Goal: Task Accomplishment & Management: Manage account settings

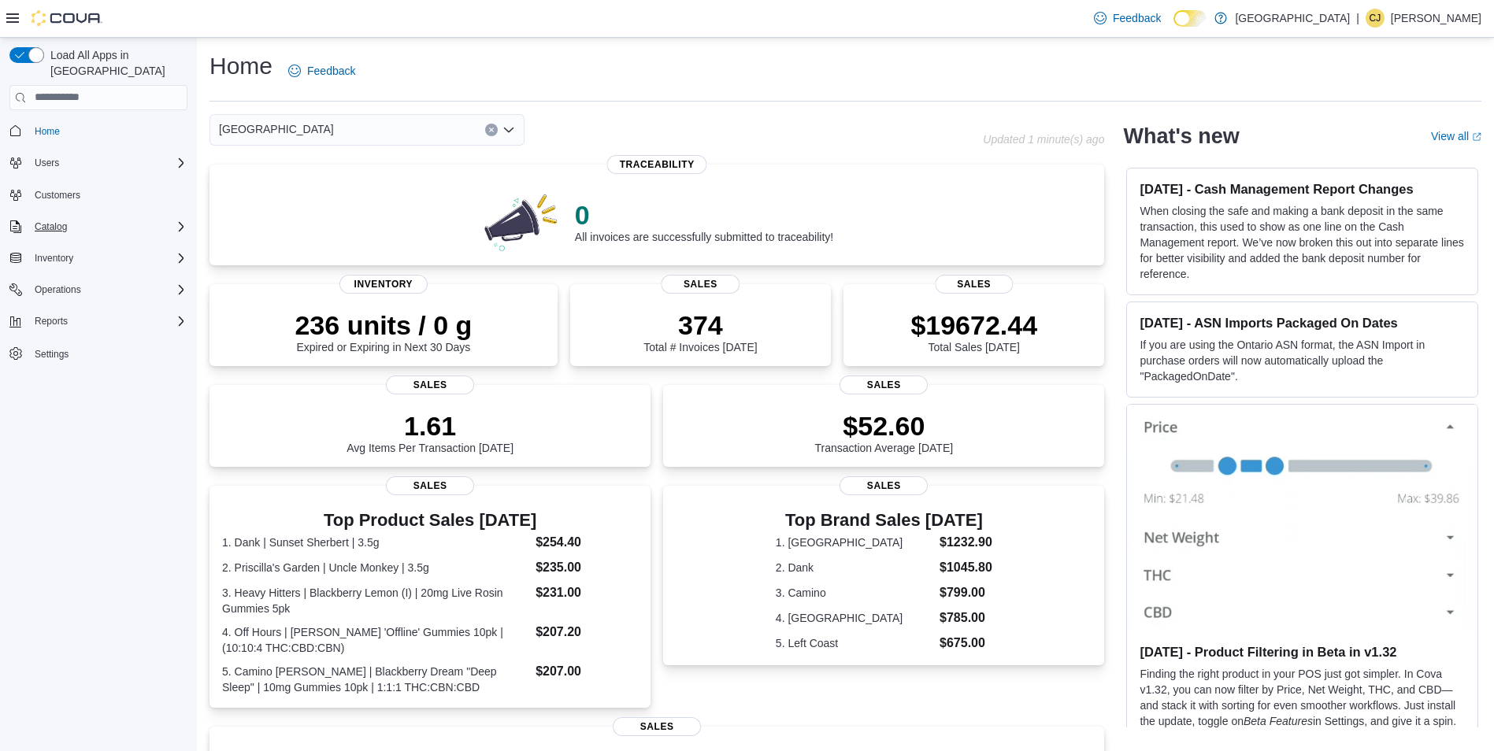
click at [181, 217] on div "Catalog" at bounding box center [107, 226] width 159 height 19
click at [58, 309] on span "Promotions" at bounding box center [52, 315] width 48 height 13
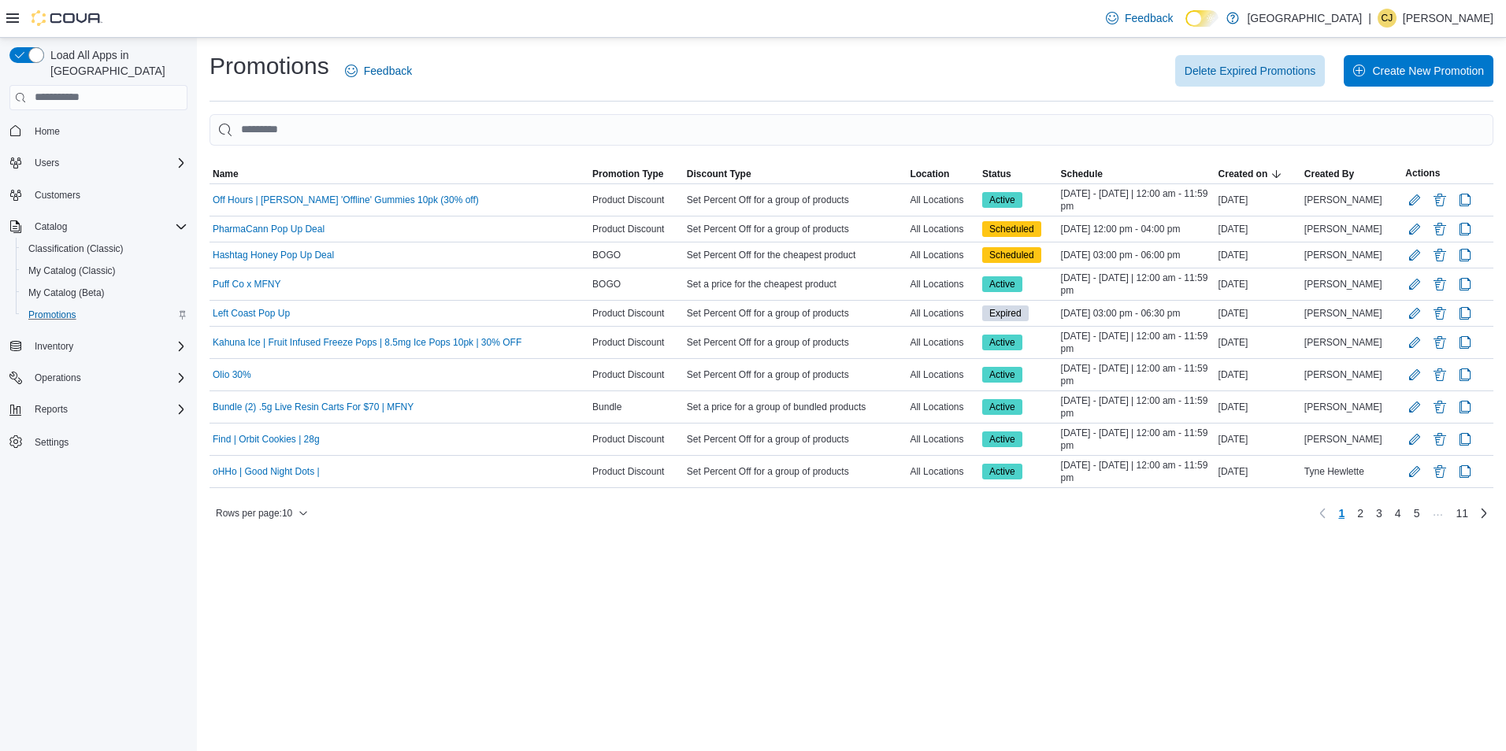
click at [142, 316] on div "Home Users Customers Catalog Classification (Classic) My Catalog (Classic) My C…" at bounding box center [98, 287] width 178 height 340
click at [109, 336] on button "Inventory" at bounding box center [98, 347] width 191 height 22
click at [91, 260] on button "My Catalog (Classic)" at bounding box center [105, 271] width 178 height 22
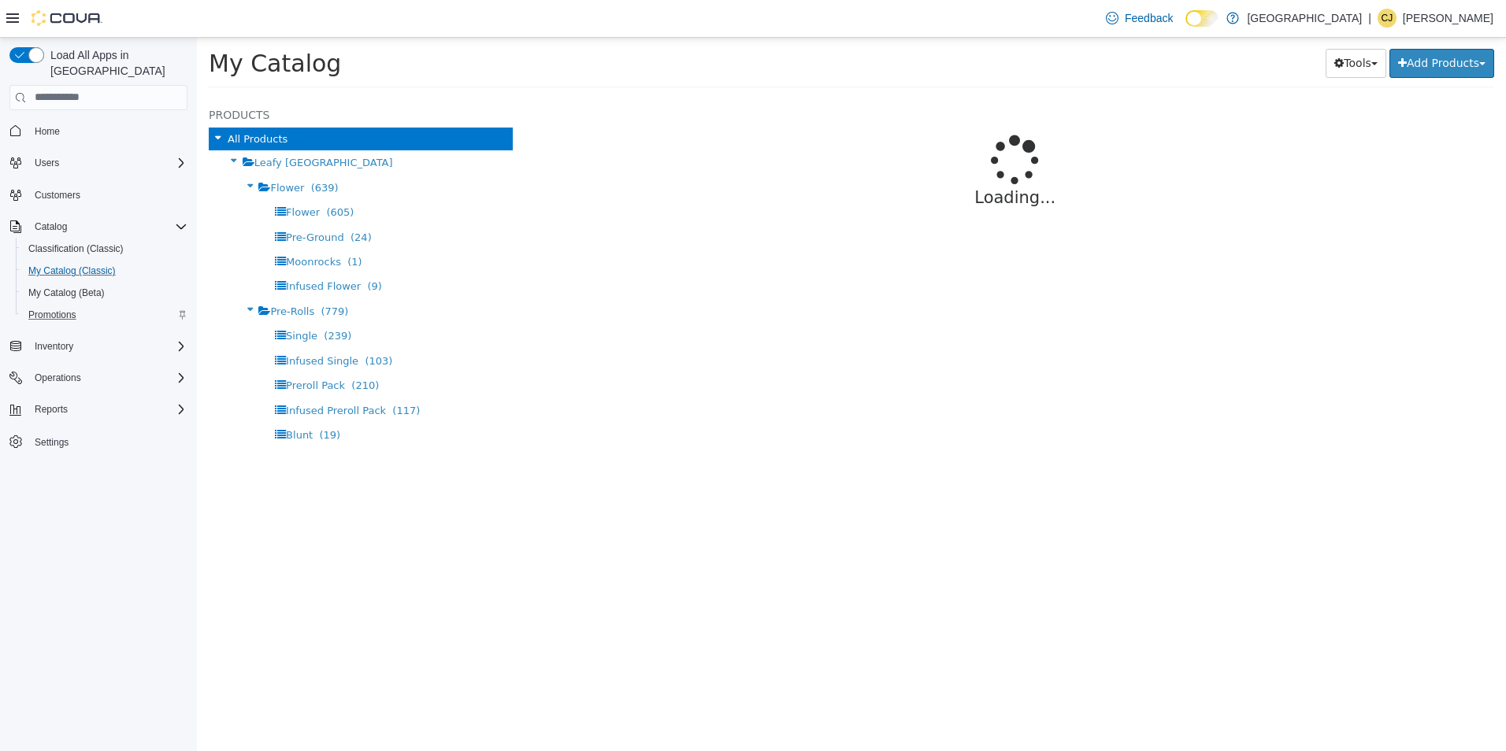
select select "**********"
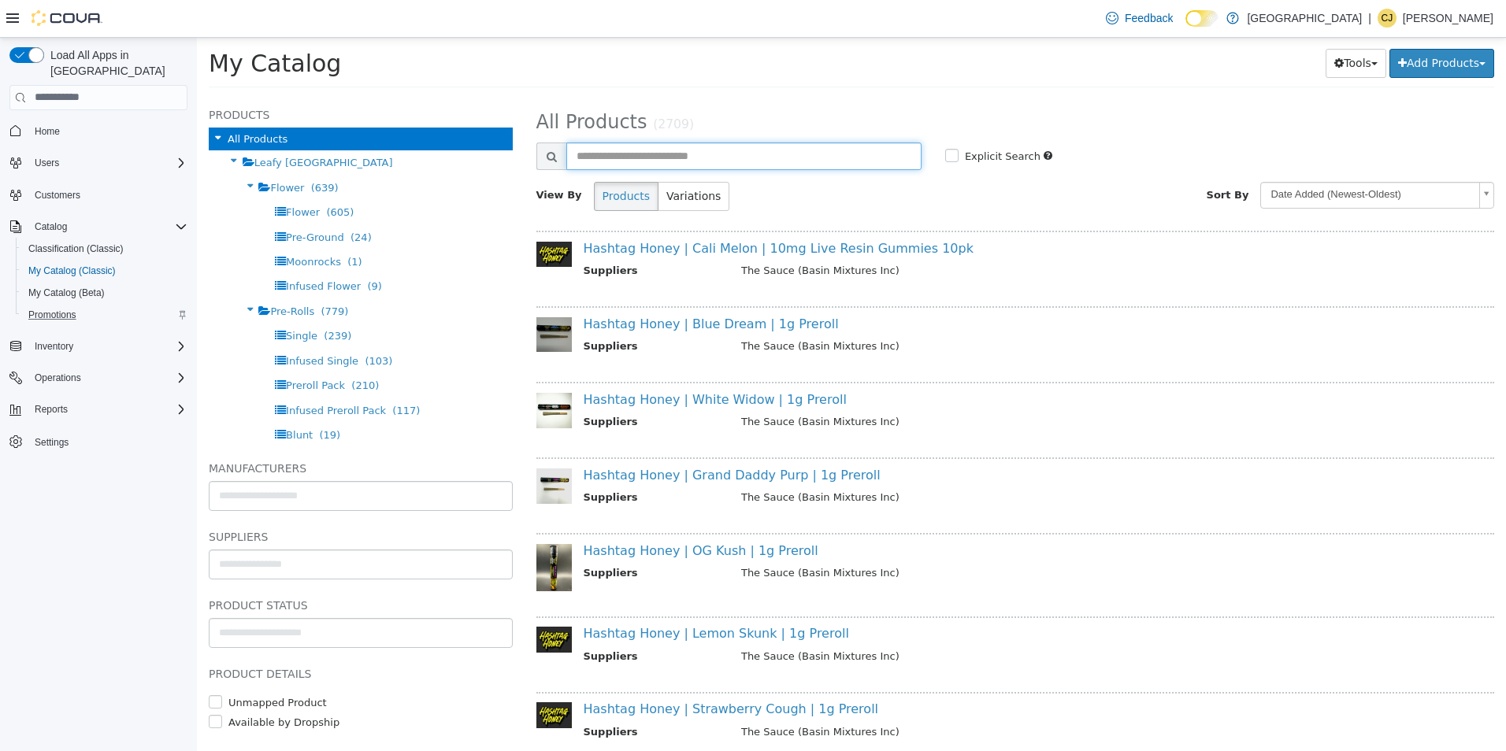
click at [610, 153] on input "text" at bounding box center [743, 156] width 355 height 28
type input "******"
select select "**********"
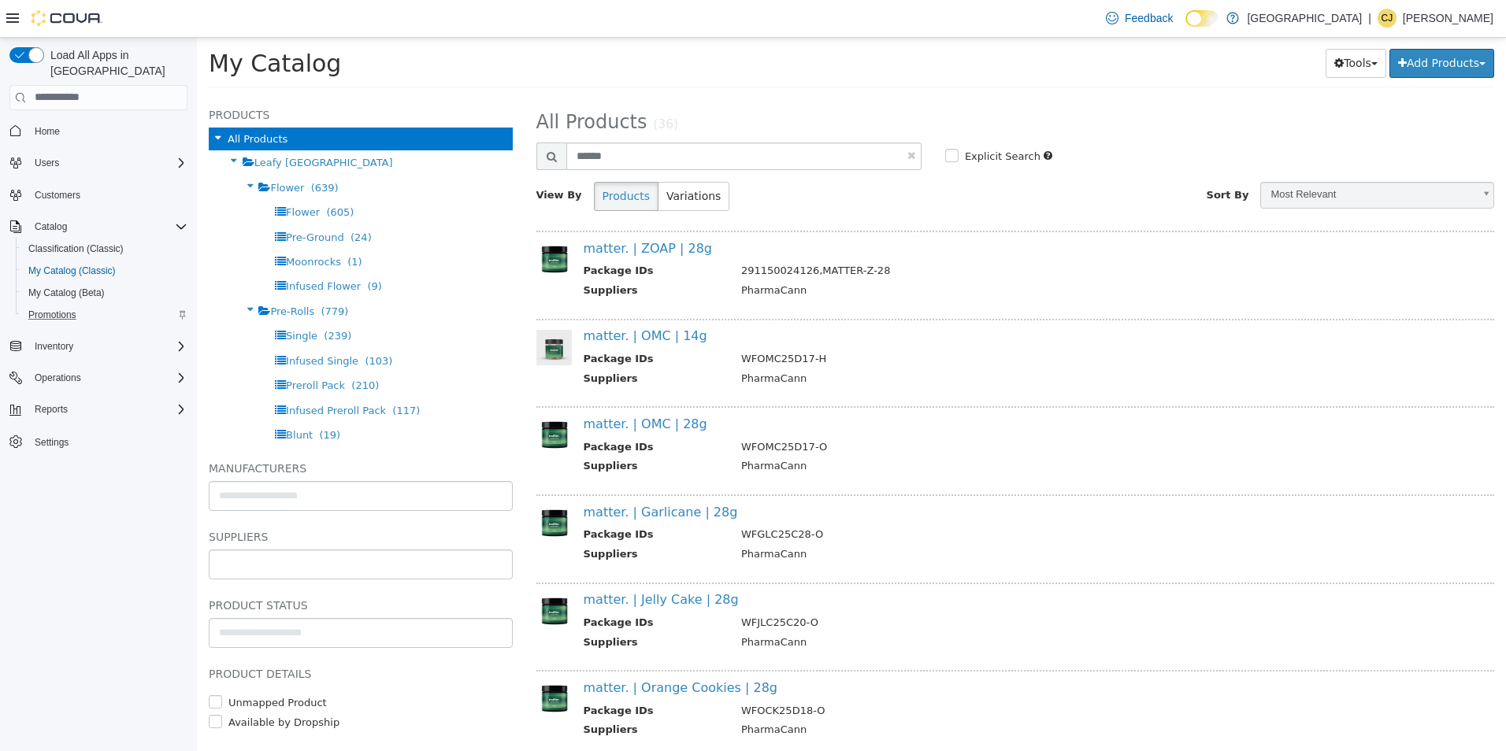
click at [415, 568] on input "text" at bounding box center [361, 563] width 302 height 25
type input "******"
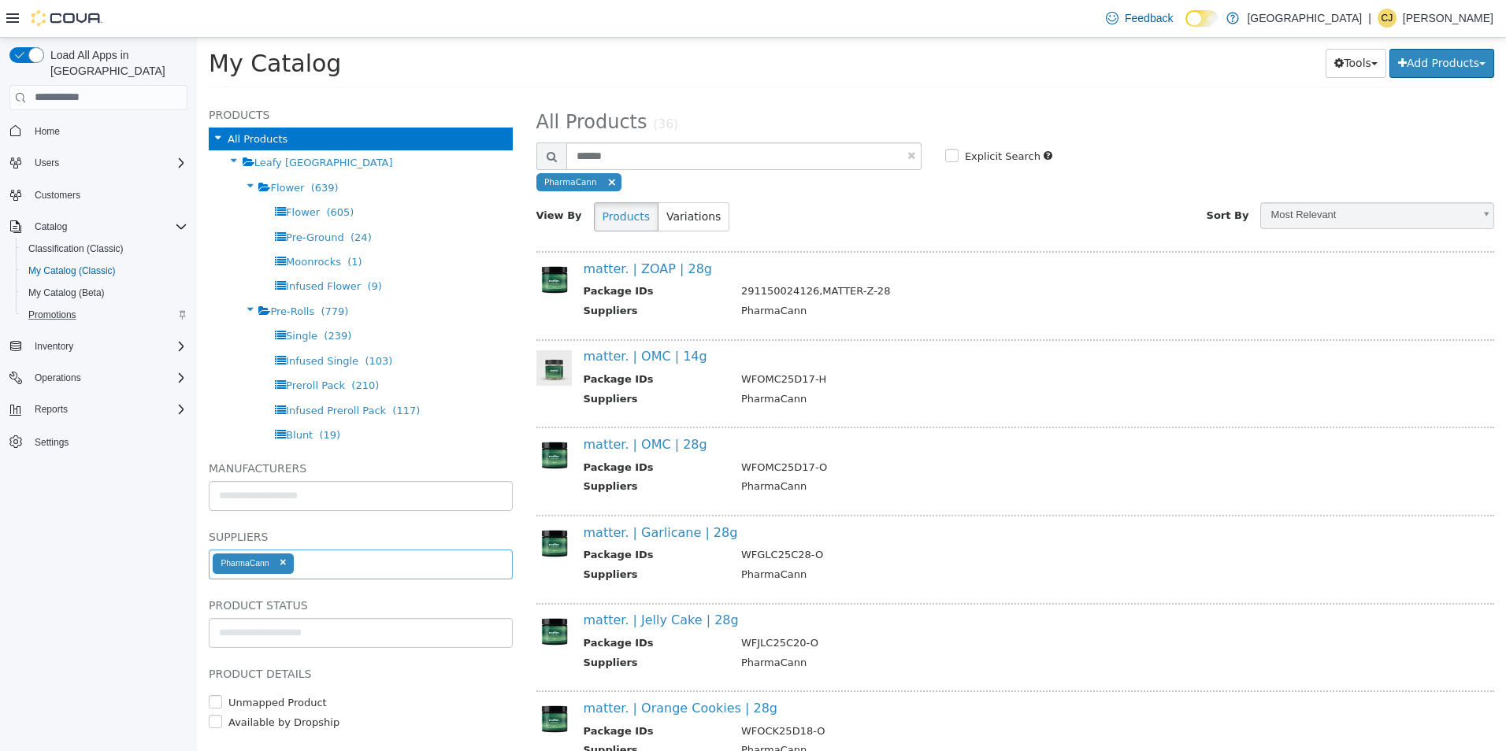
select select "**********"
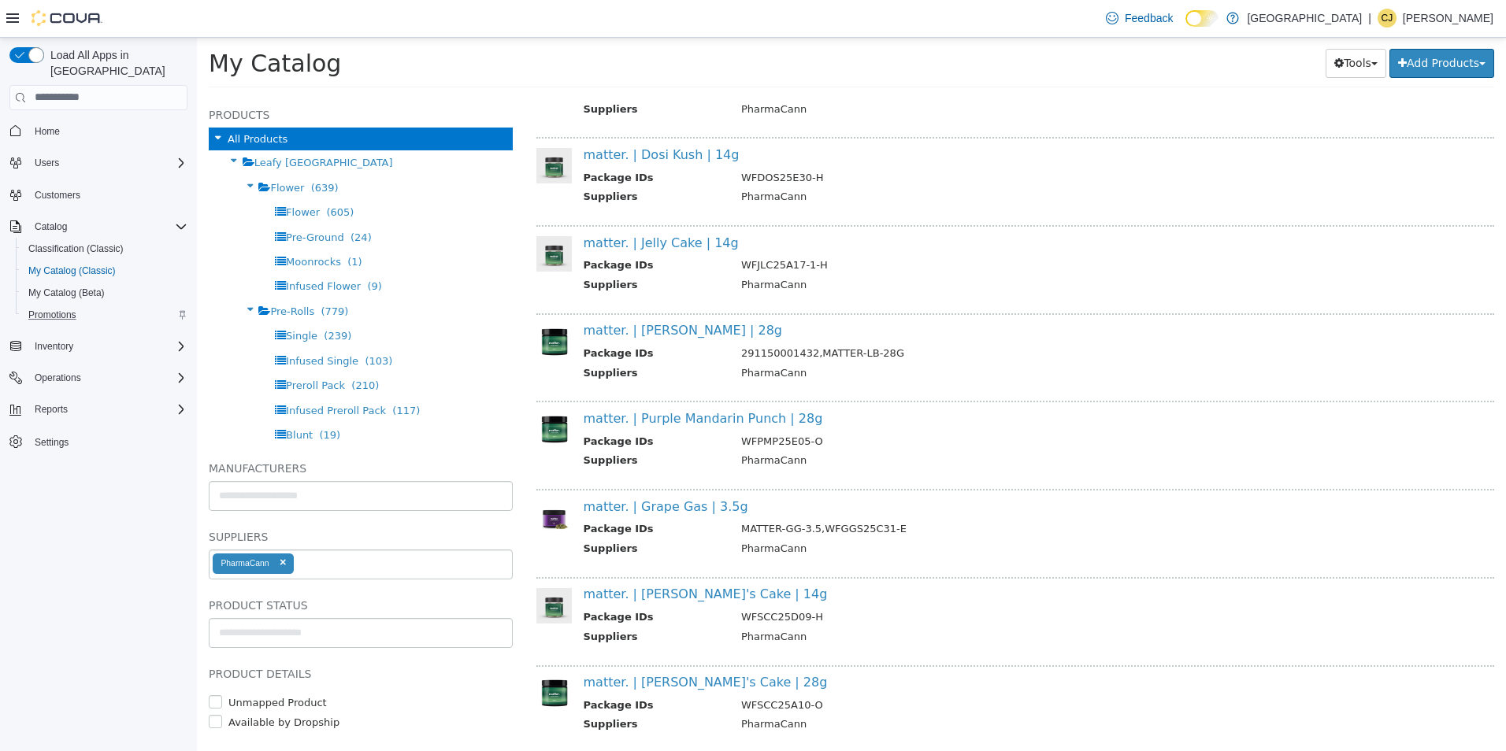
scroll to position [1333, 0]
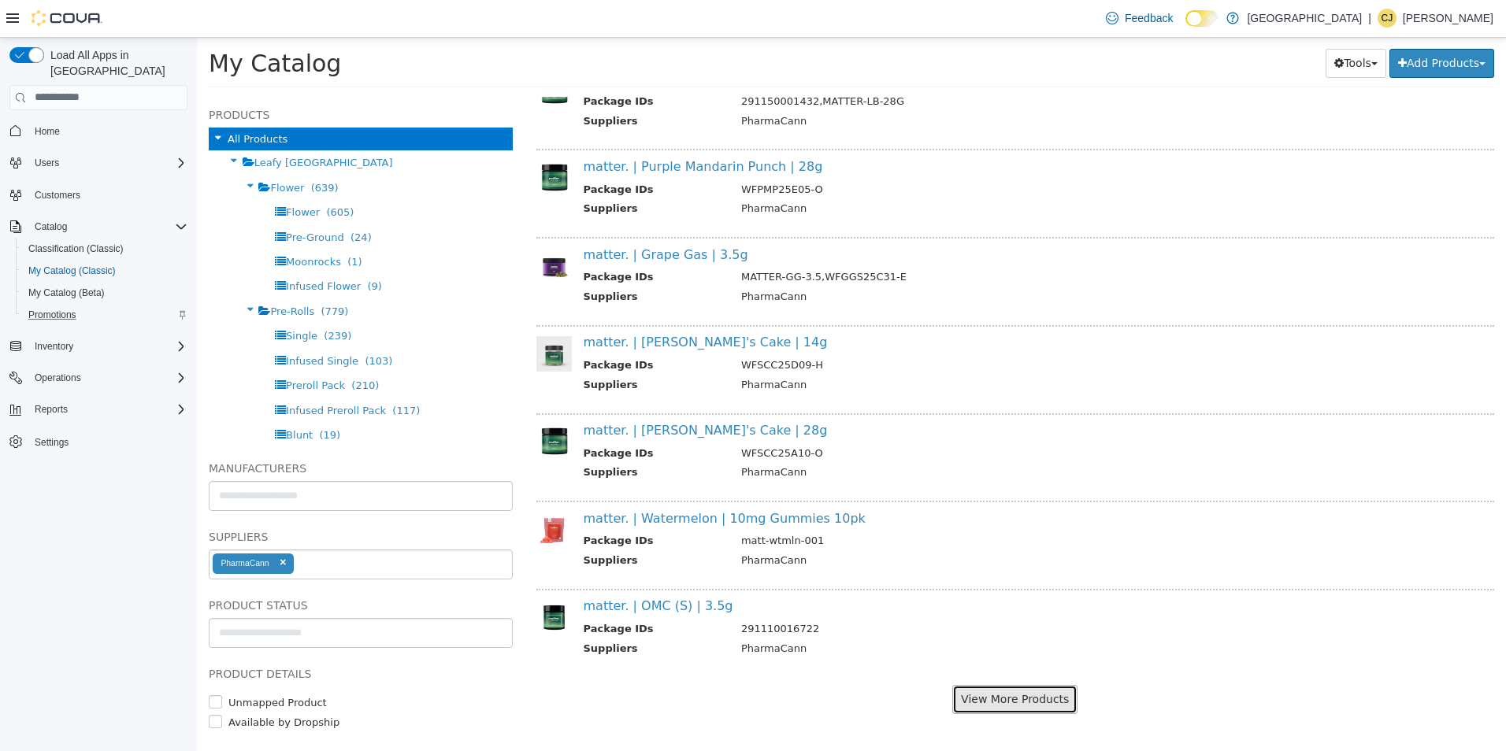
click at [1063, 708] on button "View More Products" at bounding box center [1014, 698] width 125 height 29
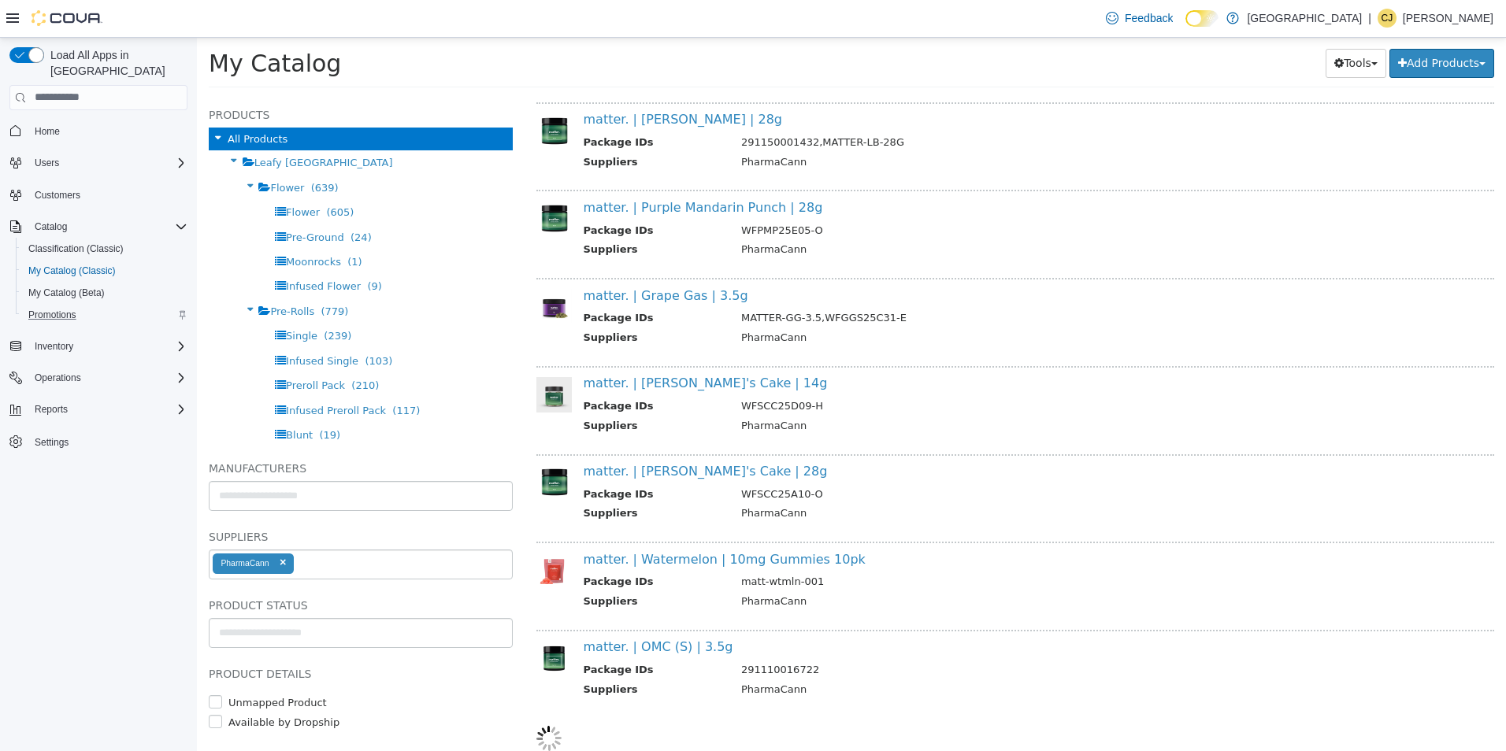
select select "**********"
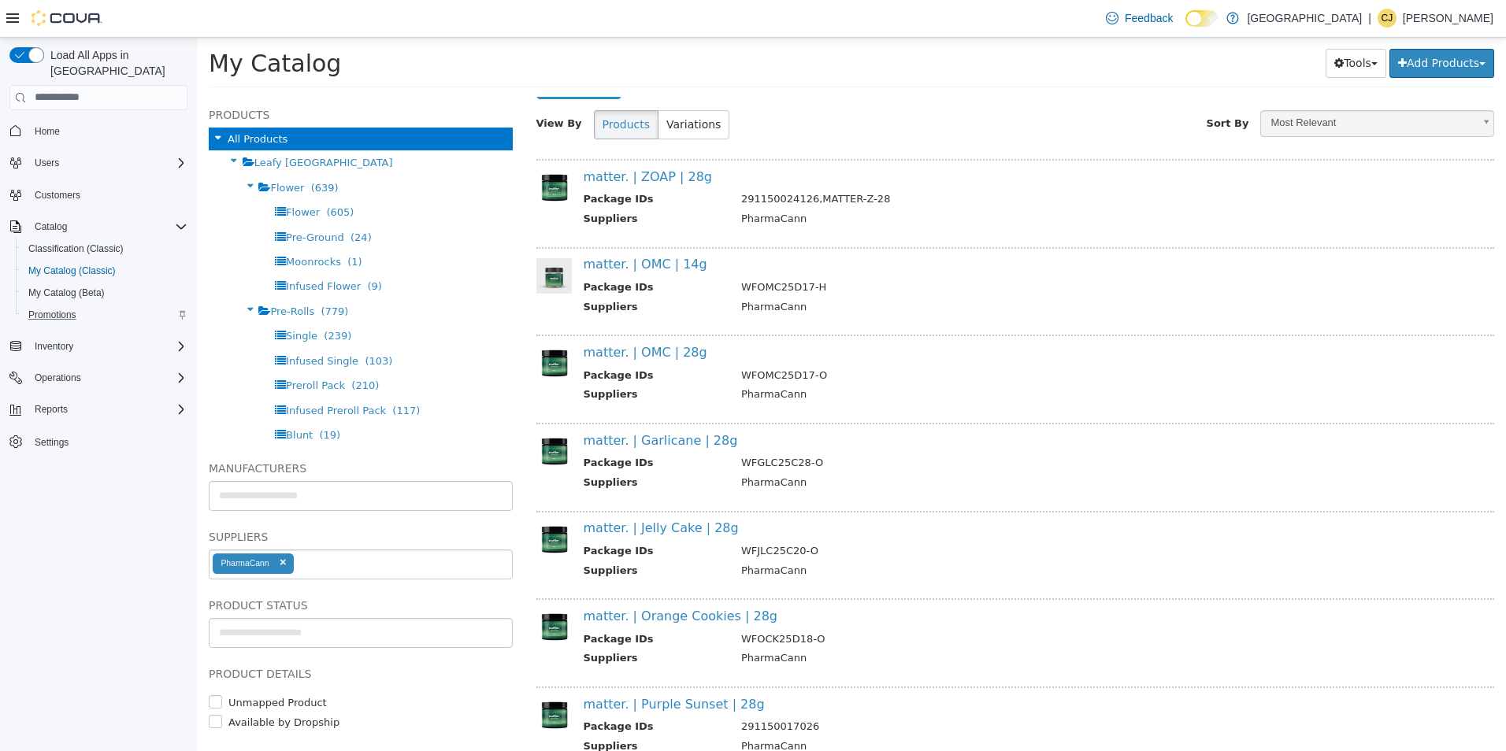
scroll to position [0, 0]
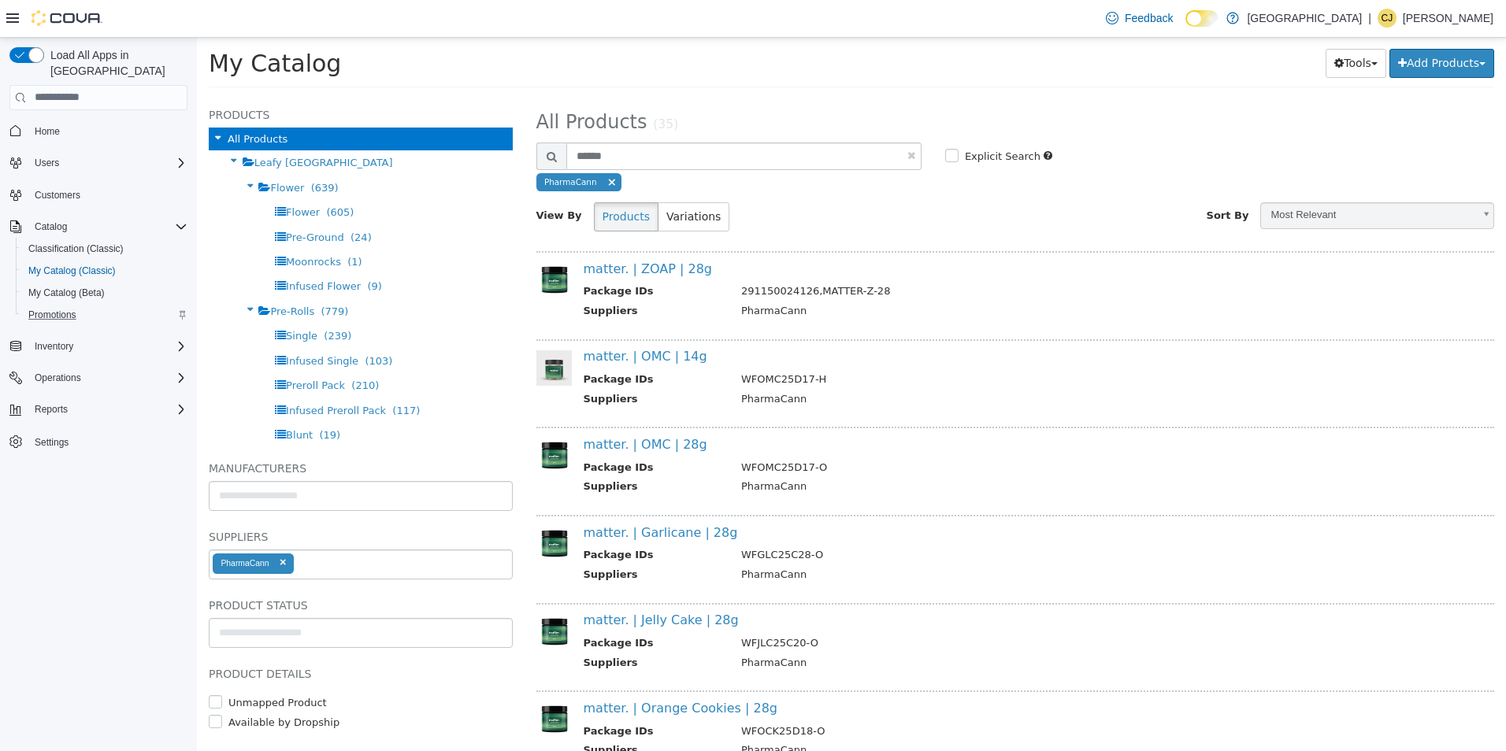
click at [1374, 217] on span "Most Relevant" at bounding box center [1367, 214] width 212 height 24
click at [1480, 217] on b at bounding box center [1486, 214] width 13 height 25
click at [907, 152] on link at bounding box center [911, 155] width 8 height 10
select select "**********"
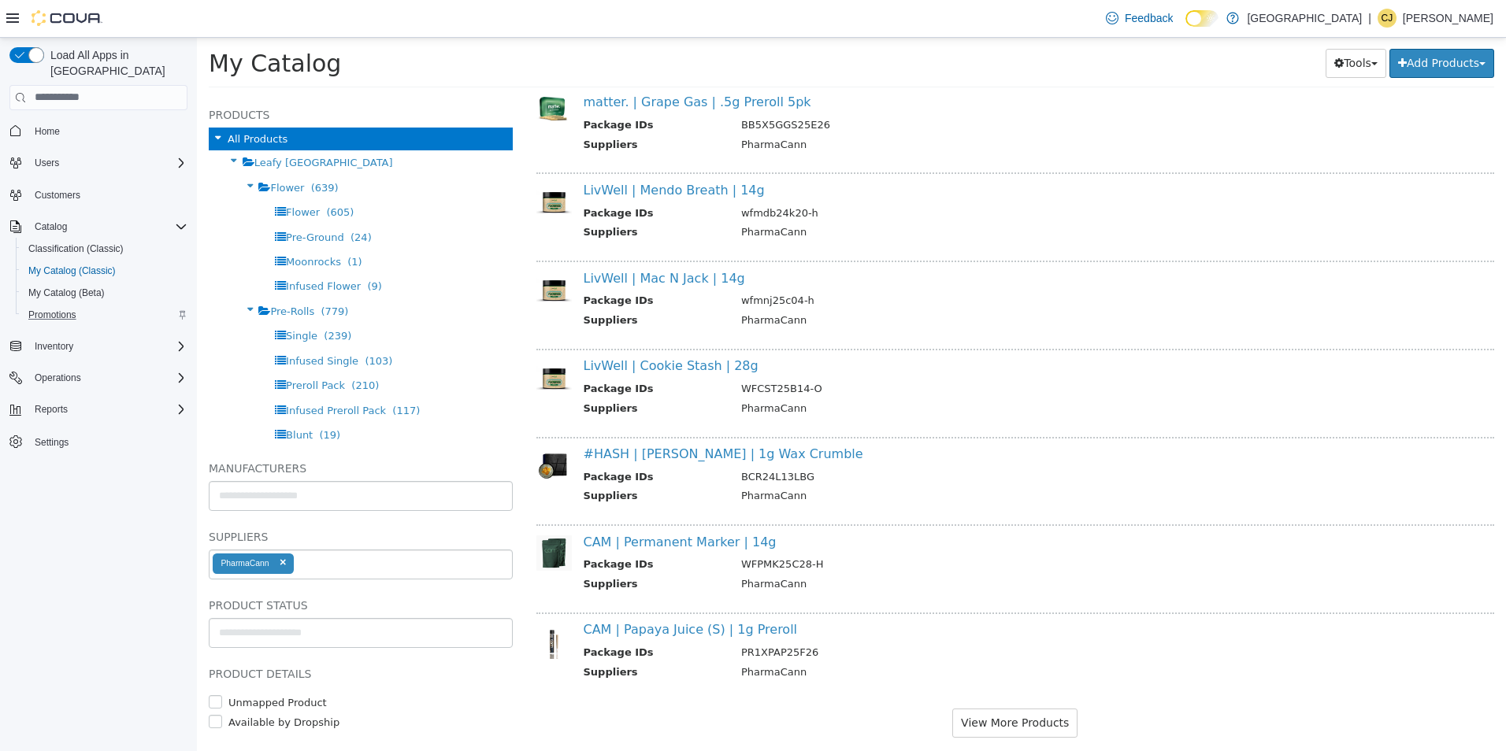
scroll to position [1333, 0]
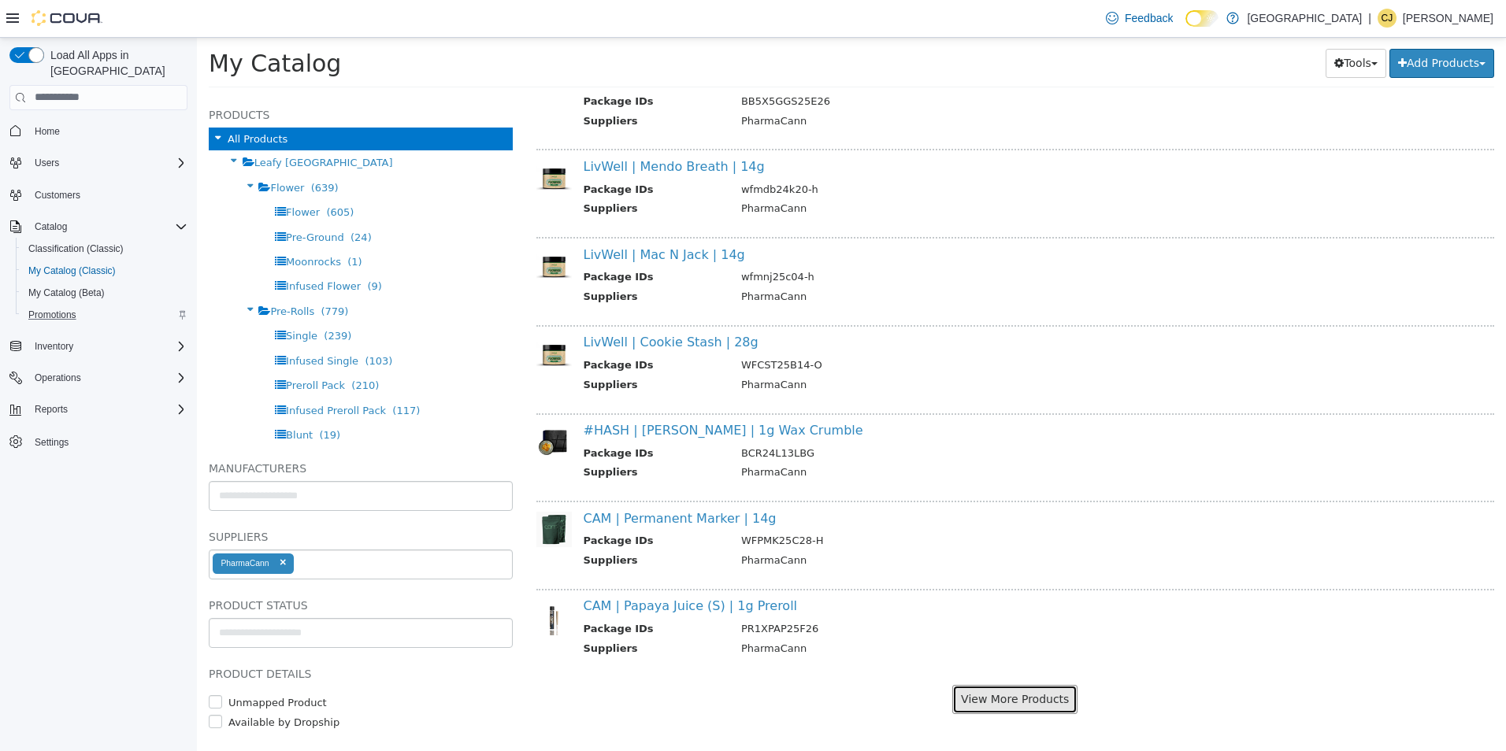
click at [1051, 702] on button "View More Products" at bounding box center [1014, 698] width 125 height 29
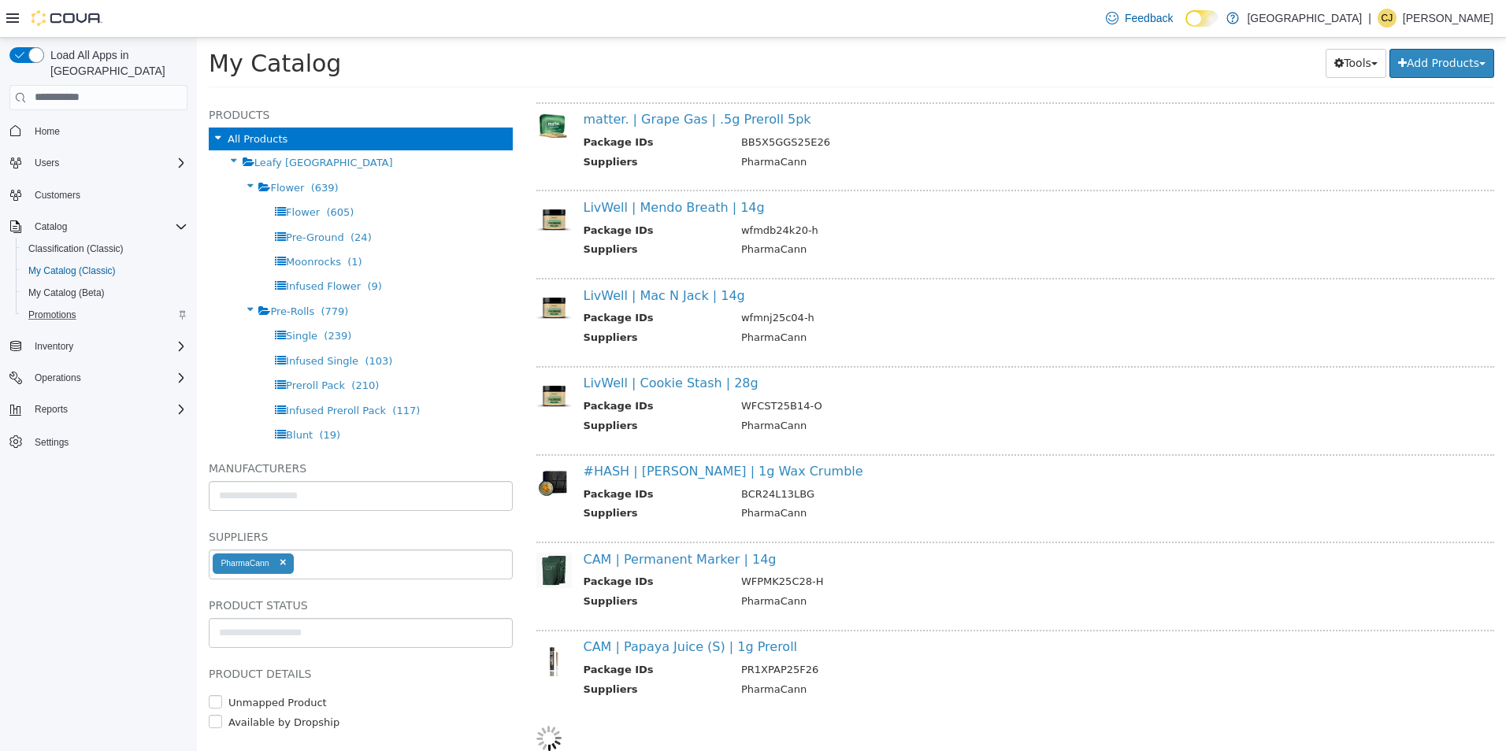
scroll to position [1293, 0]
select select "**********"
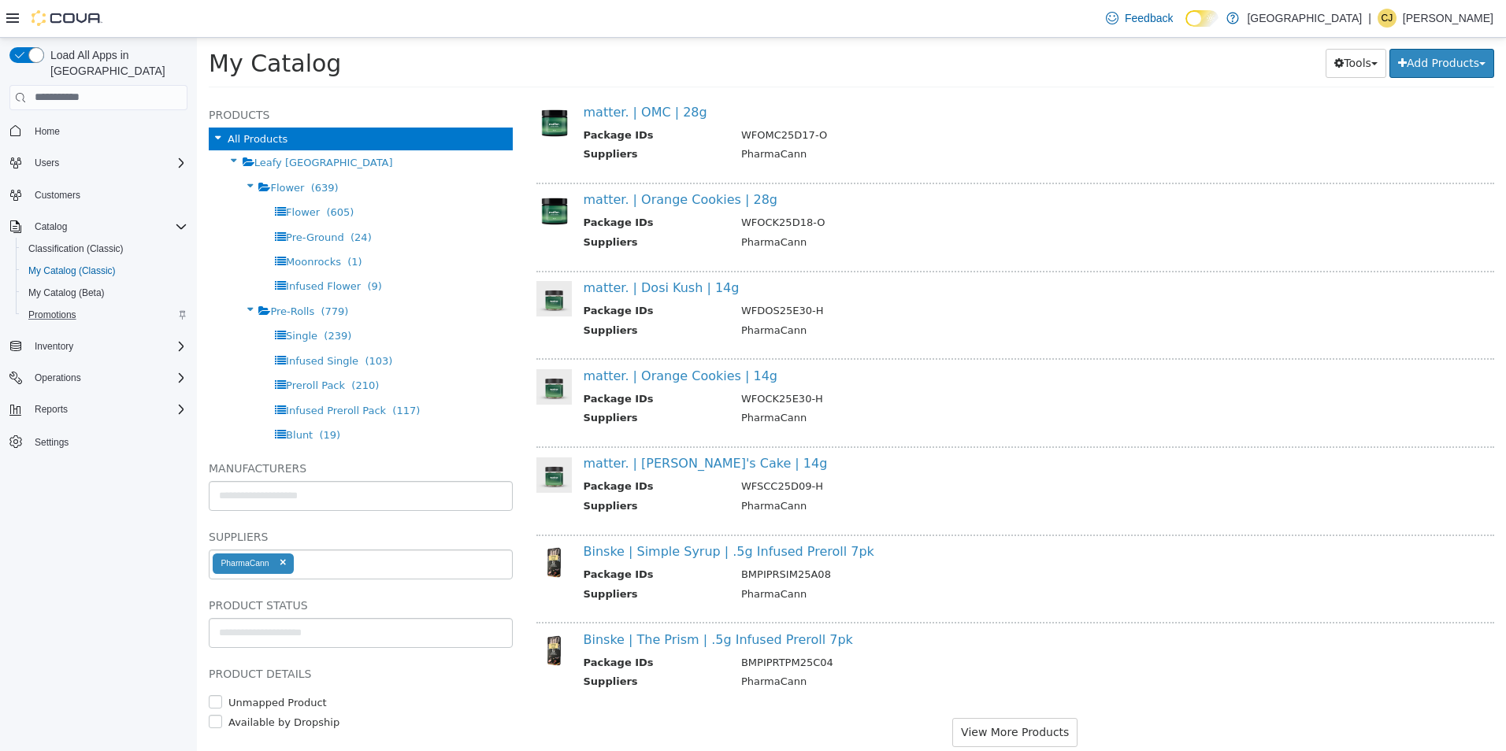
scroll to position [3092, 0]
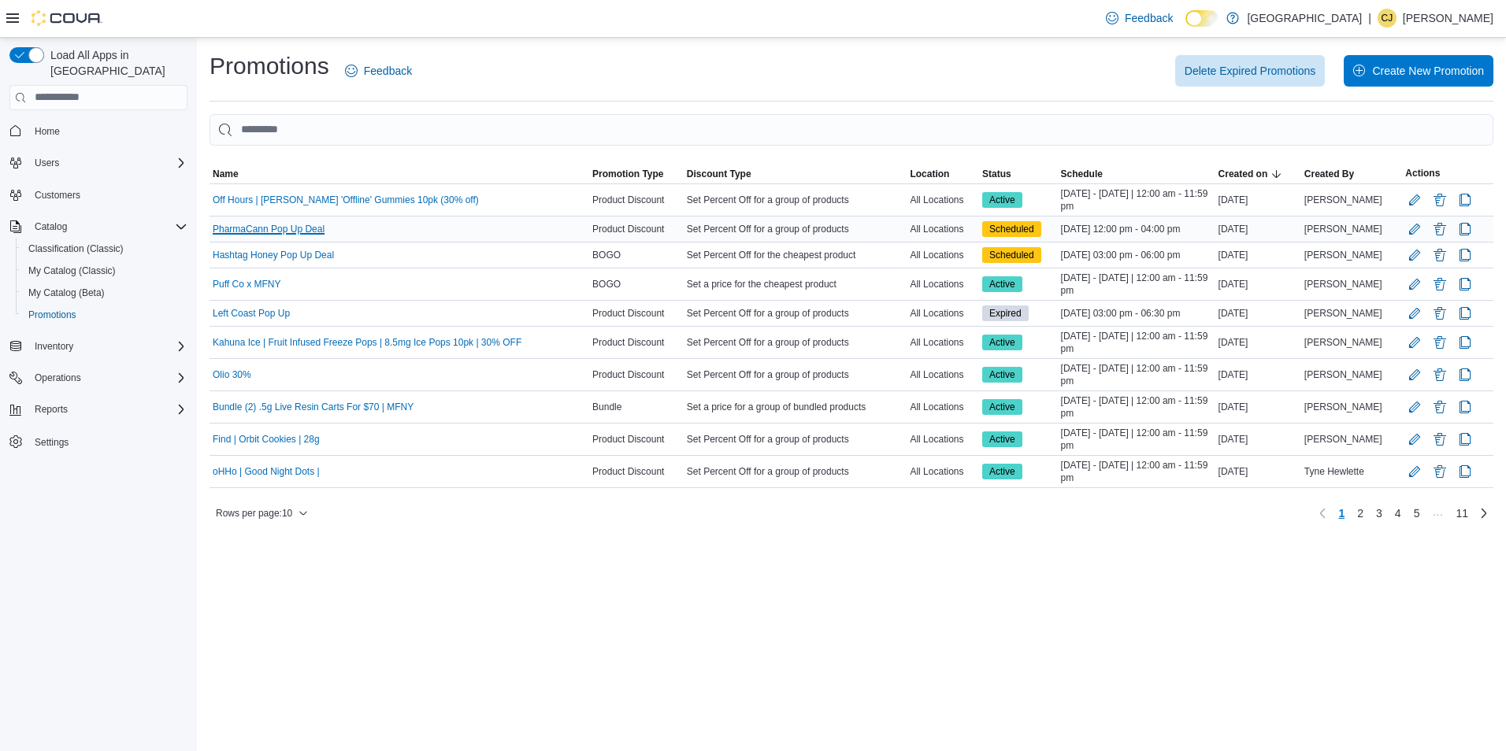
click at [248, 228] on link "PharmaCann Pop Up Deal" at bounding box center [269, 229] width 112 height 13
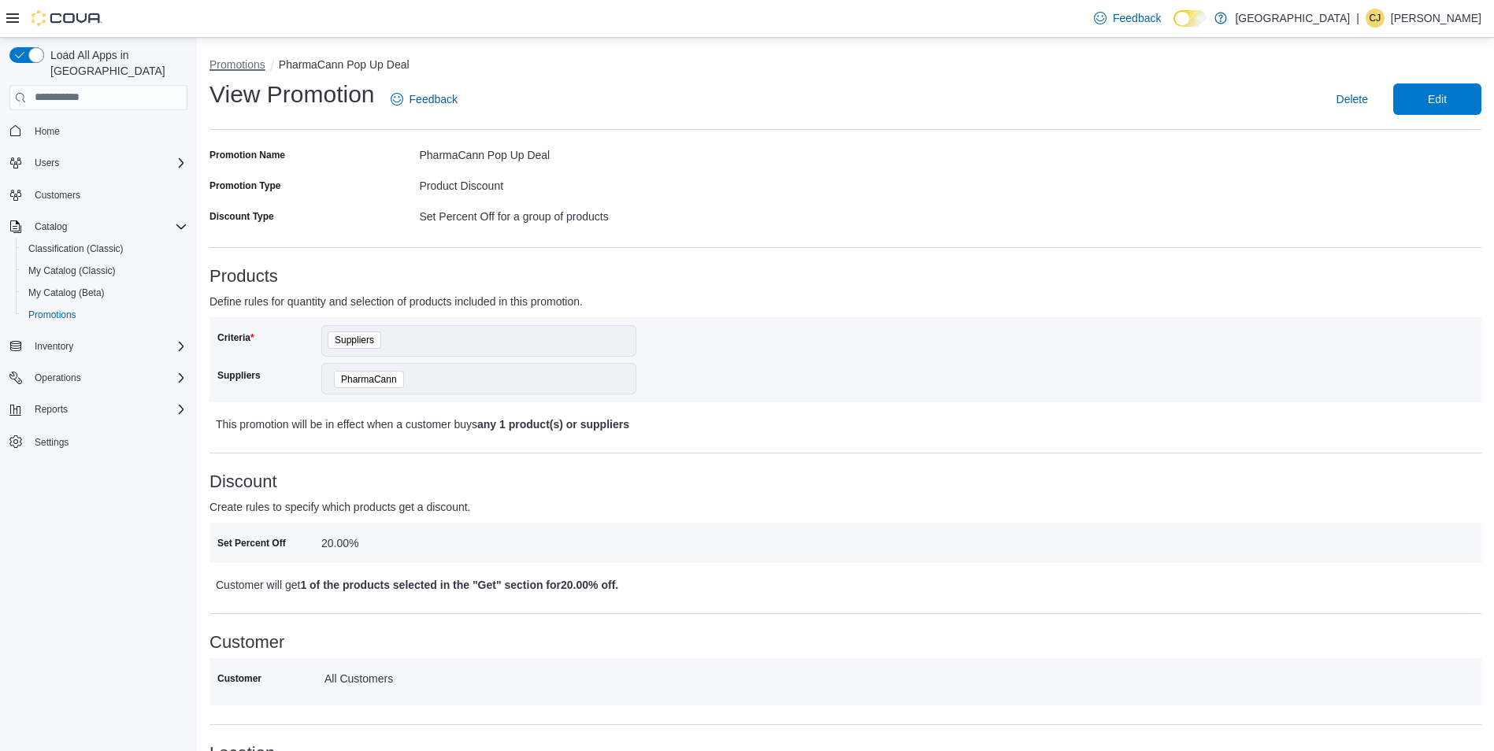
click at [259, 63] on button "Promotions" at bounding box center [238, 64] width 56 height 13
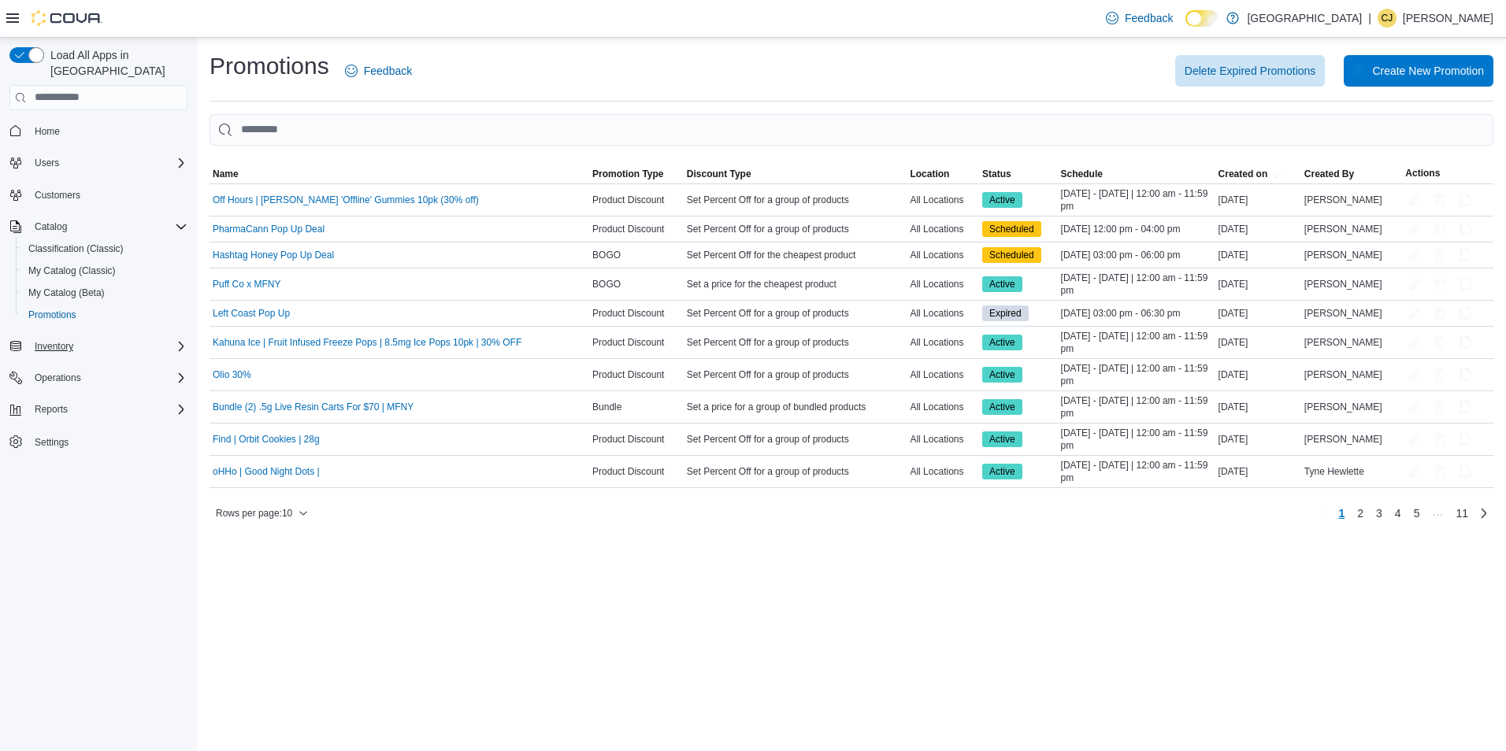
click at [139, 337] on div "Inventory" at bounding box center [107, 346] width 159 height 19
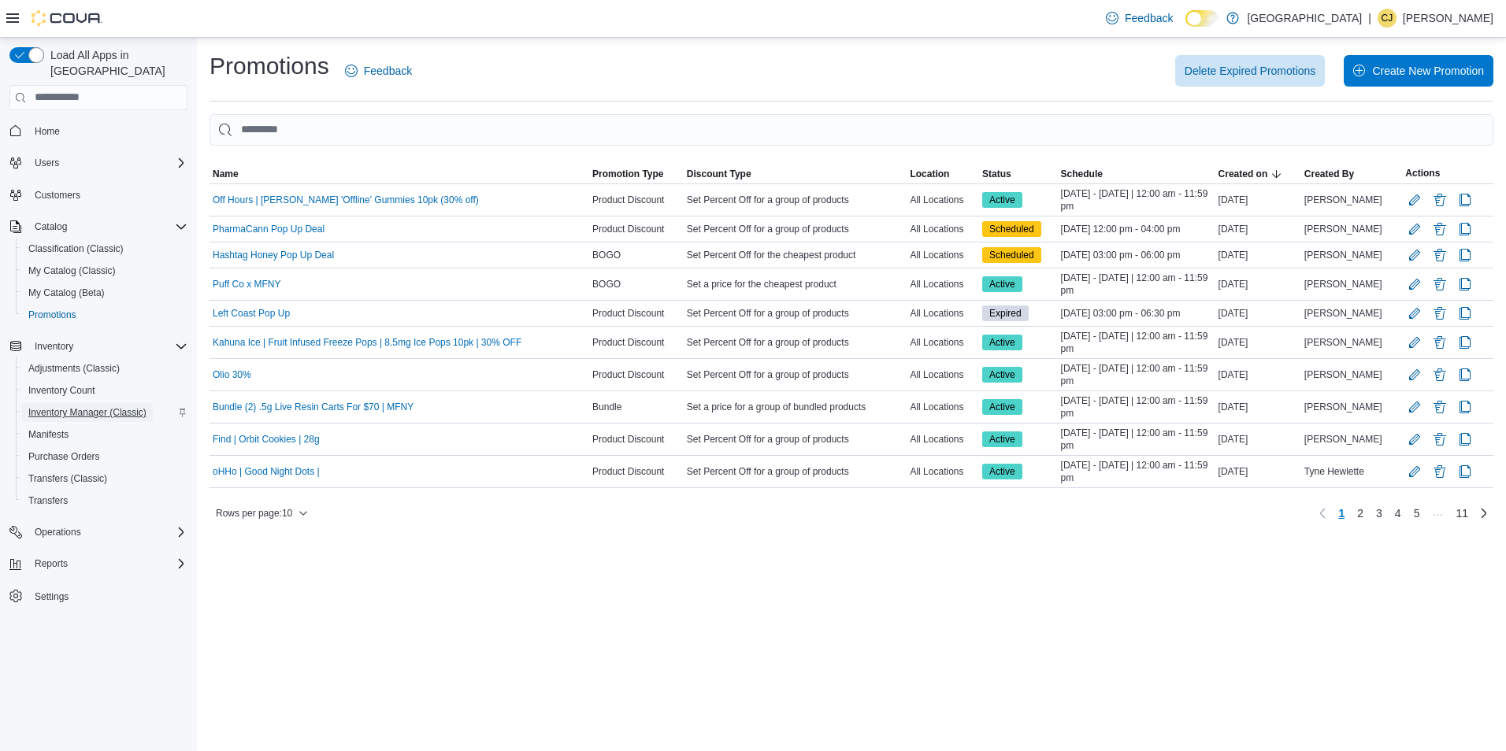
click at [137, 403] on span "Inventory Manager (Classic)" at bounding box center [87, 412] width 118 height 19
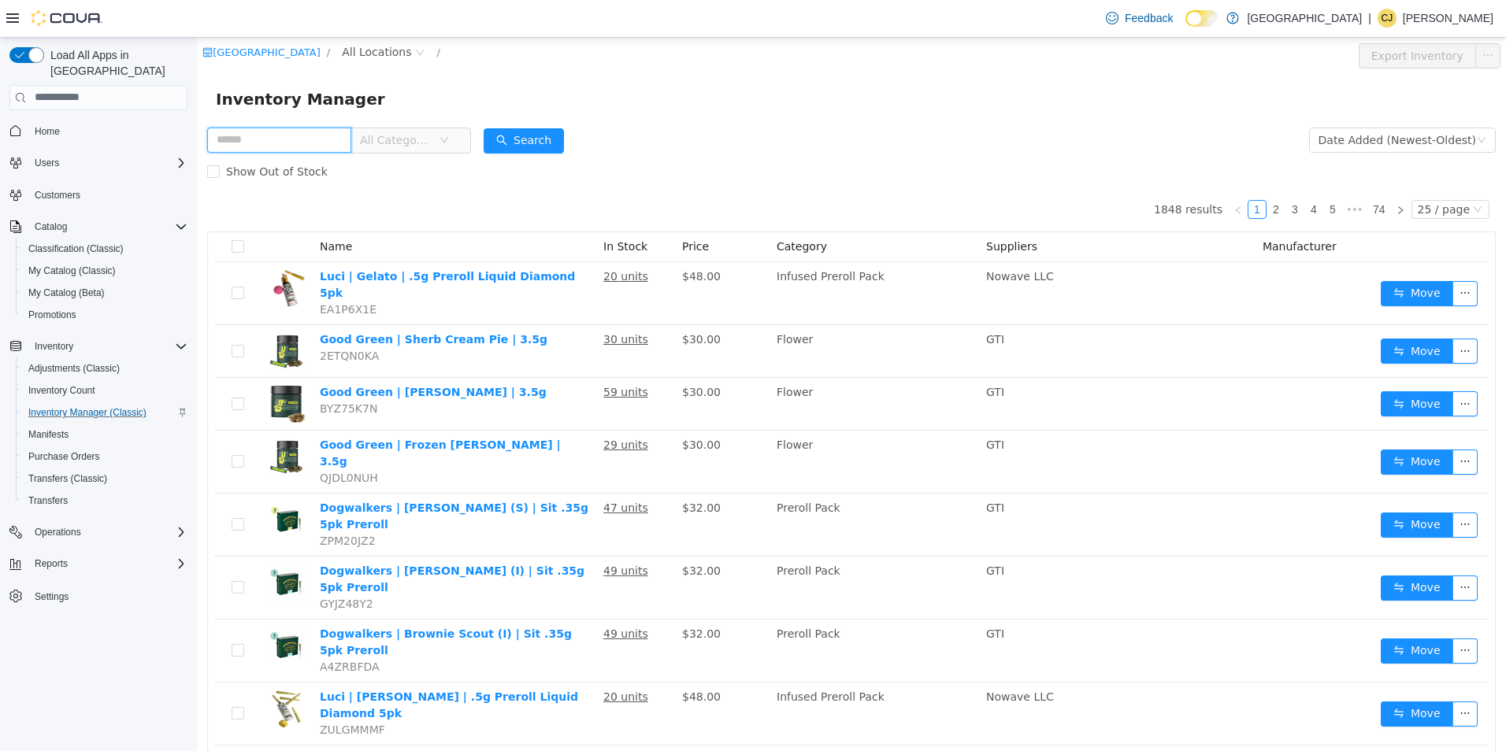
click at [332, 133] on input "text" at bounding box center [279, 139] width 144 height 25
type input "***"
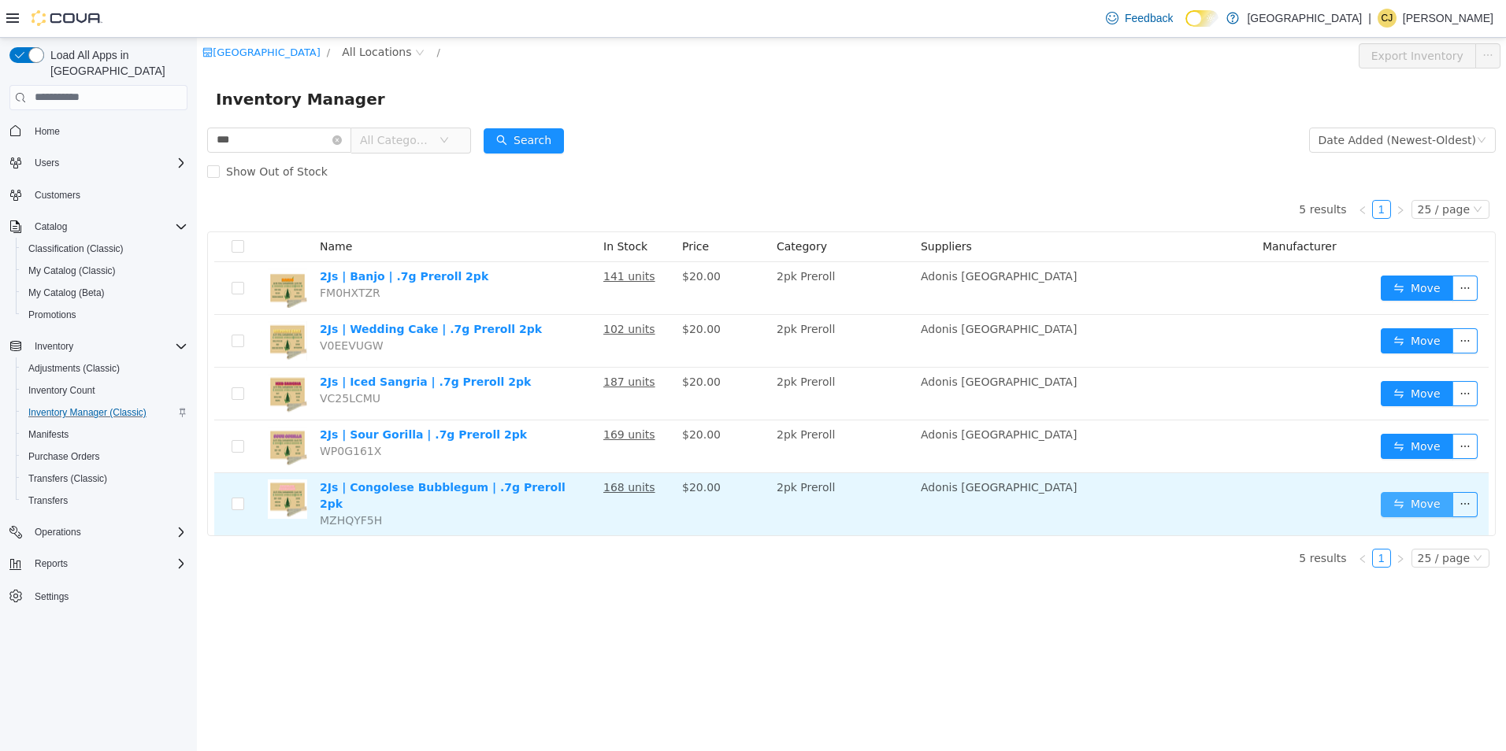
click at [1387, 506] on button "Move" at bounding box center [1417, 503] width 72 height 25
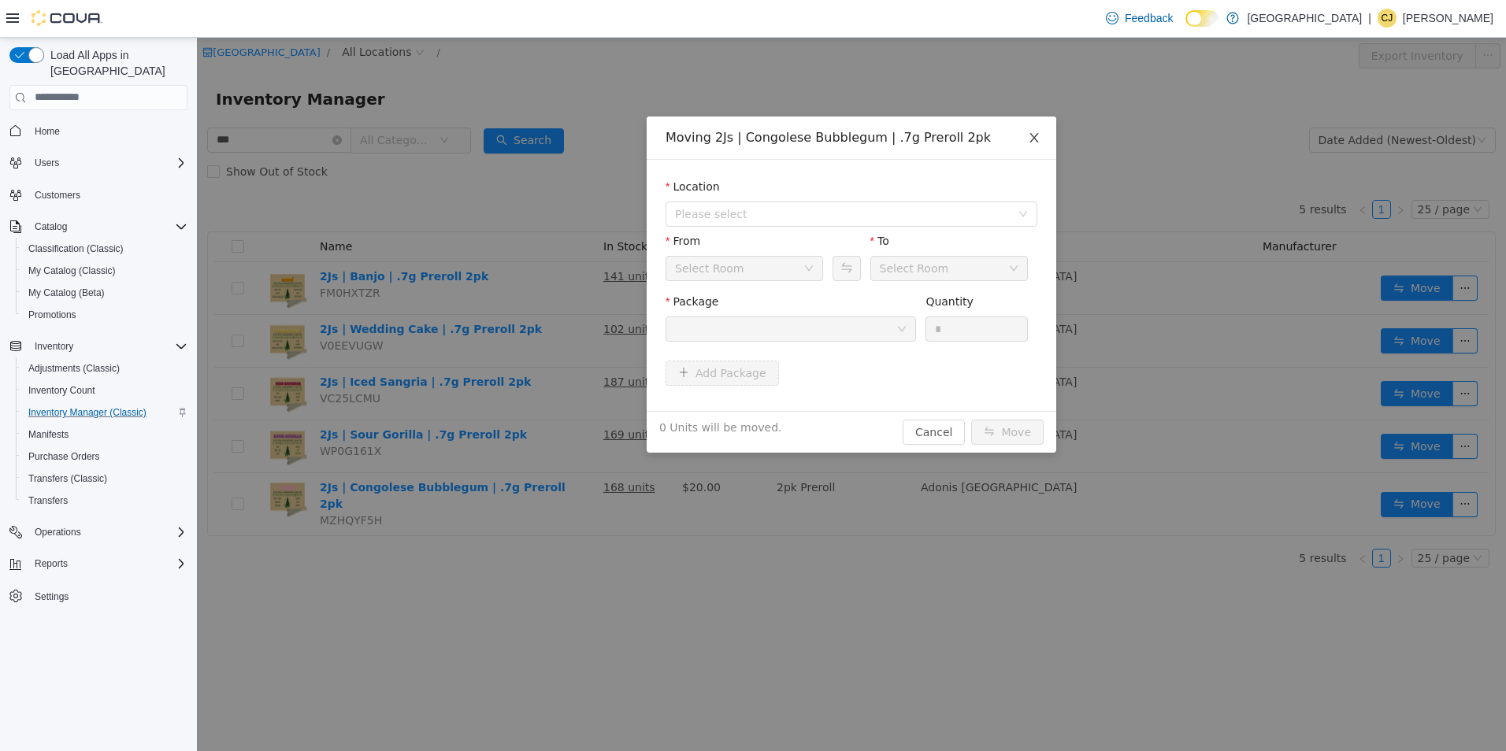
click at [1040, 132] on icon "icon: close" at bounding box center [1034, 137] width 13 height 13
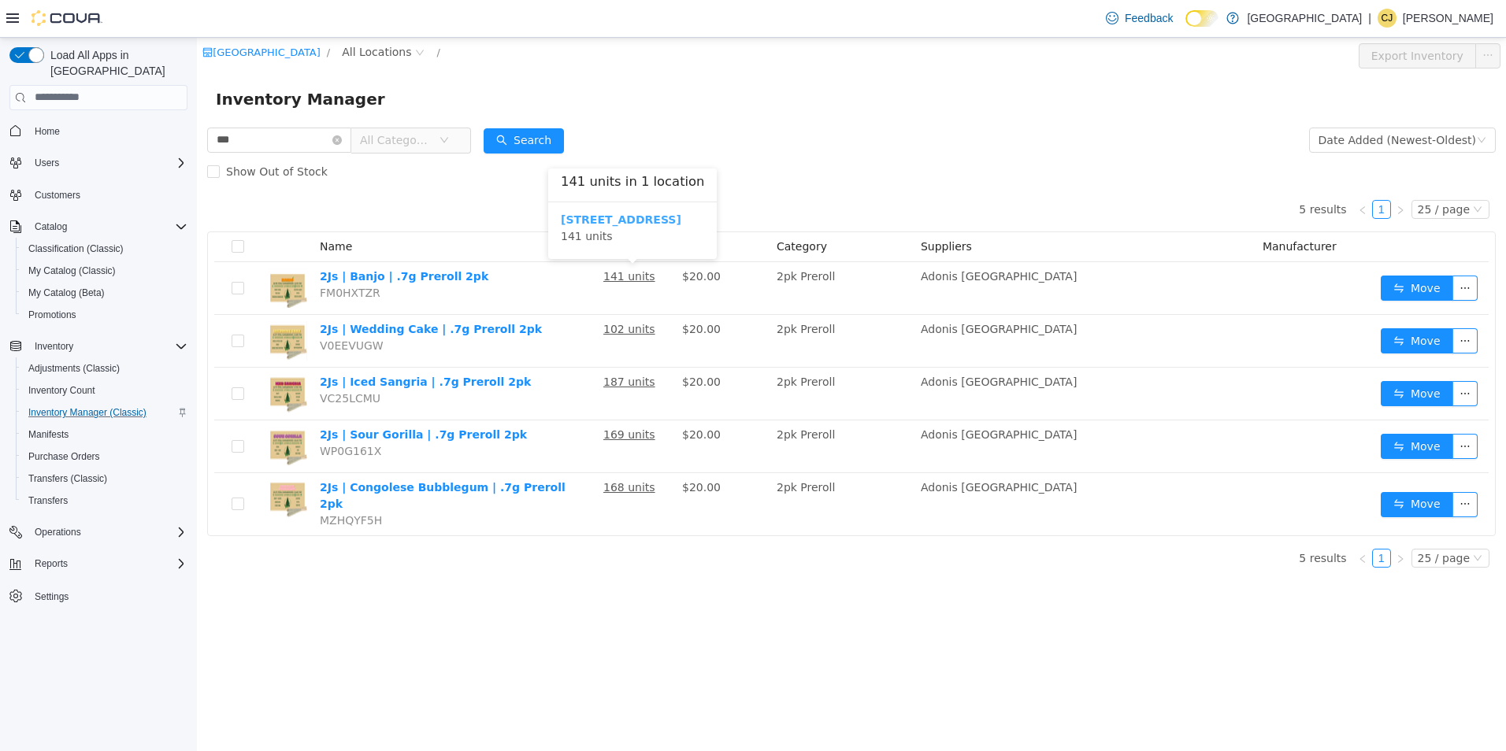
drag, startPoint x: 613, startPoint y: 218, endPoint x: 625, endPoint y: 221, distance: 12.0
click at [613, 218] on b "[STREET_ADDRESS]" at bounding box center [621, 219] width 121 height 13
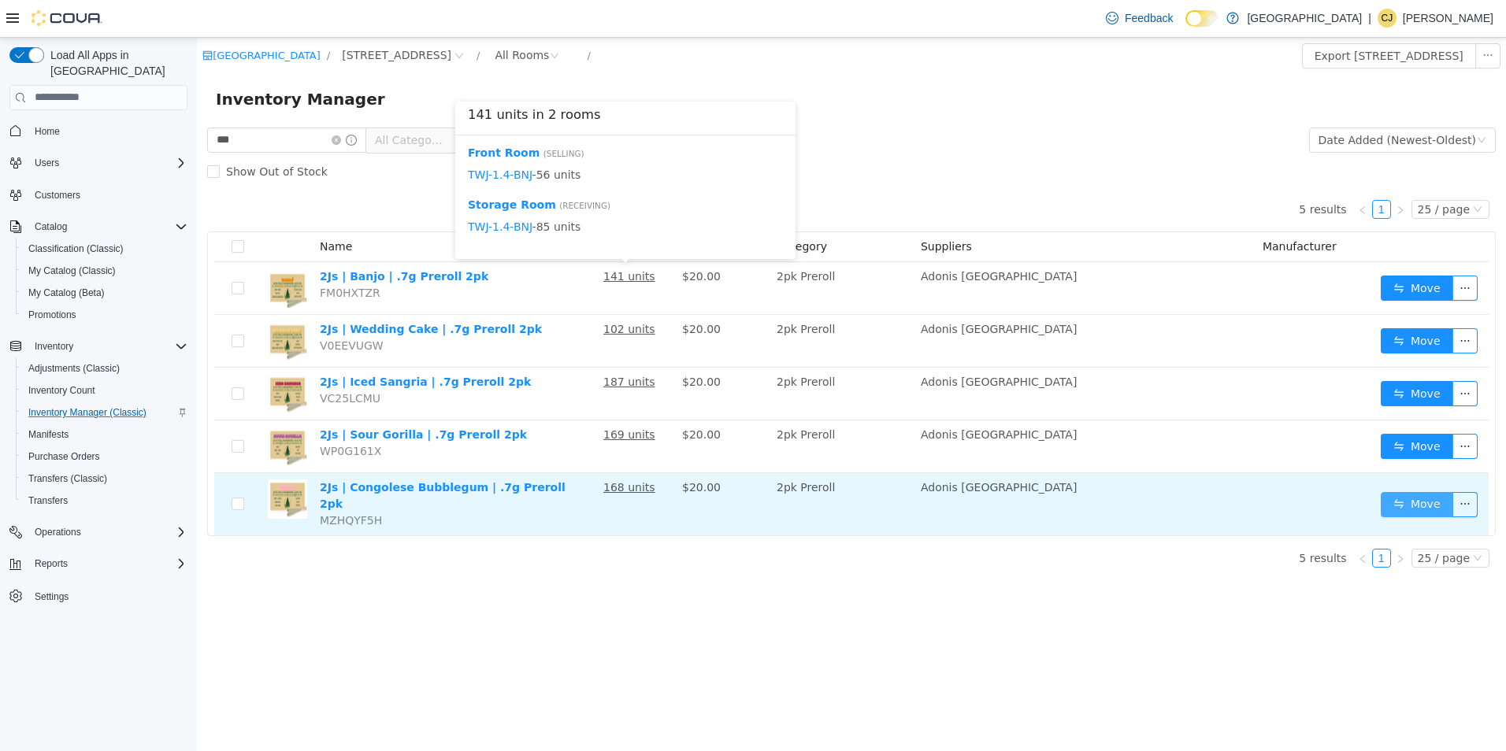
click at [1390, 495] on button "Move" at bounding box center [1417, 503] width 72 height 25
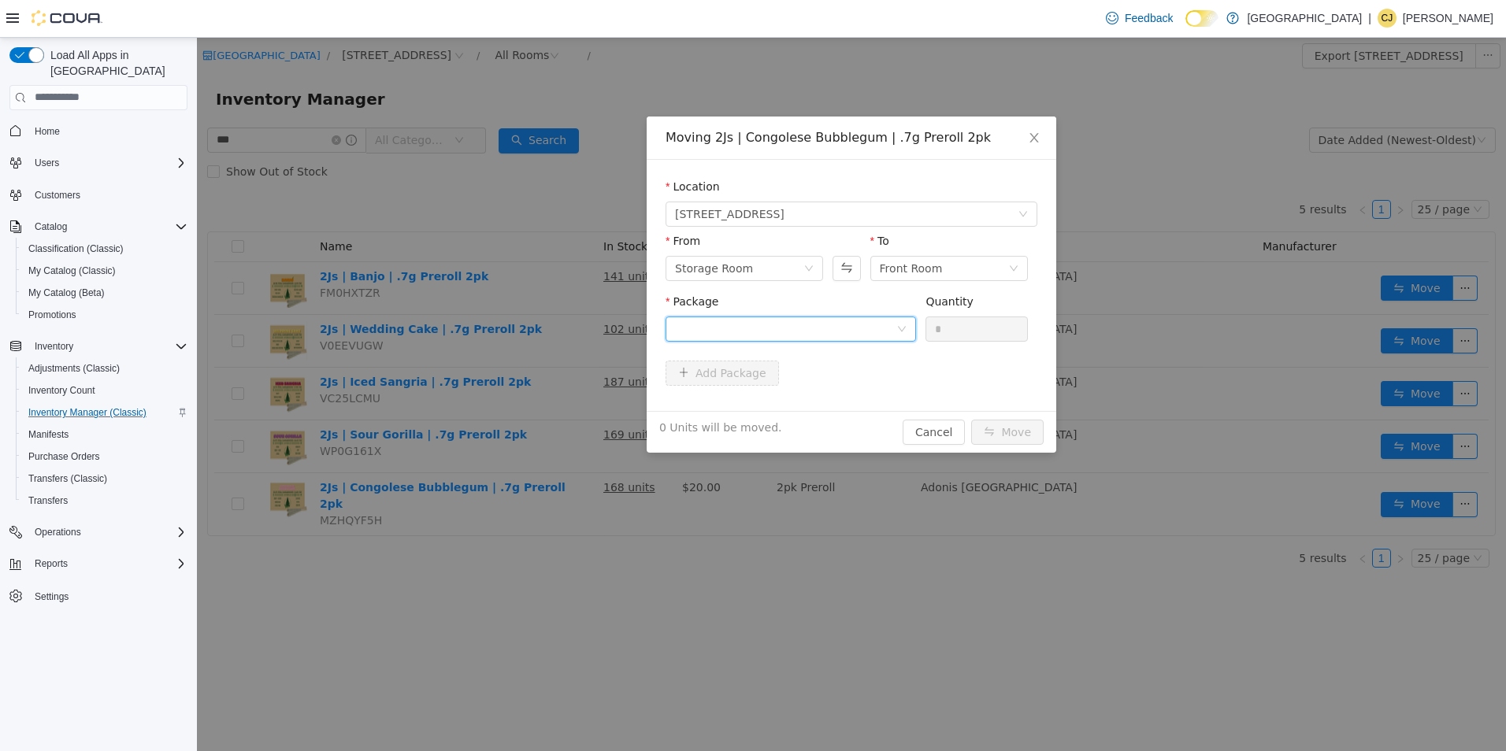
click at [726, 338] on div at bounding box center [785, 329] width 221 height 24
click at [768, 385] on li "TWJ-1.4-CBB Quantity : 161 Units" at bounding box center [791, 394] width 250 height 43
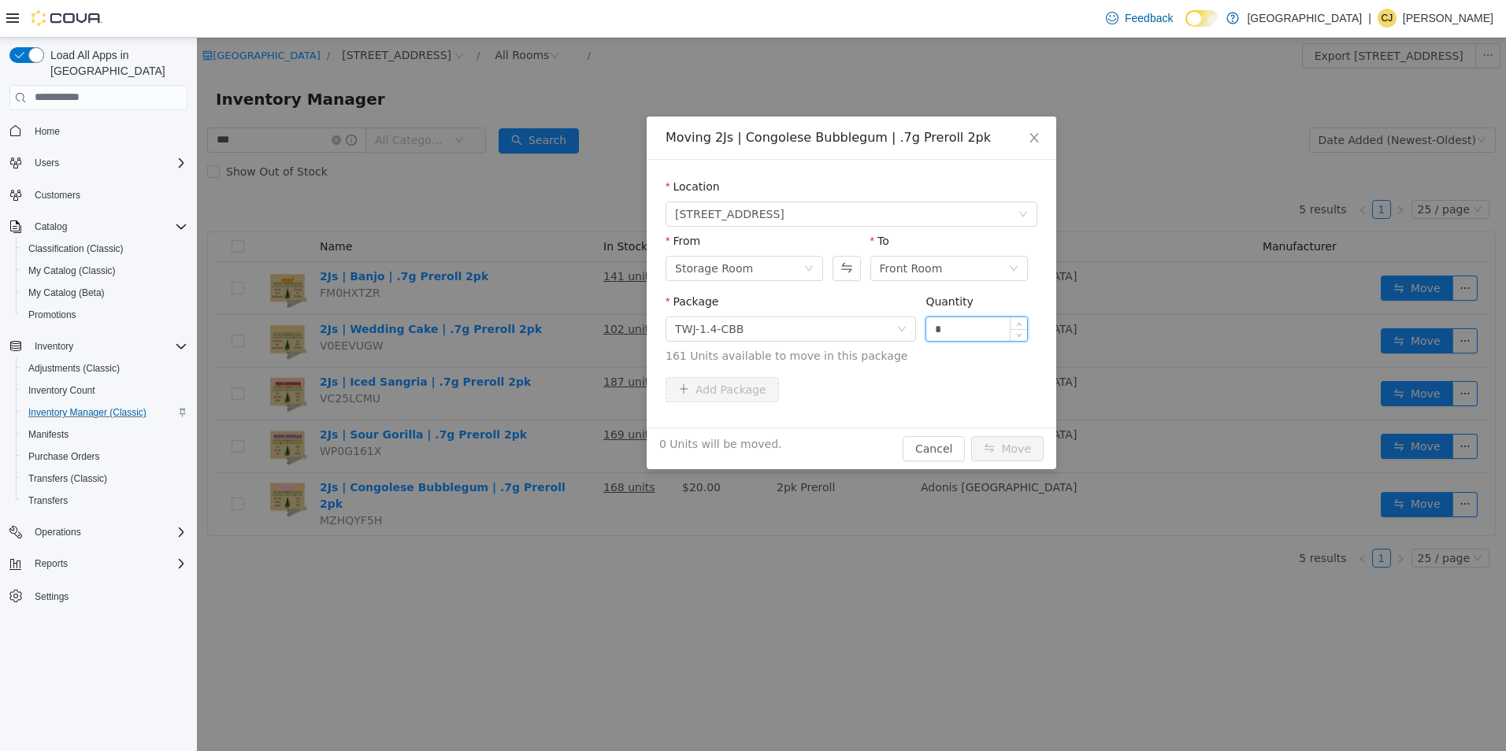
click at [963, 327] on input "*" at bounding box center [976, 329] width 101 height 24
type input "***"
click at [971, 436] on button "Move" at bounding box center [1007, 448] width 72 height 25
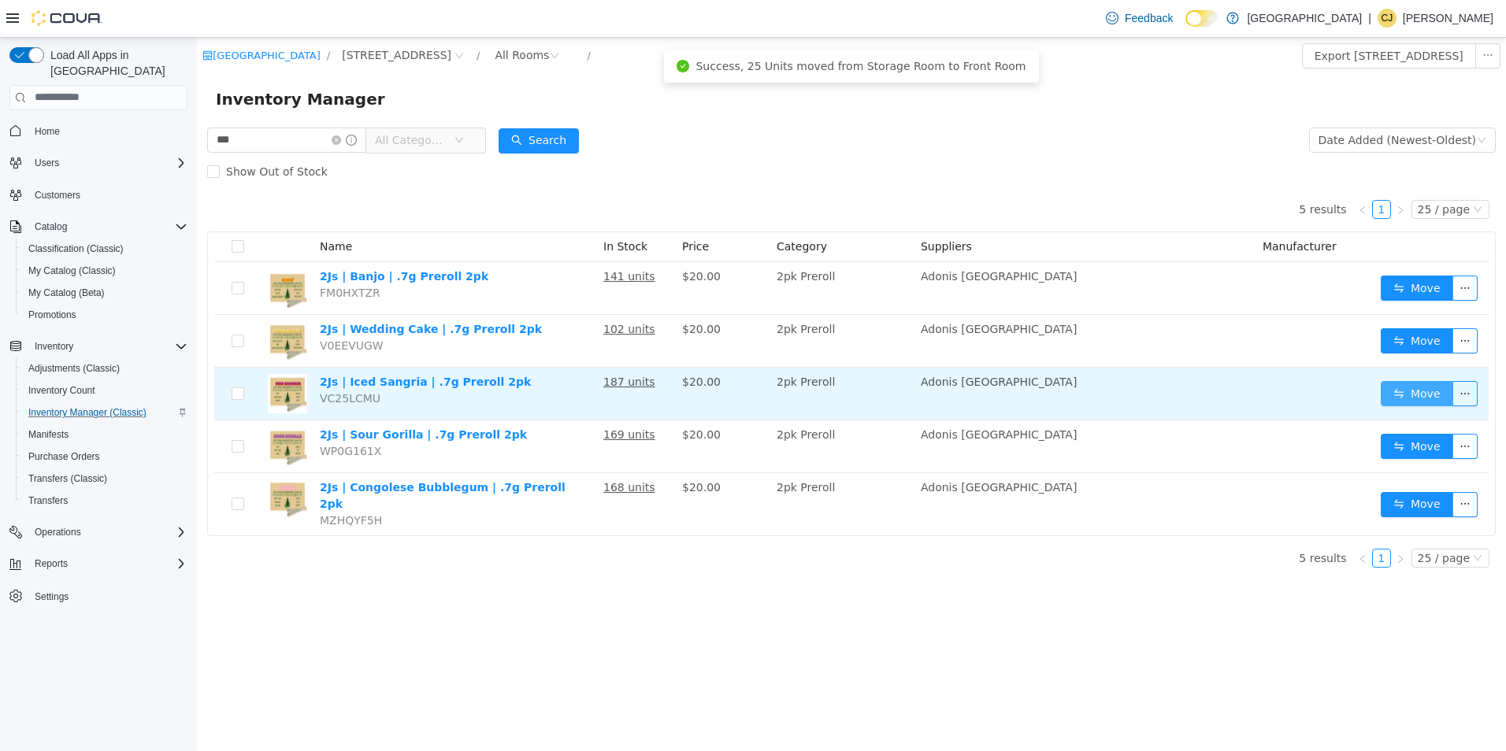
click at [1406, 391] on button "Move" at bounding box center [1417, 392] width 72 height 25
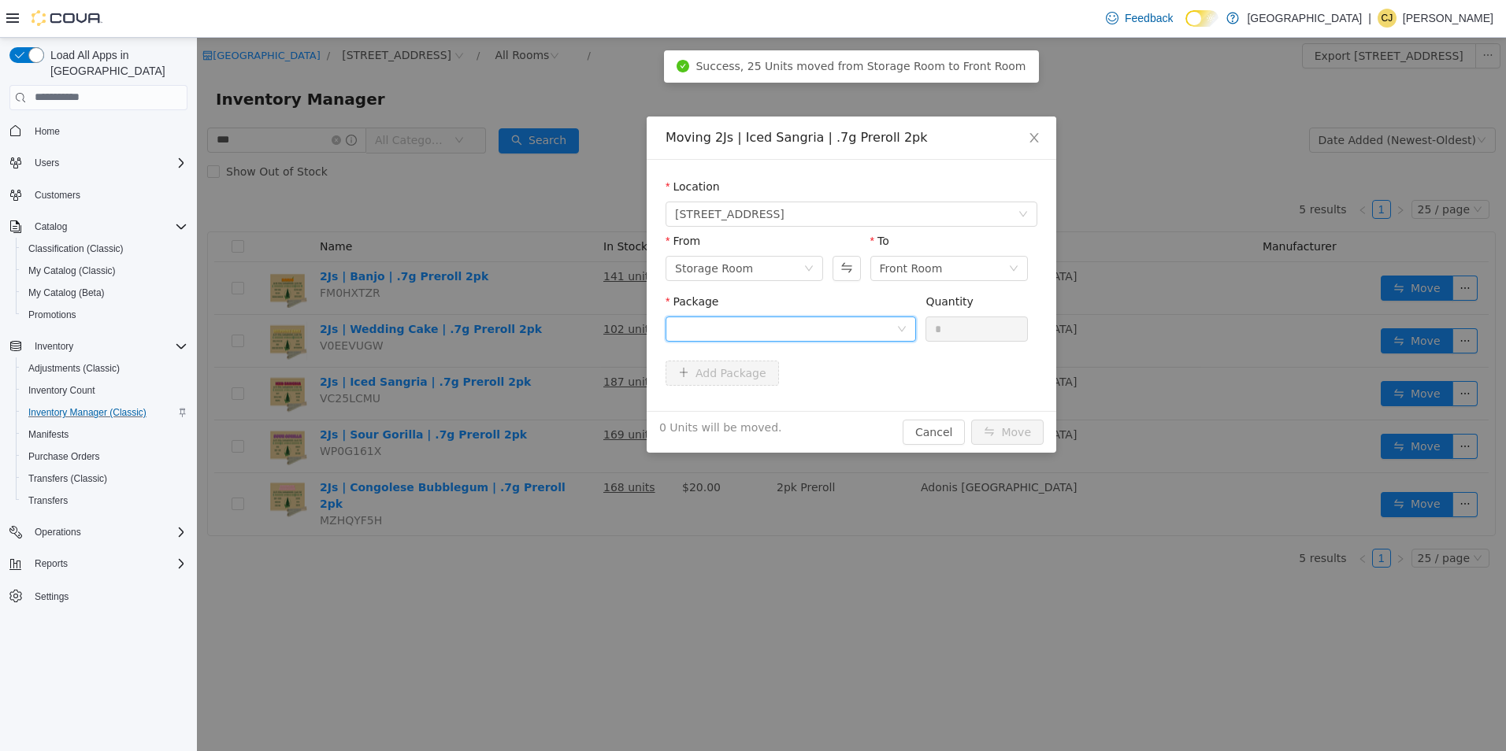
click at [872, 332] on div at bounding box center [785, 329] width 221 height 24
click at [877, 406] on li "TWJ-1.4-ICE Quantity : 183 Units" at bounding box center [791, 394] width 250 height 43
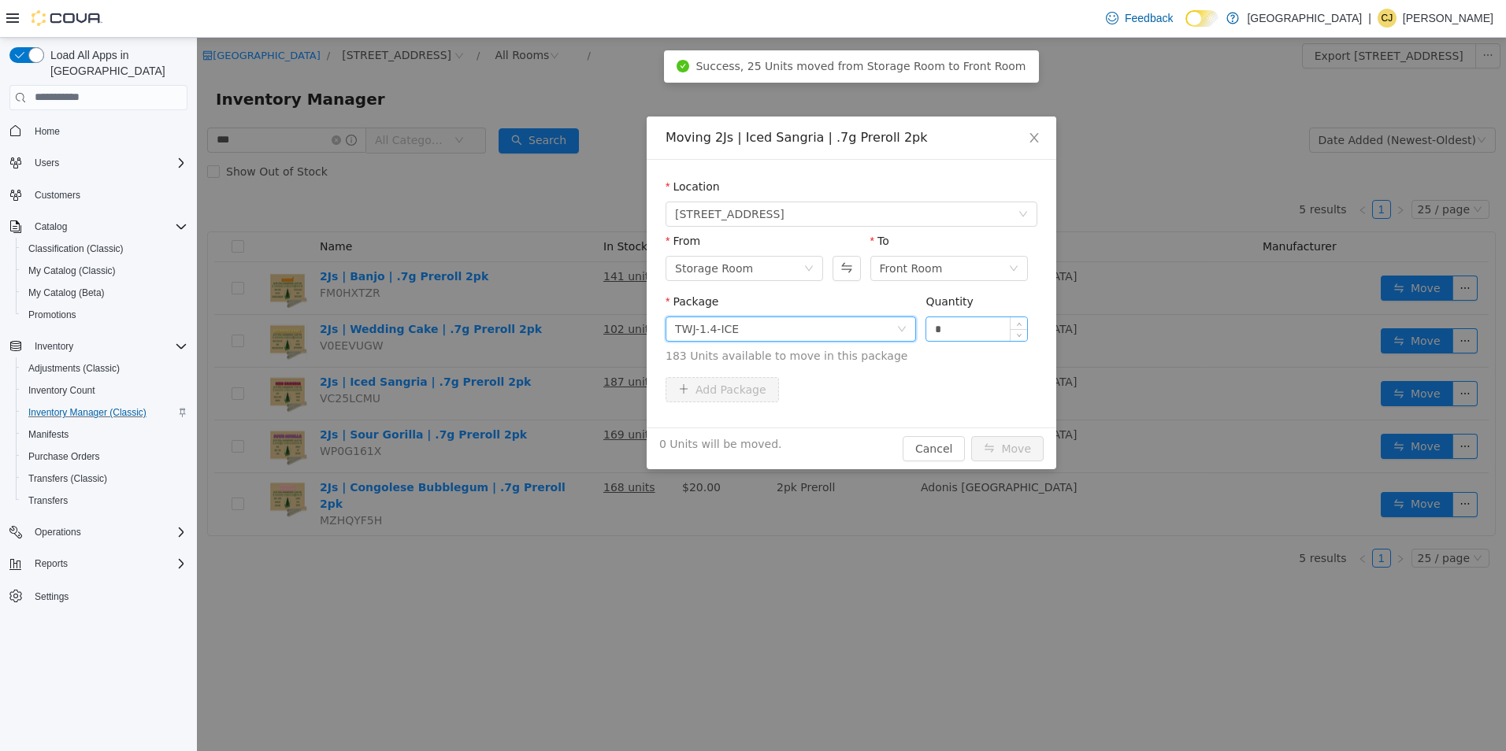
click at [964, 331] on input "*" at bounding box center [976, 329] width 101 height 24
type input "***"
click at [971, 436] on button "Move" at bounding box center [1007, 448] width 72 height 25
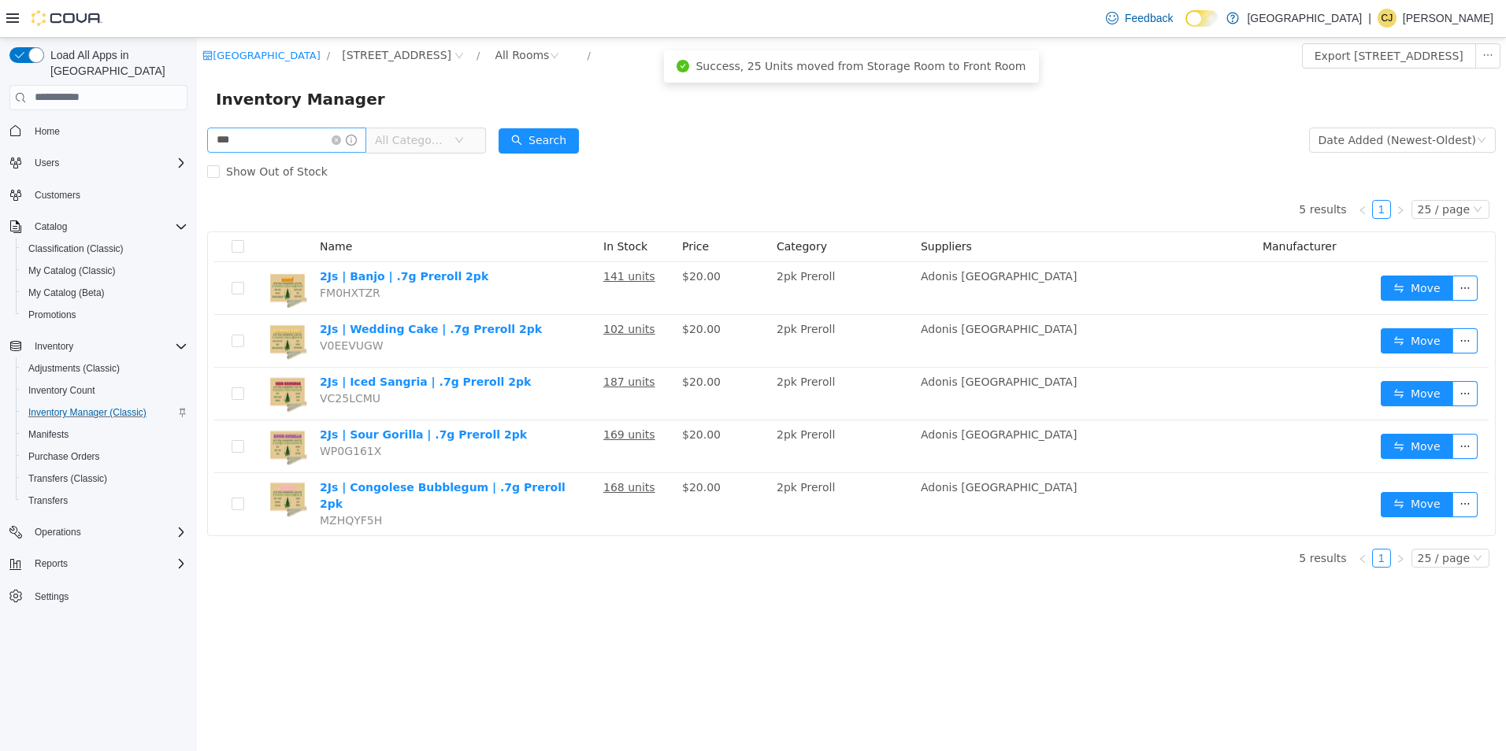
click at [341, 143] on icon "icon: close-circle" at bounding box center [336, 139] width 9 height 9
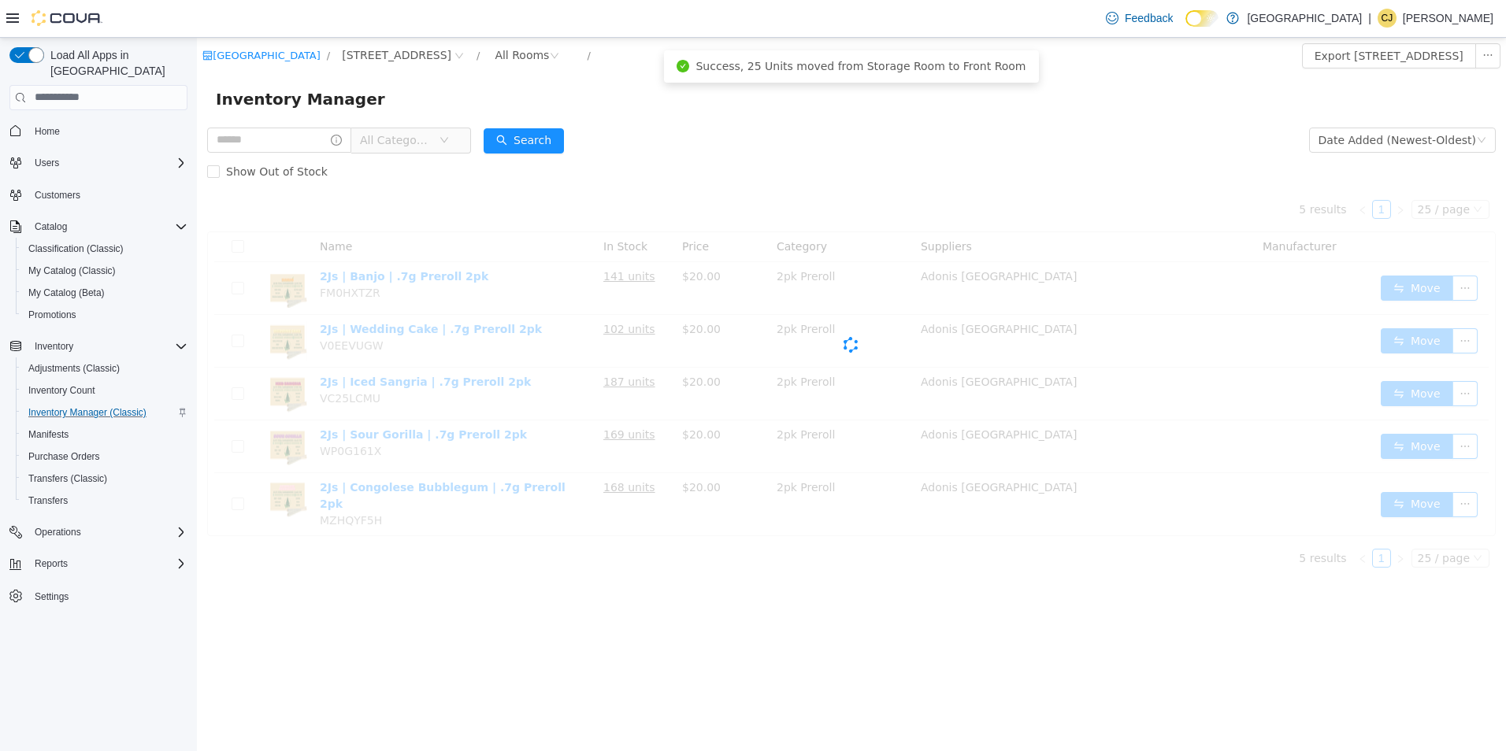
click at [328, 154] on div "All Categories" at bounding box center [339, 140] width 264 height 32
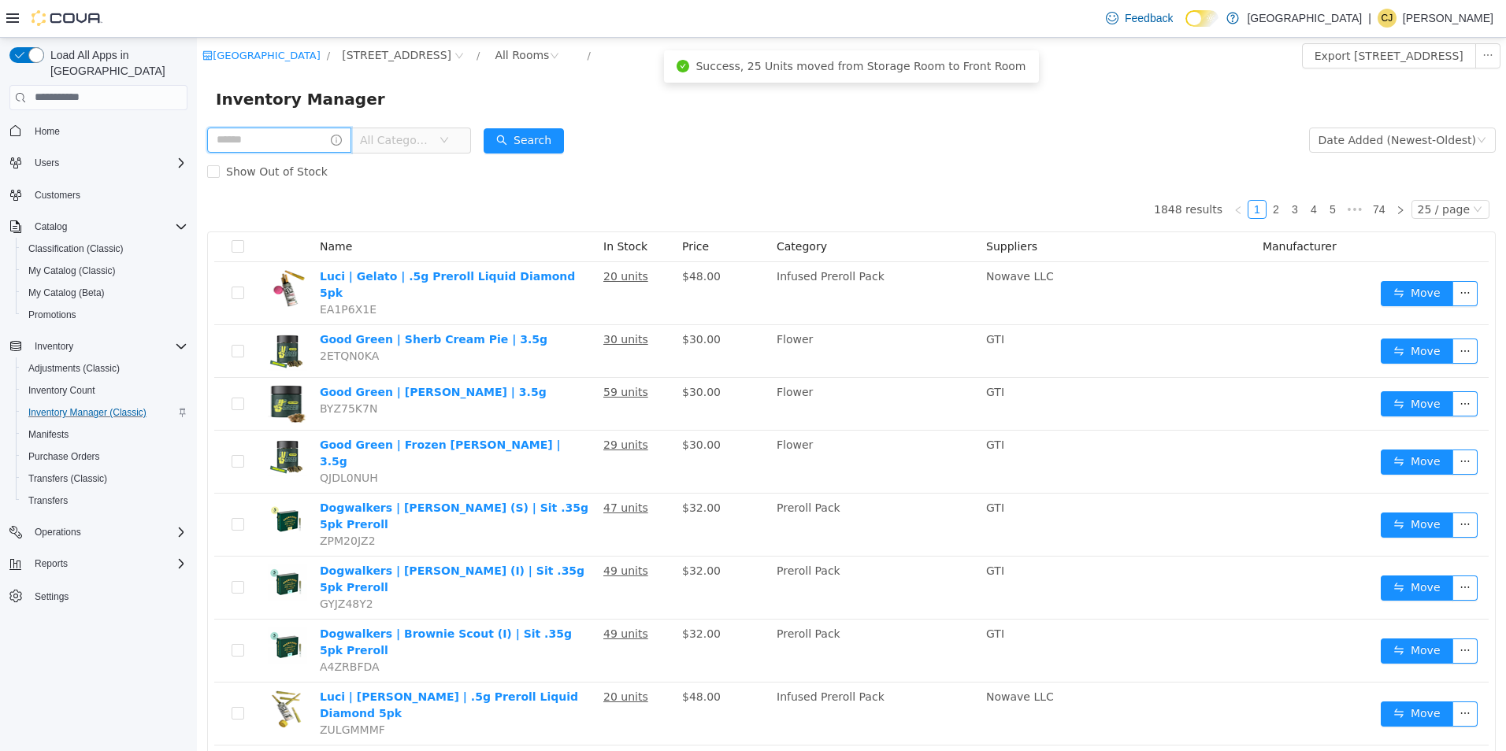
click at [328, 144] on input "text" at bounding box center [279, 139] width 144 height 25
type input "***"
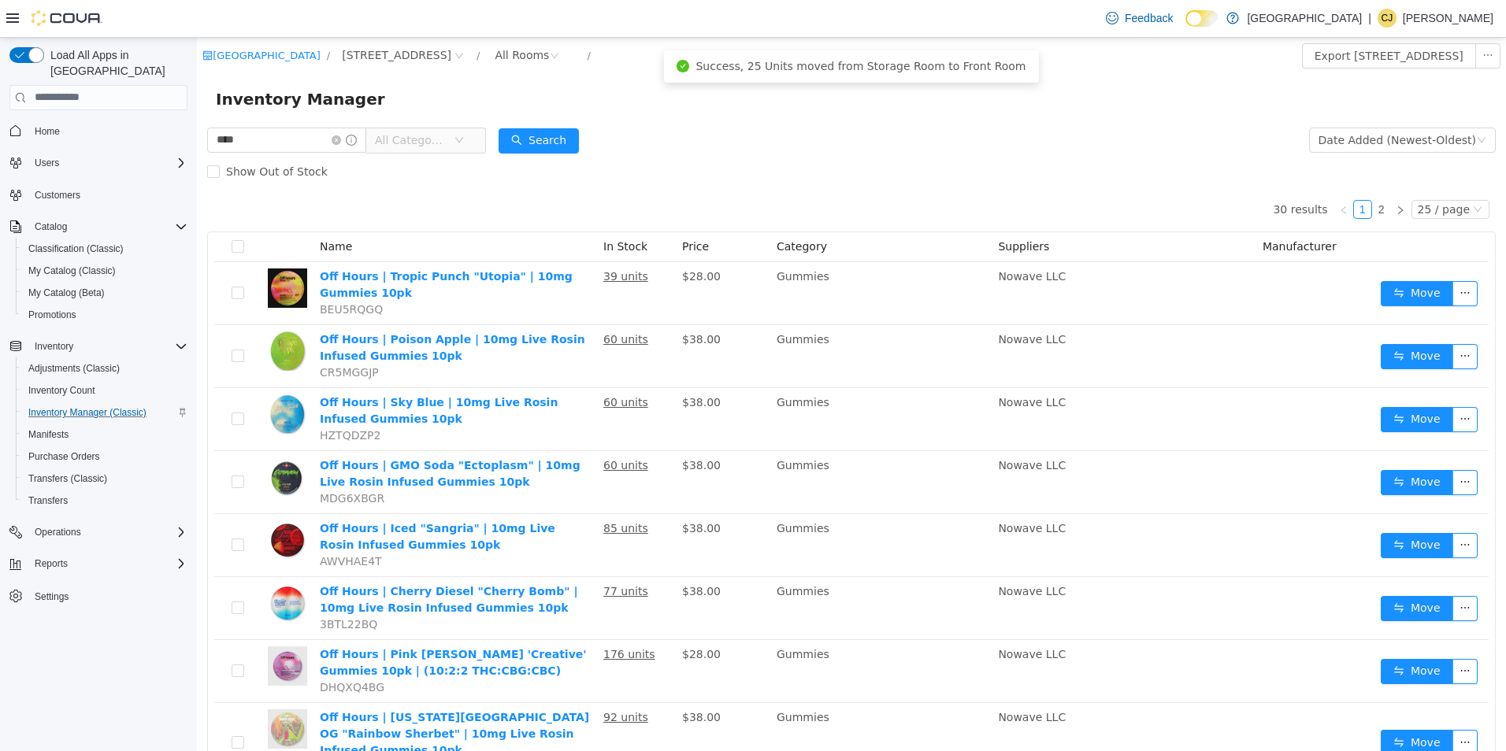
click at [436, 140] on span "All Categories" at bounding box center [411, 140] width 72 height 16
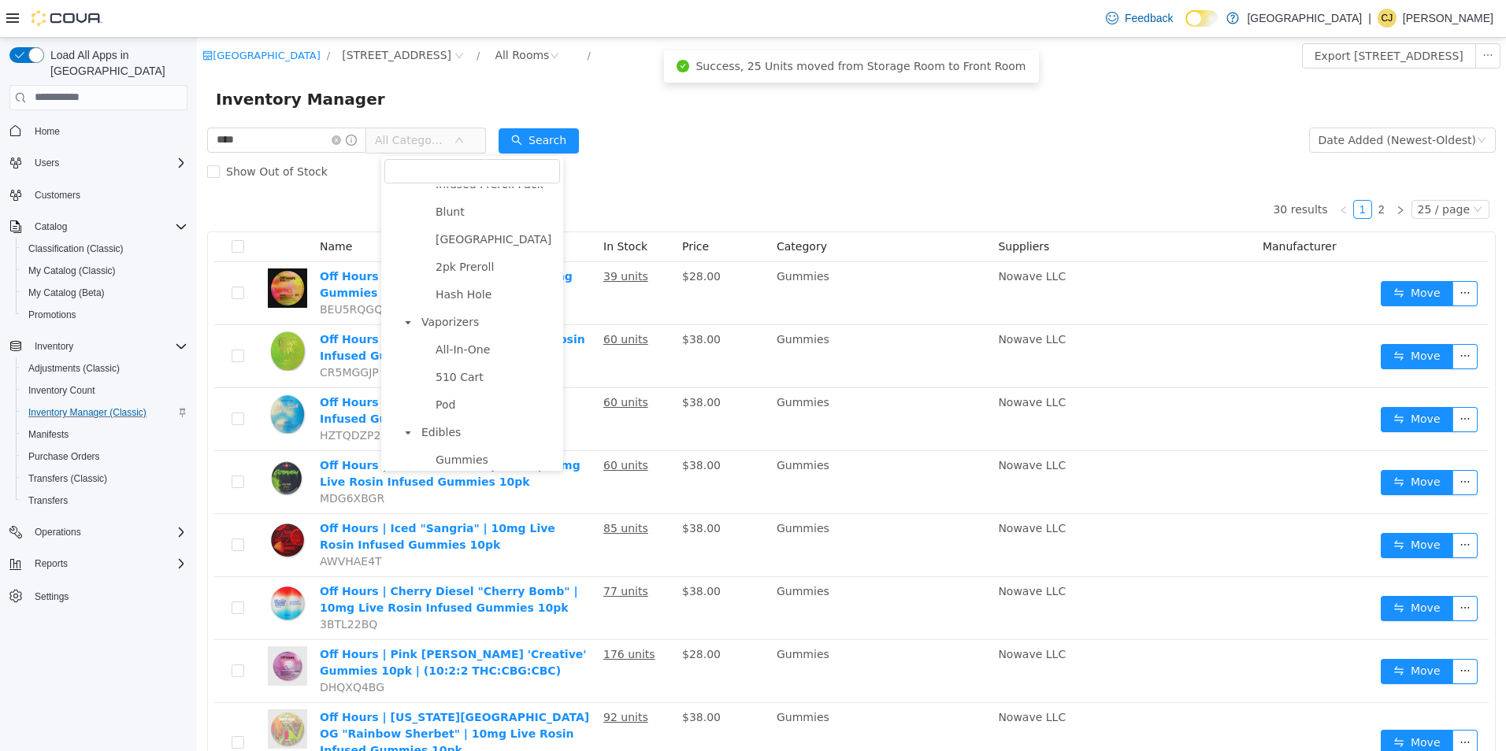
scroll to position [394, 0]
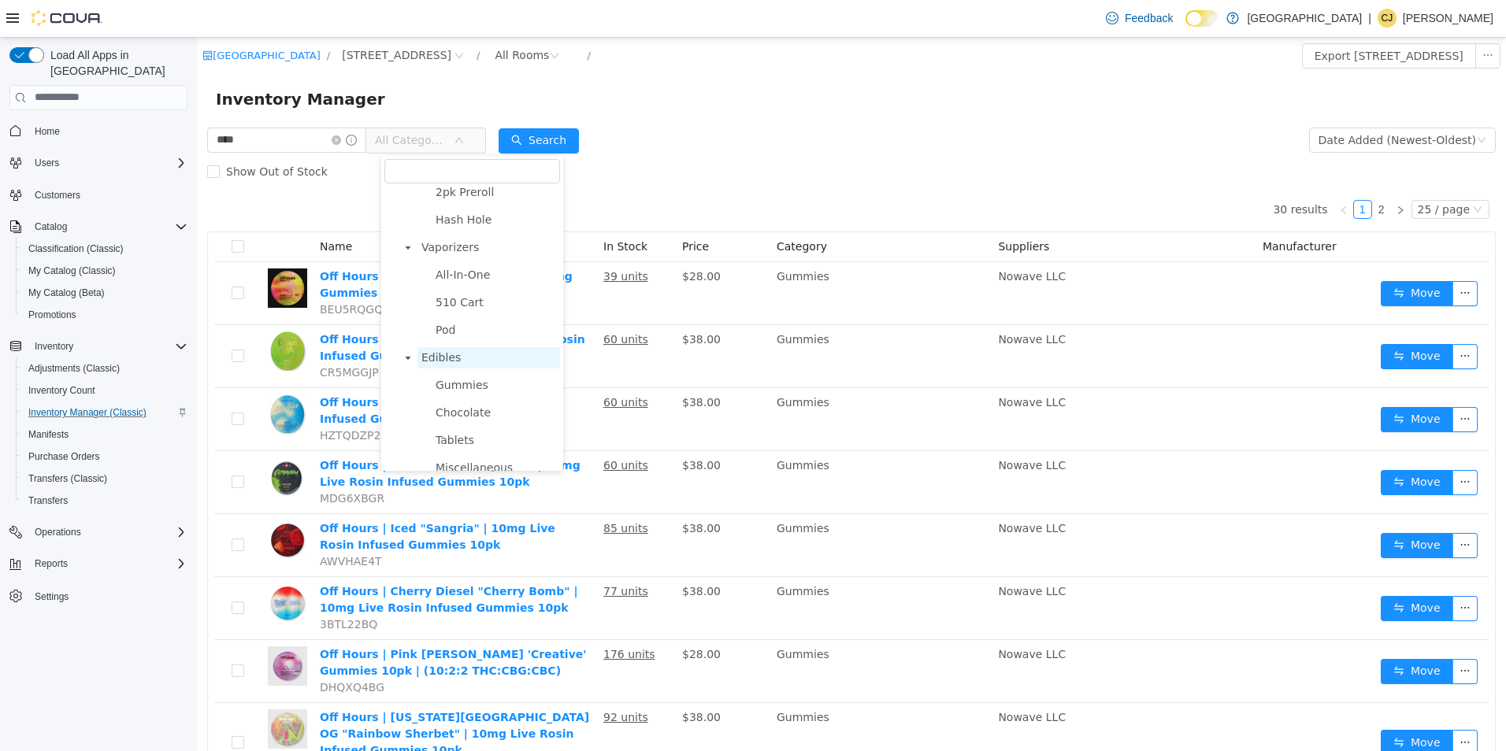
click at [454, 363] on span "Edibles" at bounding box center [440, 357] width 39 height 13
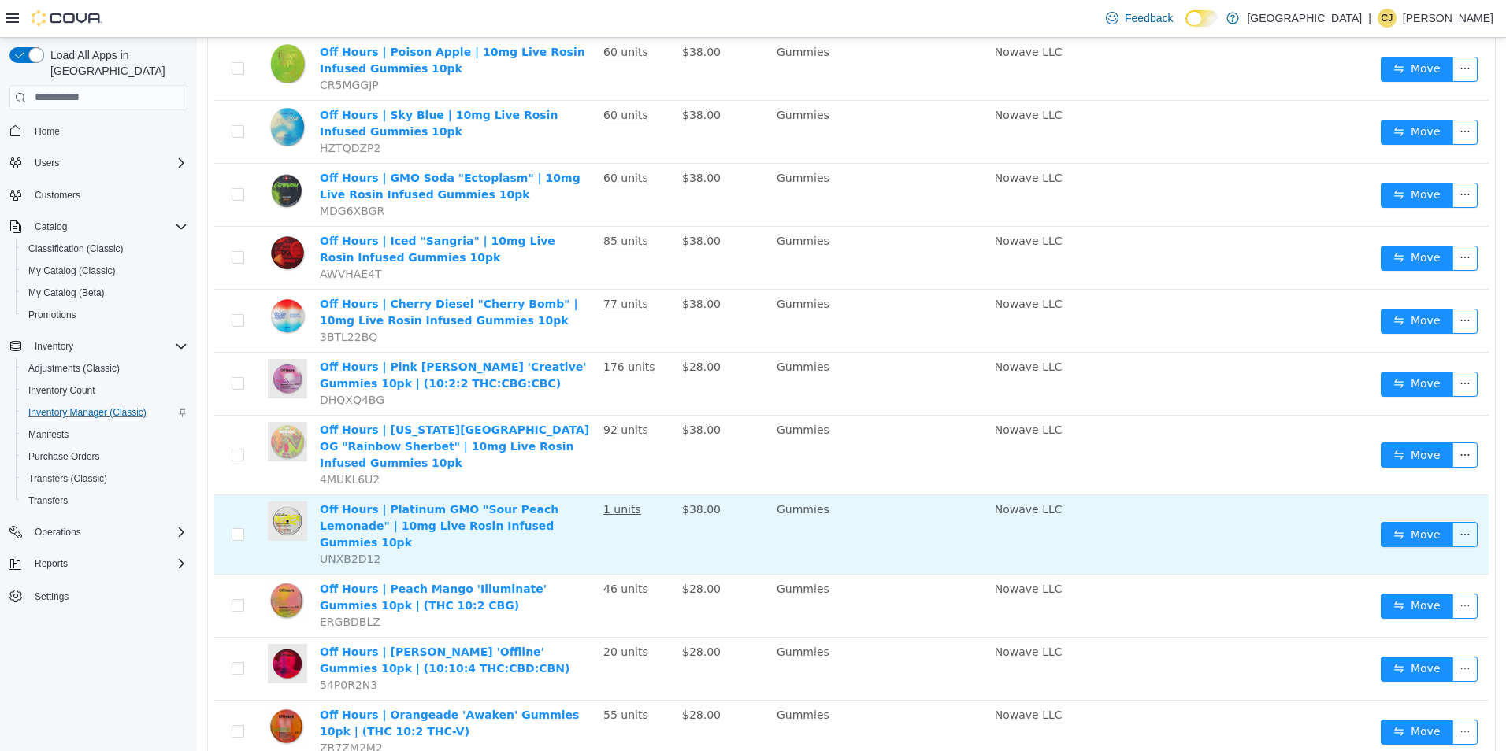
scroll to position [315, 0]
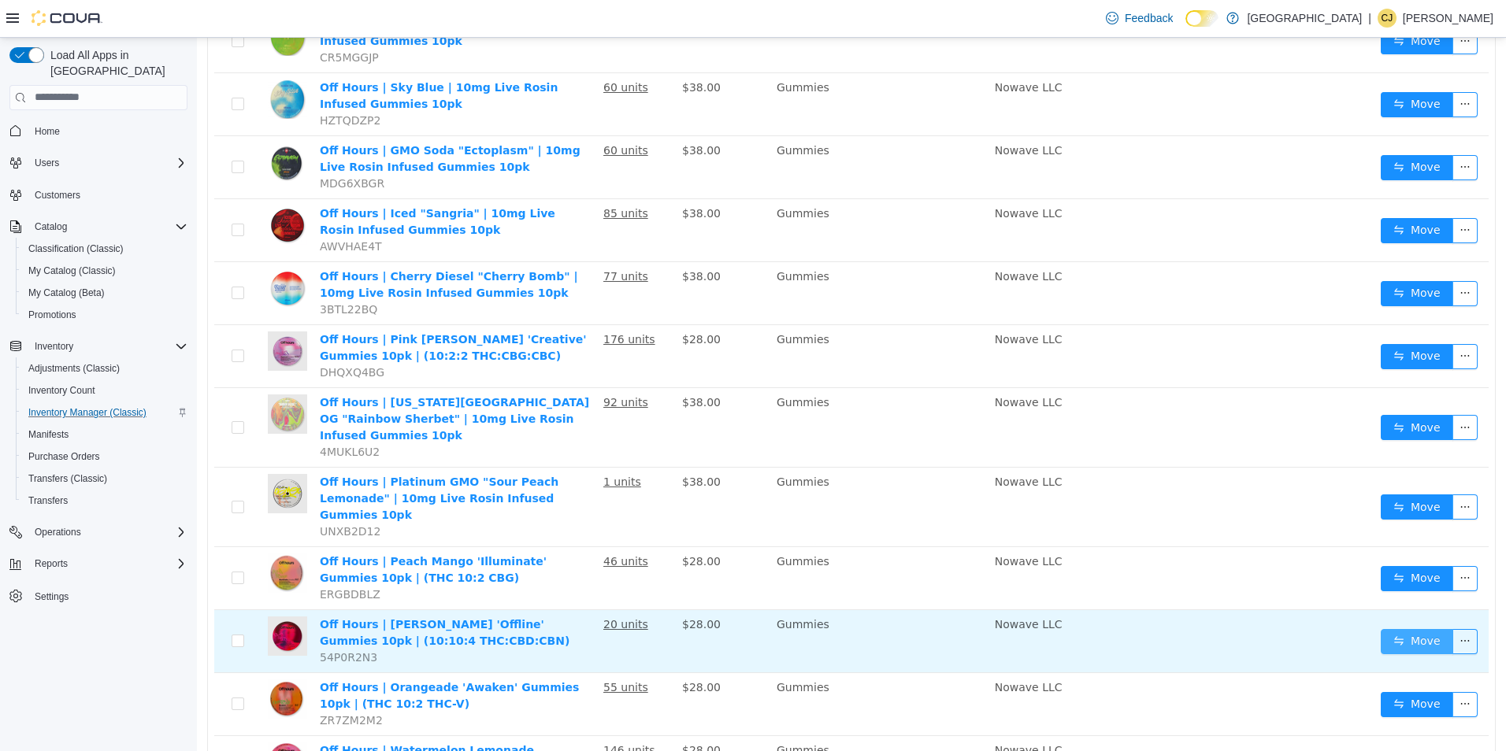
click at [1419, 610] on td "Move" at bounding box center [1431, 641] width 114 height 63
click at [1419, 629] on button "Move" at bounding box center [1417, 641] width 72 height 25
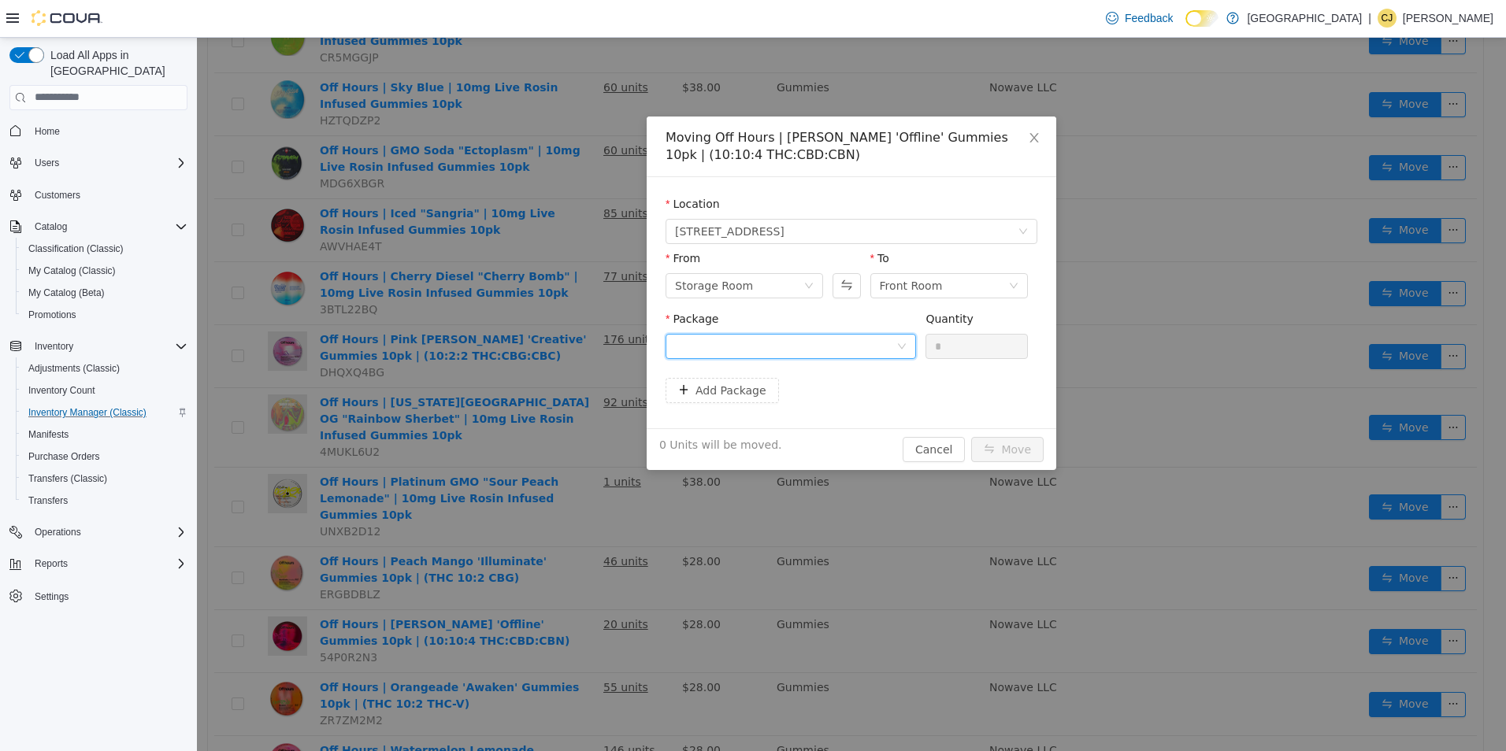
click at [770, 334] on div at bounding box center [785, 346] width 221 height 24
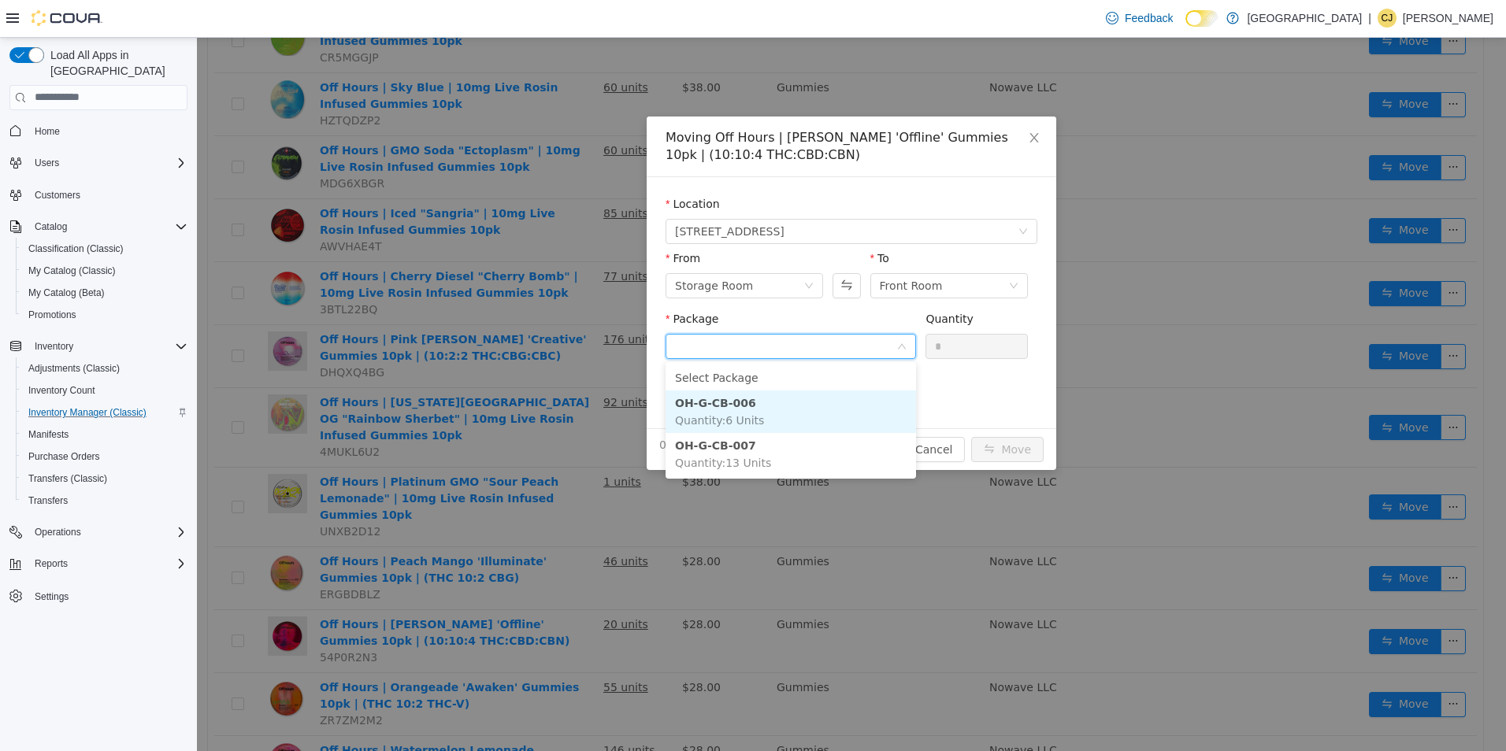
click at [795, 398] on li "OH-G-CB-006 Quantity : 6 Units" at bounding box center [791, 411] width 250 height 43
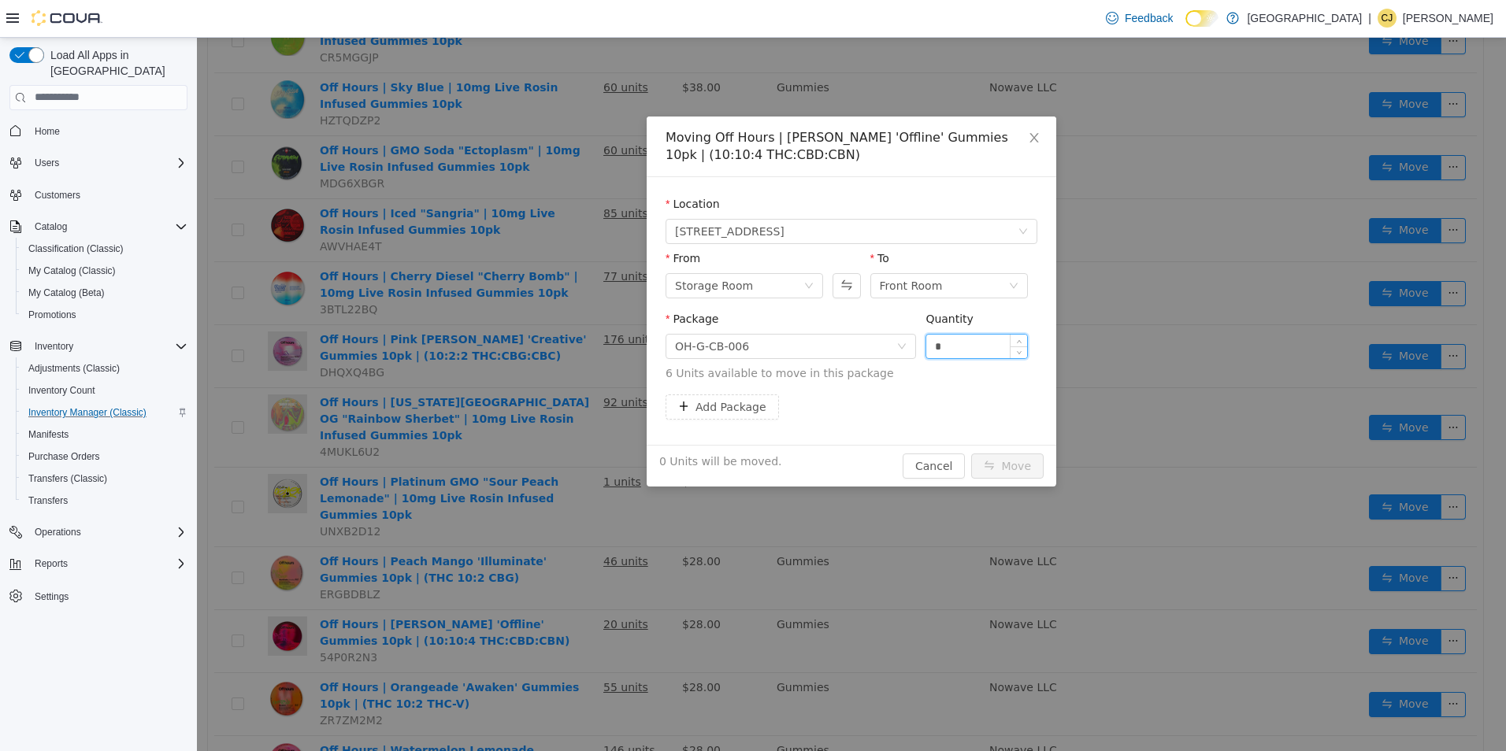
click at [984, 349] on input "*" at bounding box center [976, 346] width 101 height 24
type input "**"
click at [971, 453] on button "Move" at bounding box center [1007, 465] width 72 height 25
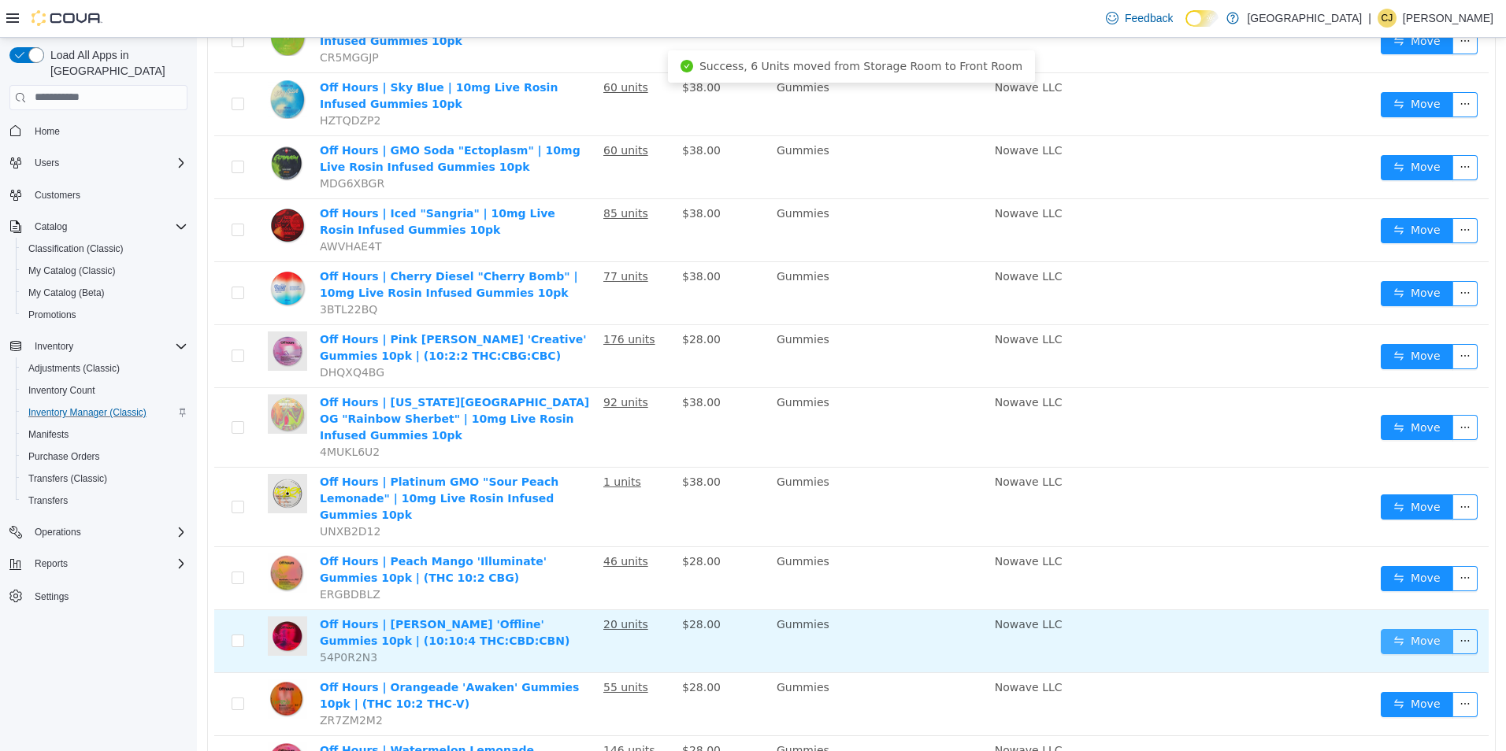
click at [1397, 629] on button "Move" at bounding box center [1417, 641] width 72 height 25
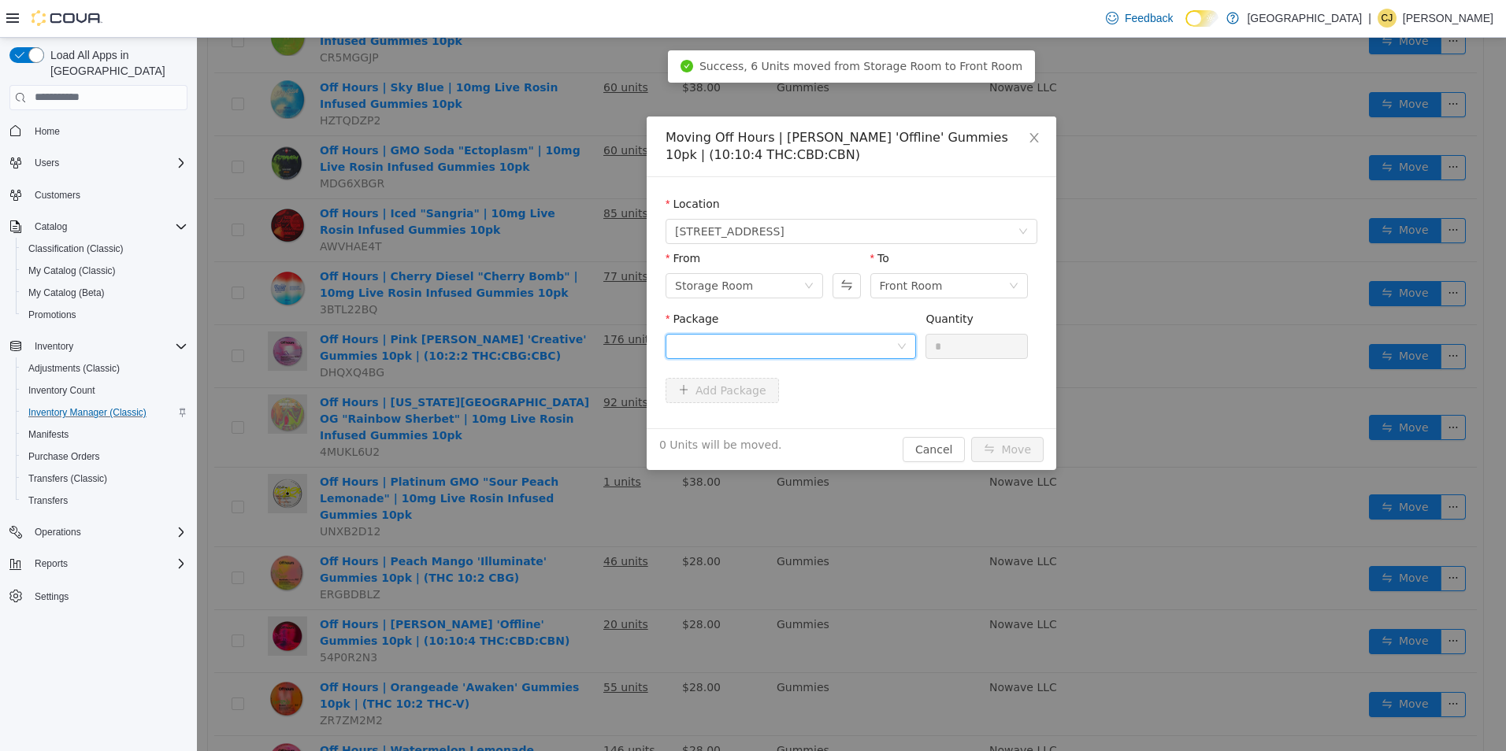
click at [722, 343] on div at bounding box center [785, 346] width 221 height 24
click at [777, 410] on li "OH-G-CB-007 Quantity : 13 Units" at bounding box center [791, 411] width 250 height 43
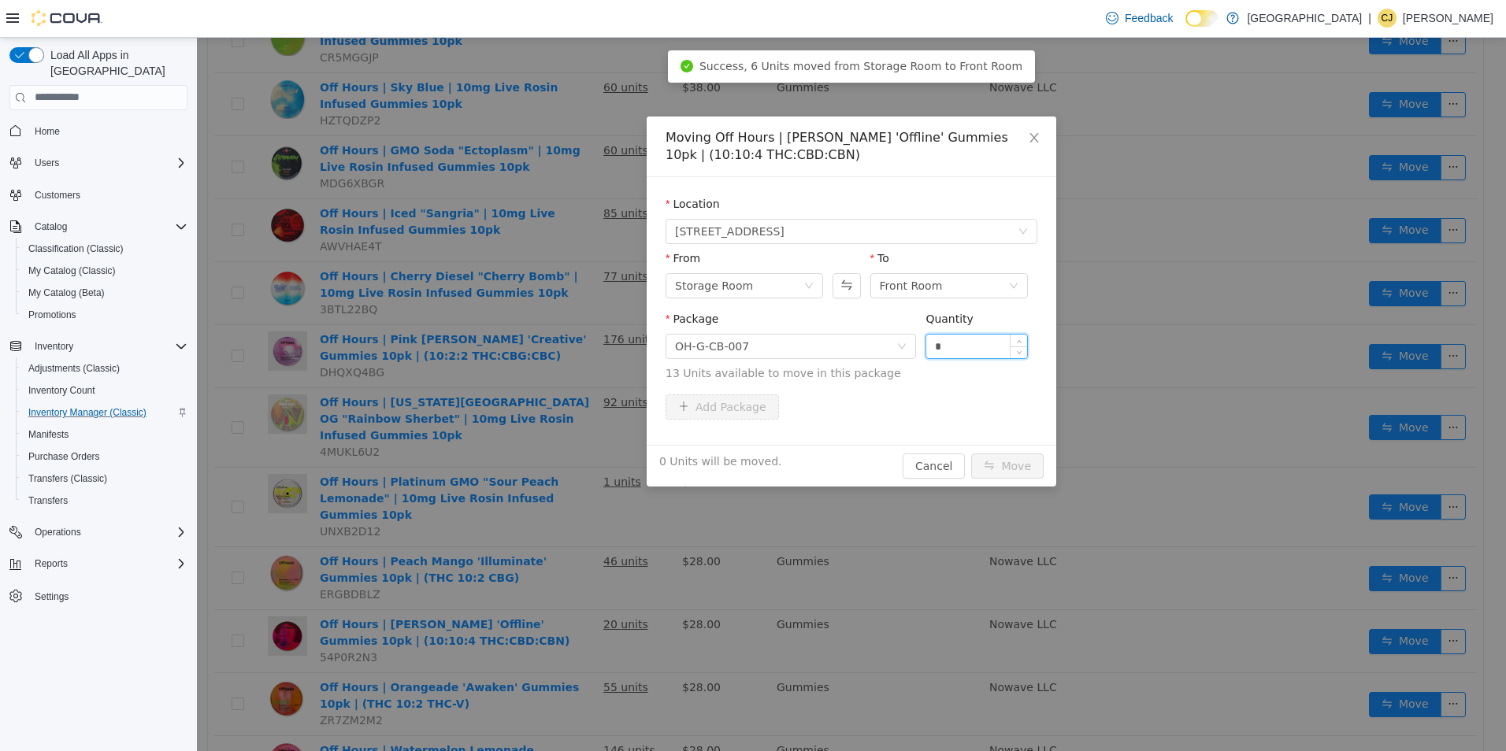
click at [1000, 349] on input "*" at bounding box center [976, 346] width 101 height 24
type input "**"
click at [971, 453] on button "Move" at bounding box center [1007, 465] width 72 height 25
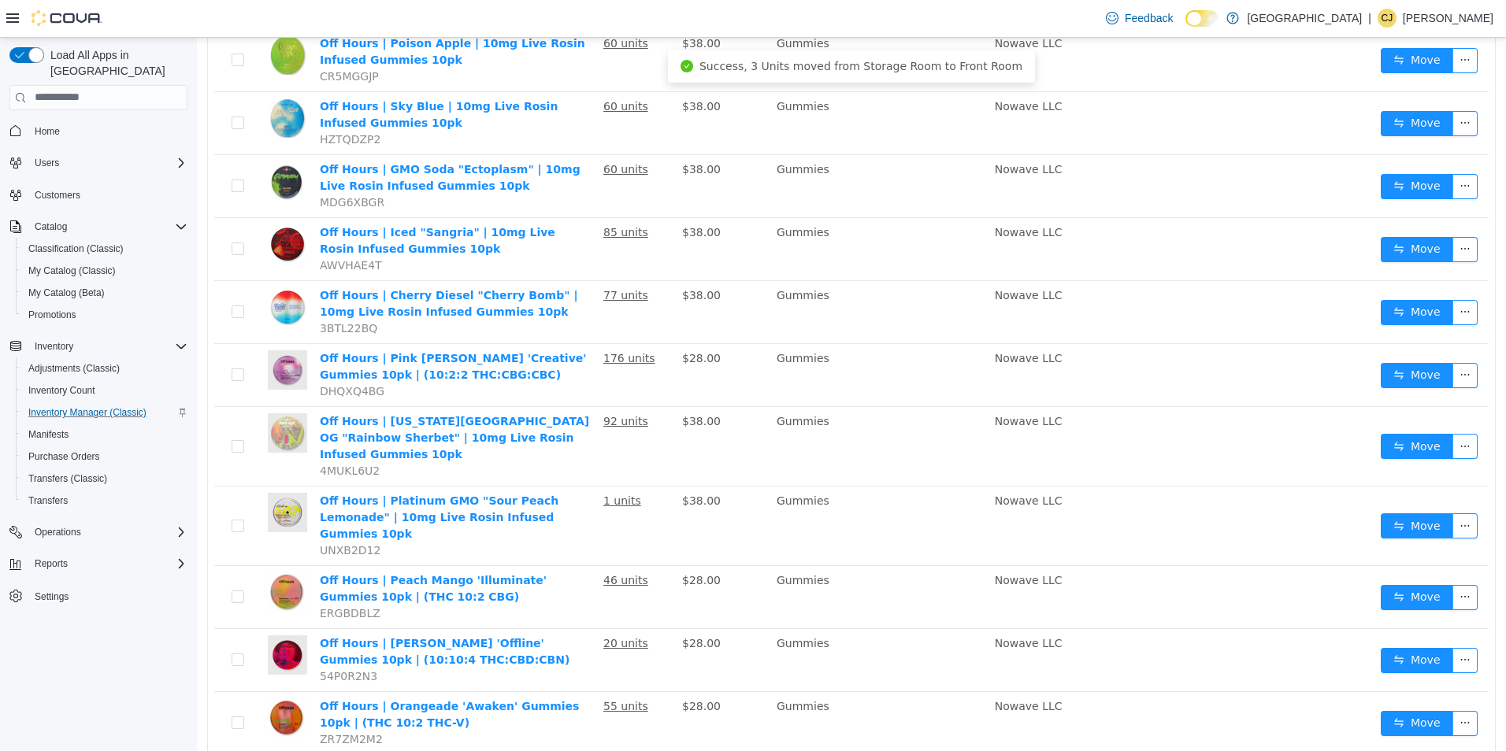
scroll to position [0, 0]
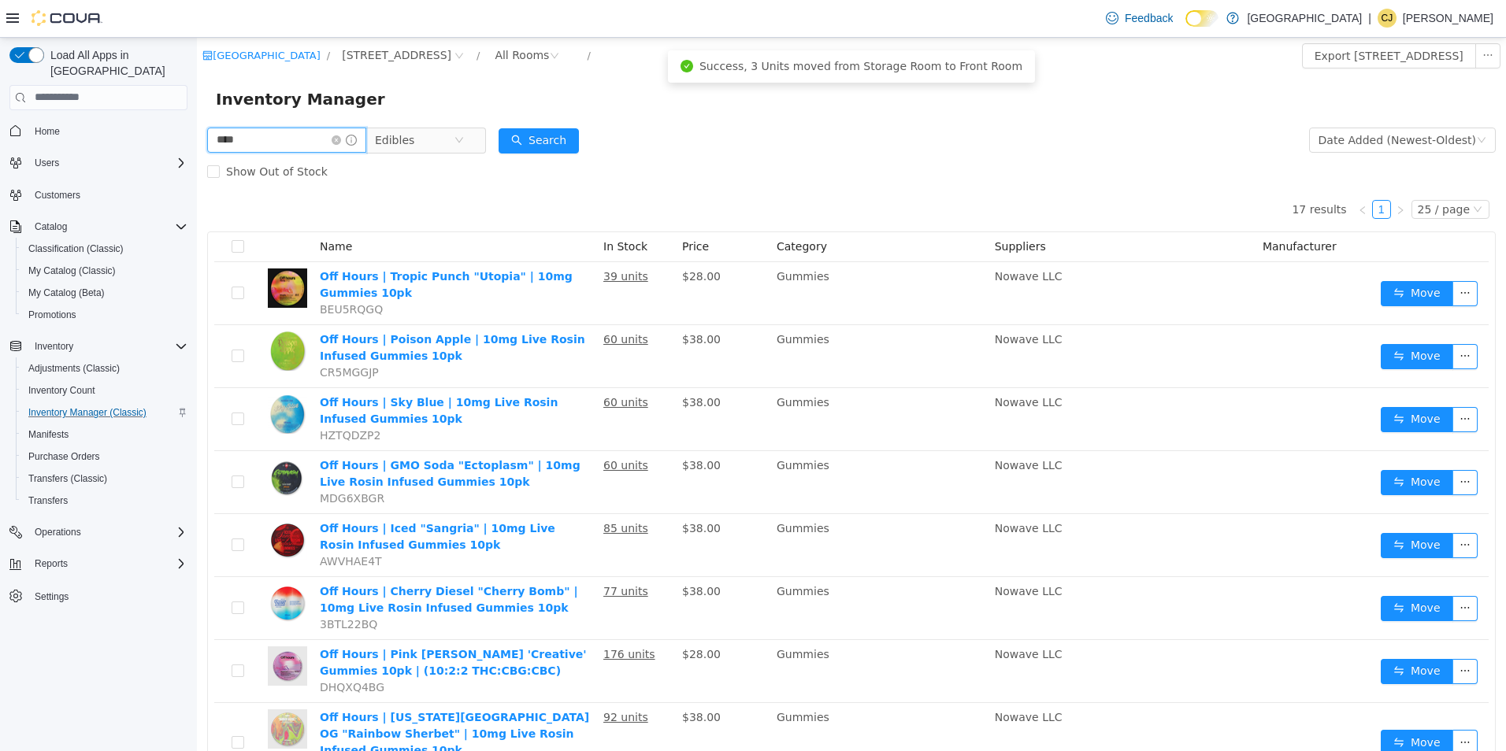
drag, startPoint x: 267, startPoint y: 132, endPoint x: 221, endPoint y: 136, distance: 46.6
click at [221, 136] on input "***" at bounding box center [286, 139] width 159 height 25
type input "*"
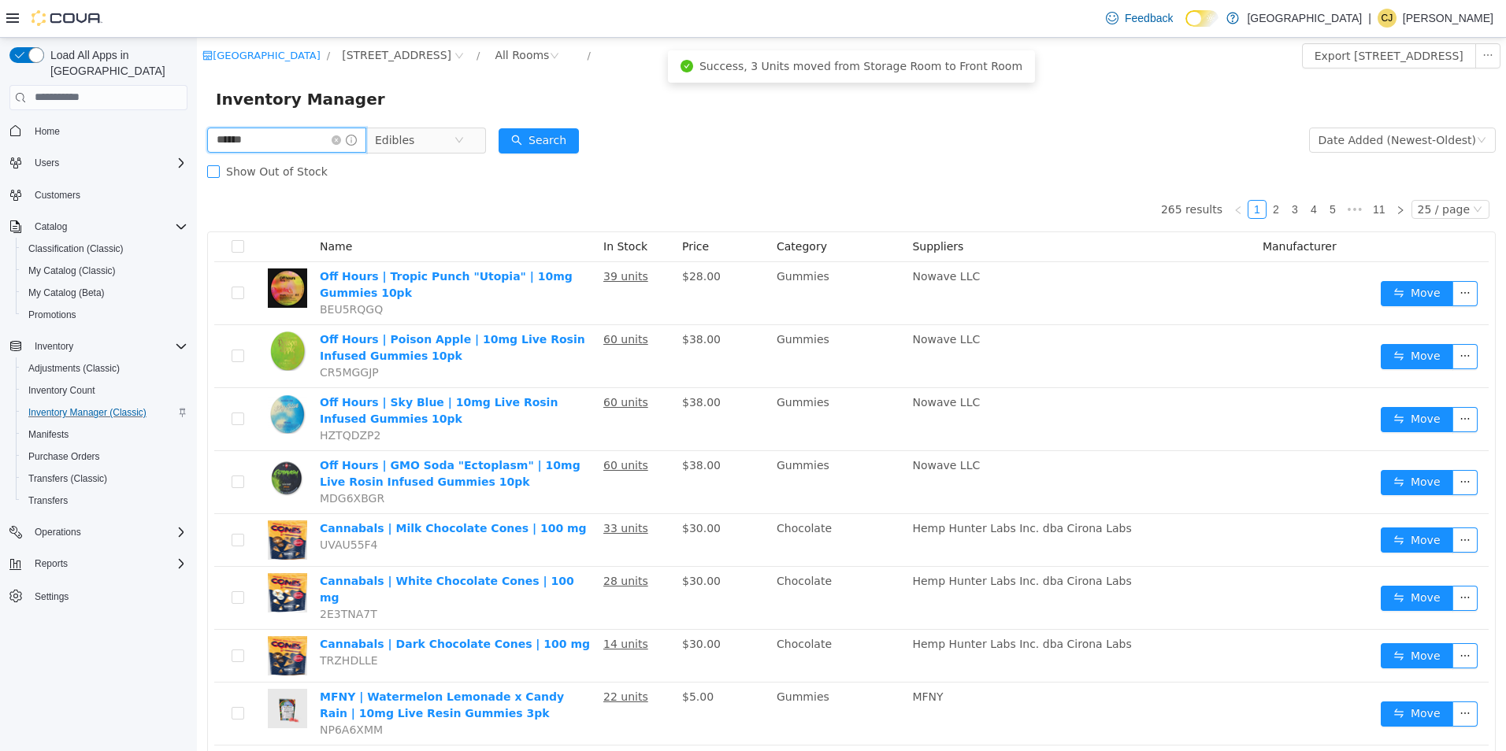
type input "******"
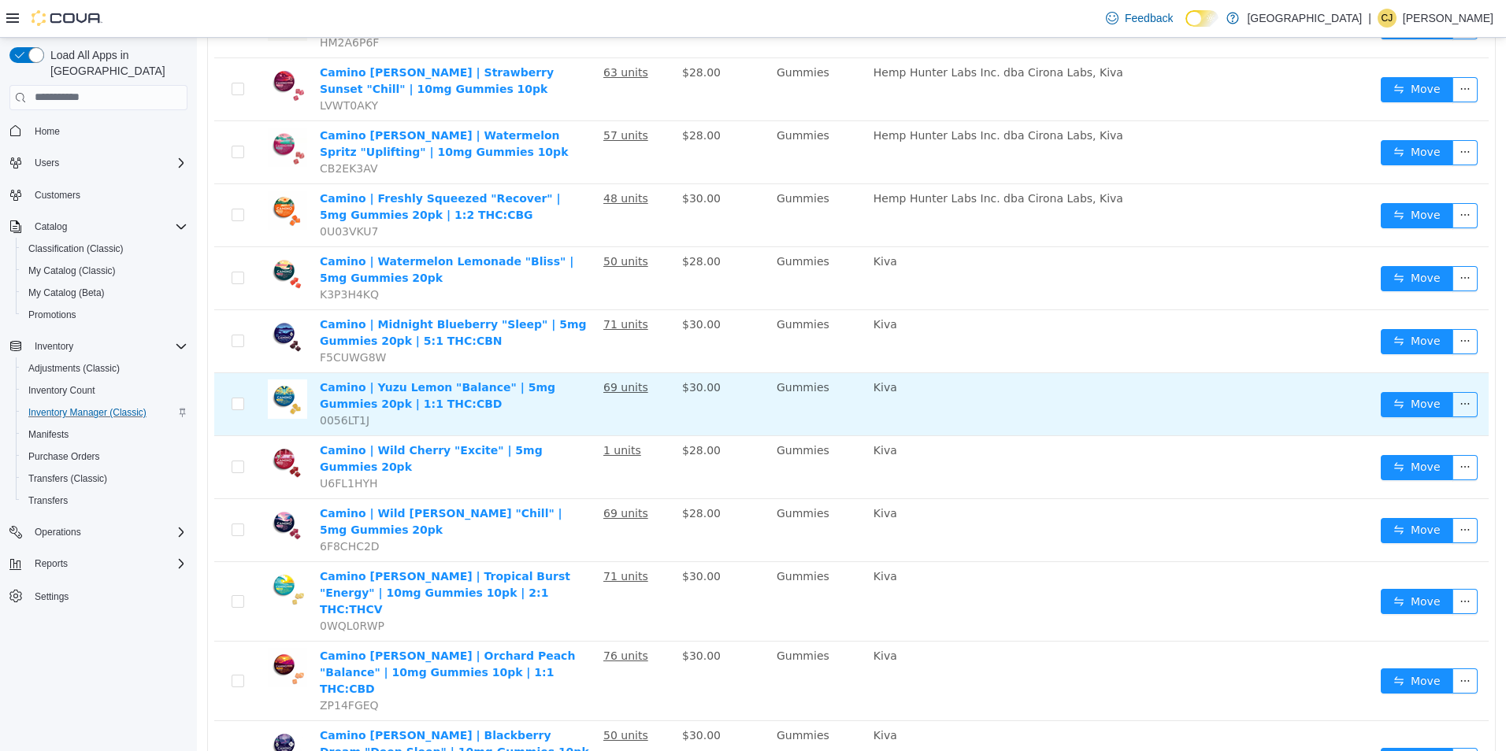
scroll to position [473, 0]
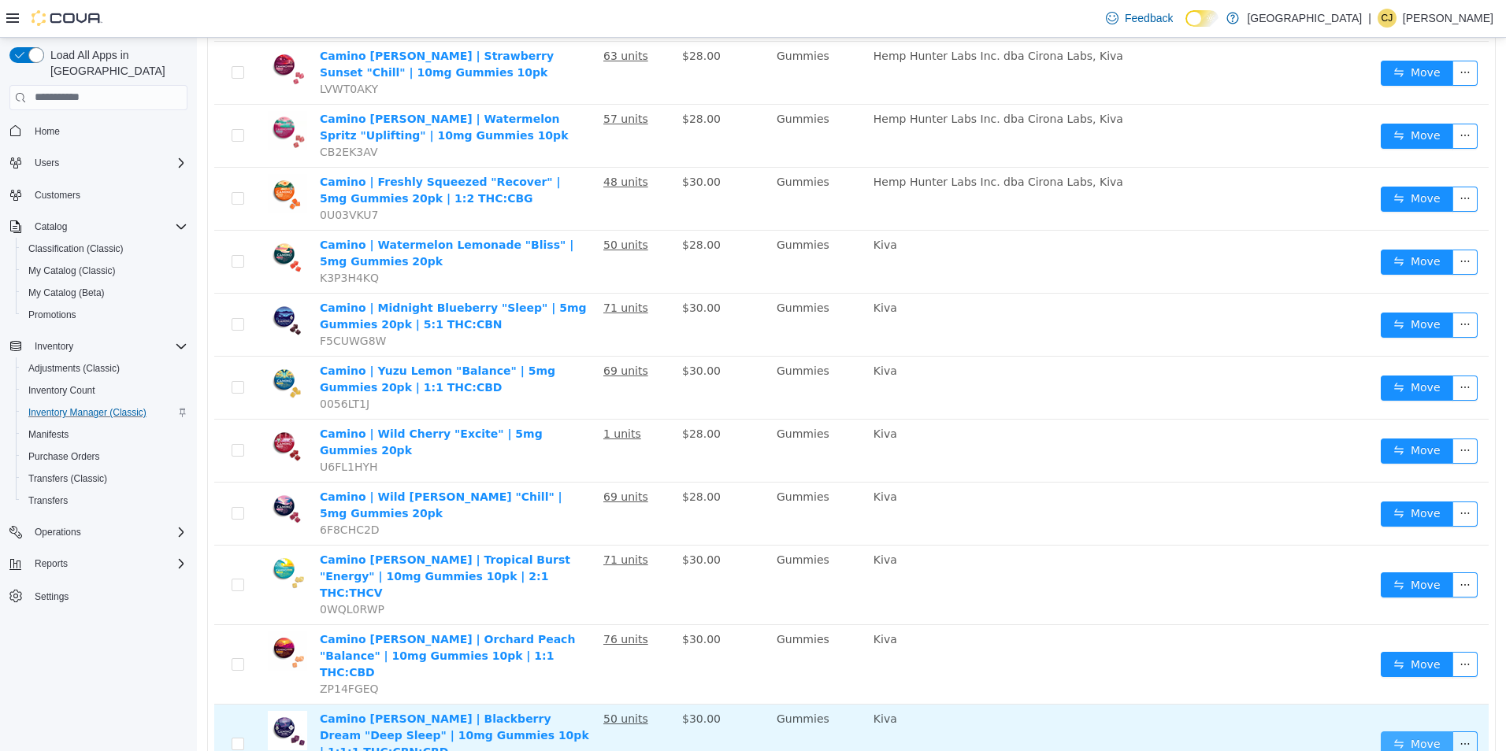
click at [1422, 731] on button "Move" at bounding box center [1417, 743] width 72 height 25
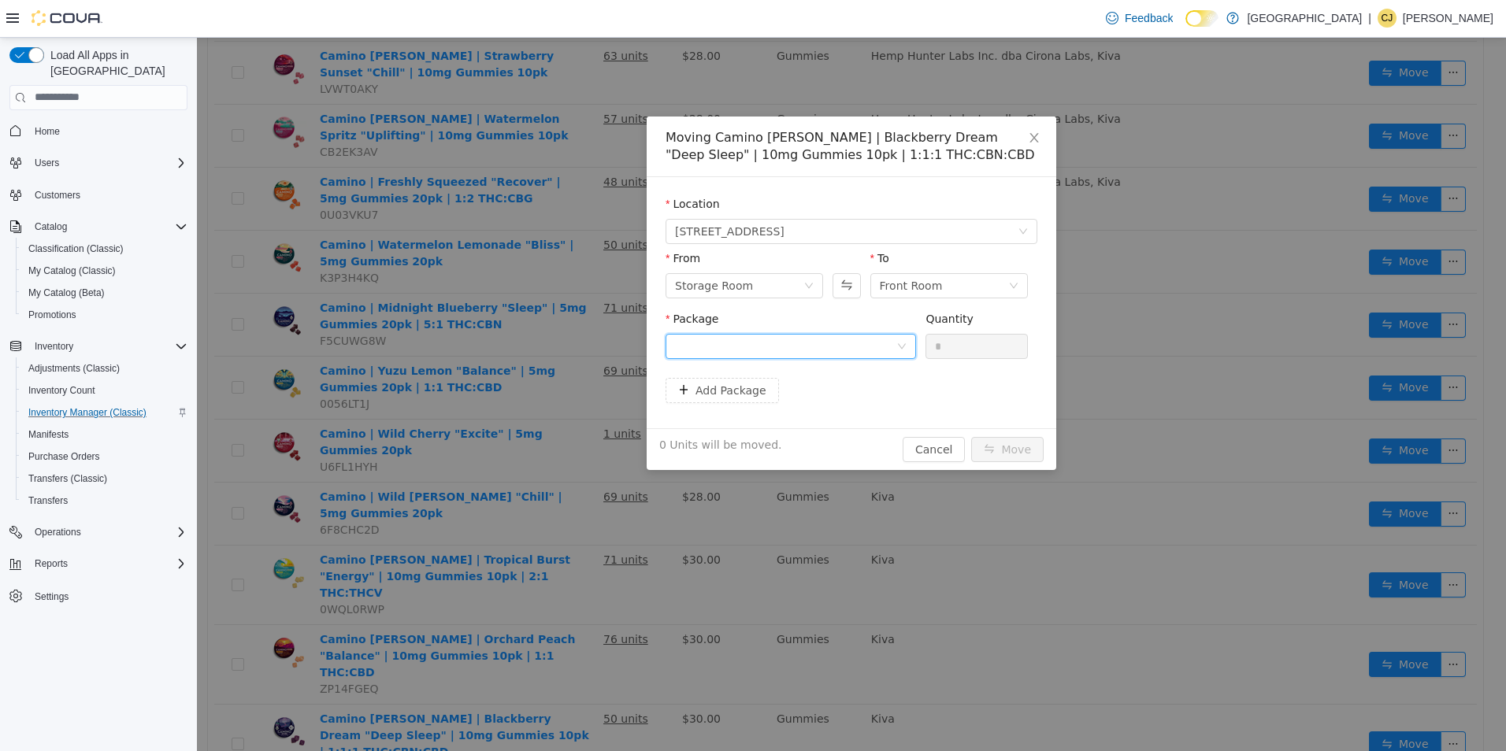
click at [866, 339] on div at bounding box center [785, 346] width 221 height 24
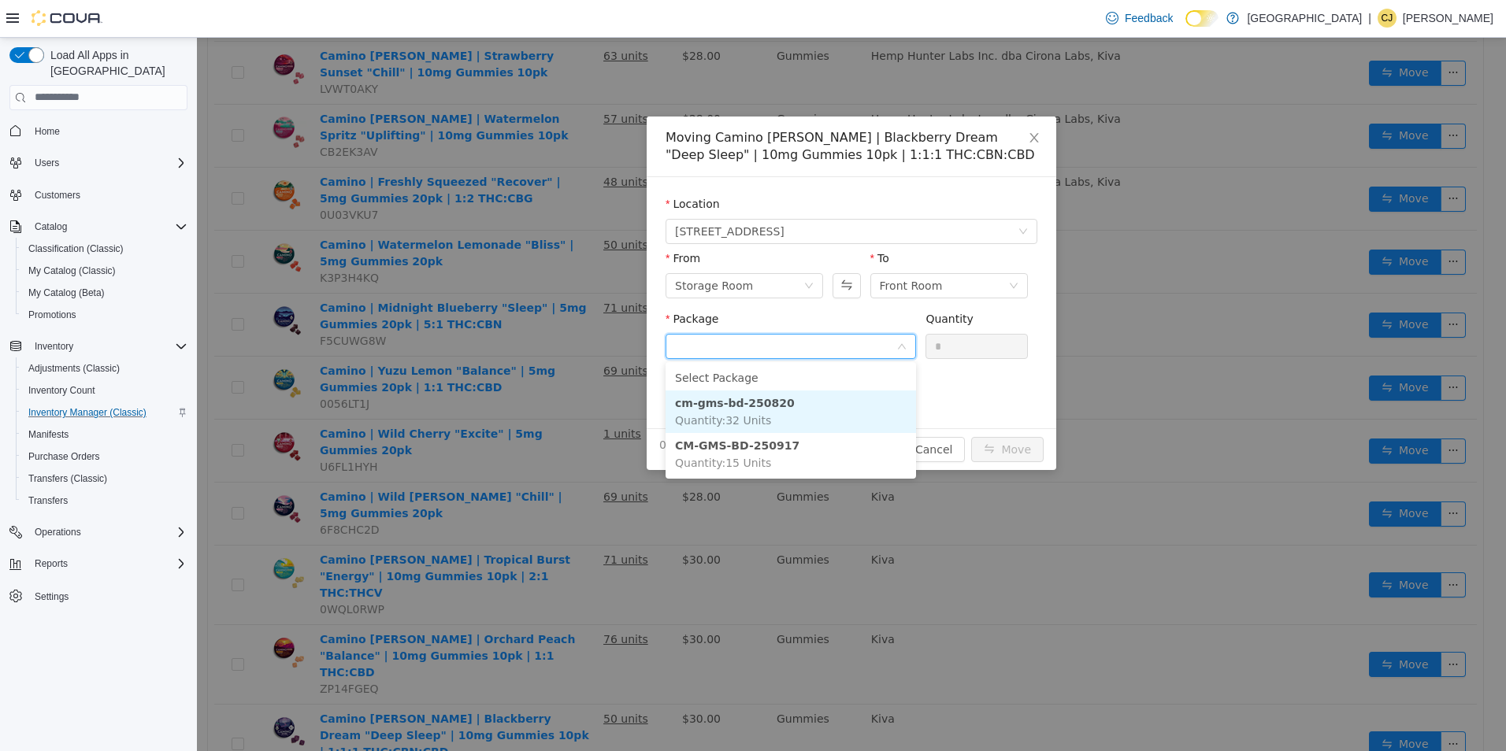
click at [869, 407] on li "cm-gms-bd-250820 Quantity : 32 Units" at bounding box center [791, 411] width 250 height 43
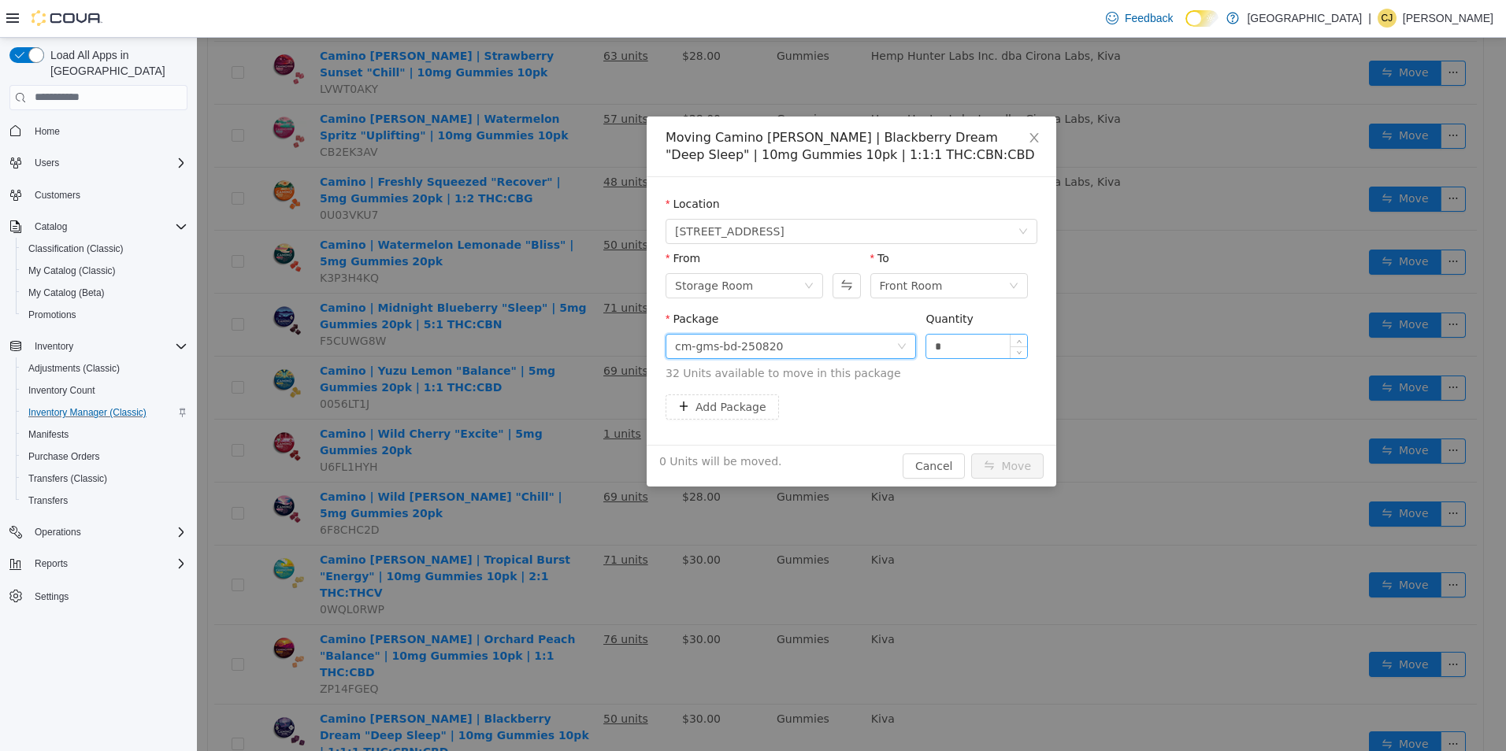
click at [976, 352] on input "*" at bounding box center [976, 346] width 101 height 24
type input "**"
click at [971, 453] on button "Move" at bounding box center [1007, 465] width 72 height 25
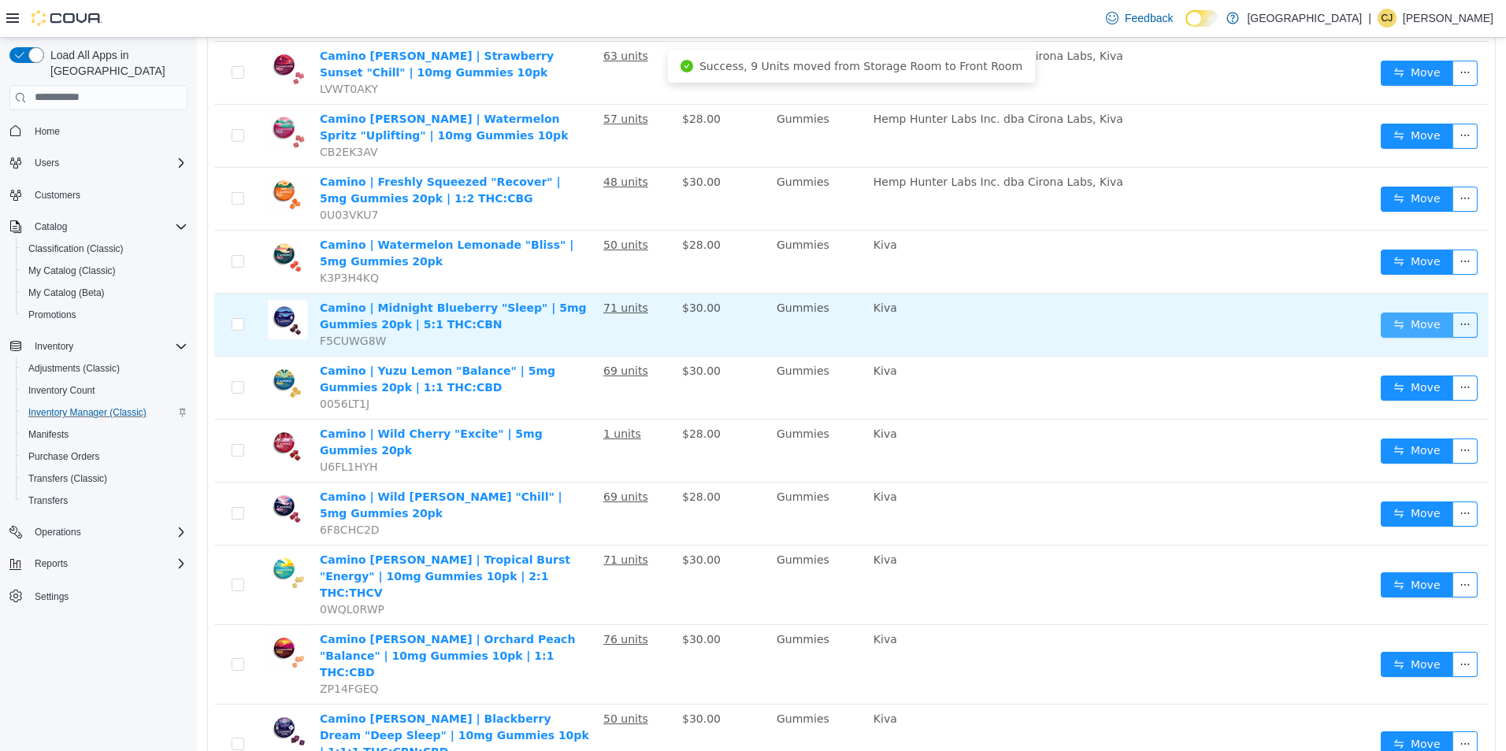
click at [1381, 315] on button "Move" at bounding box center [1417, 324] width 72 height 25
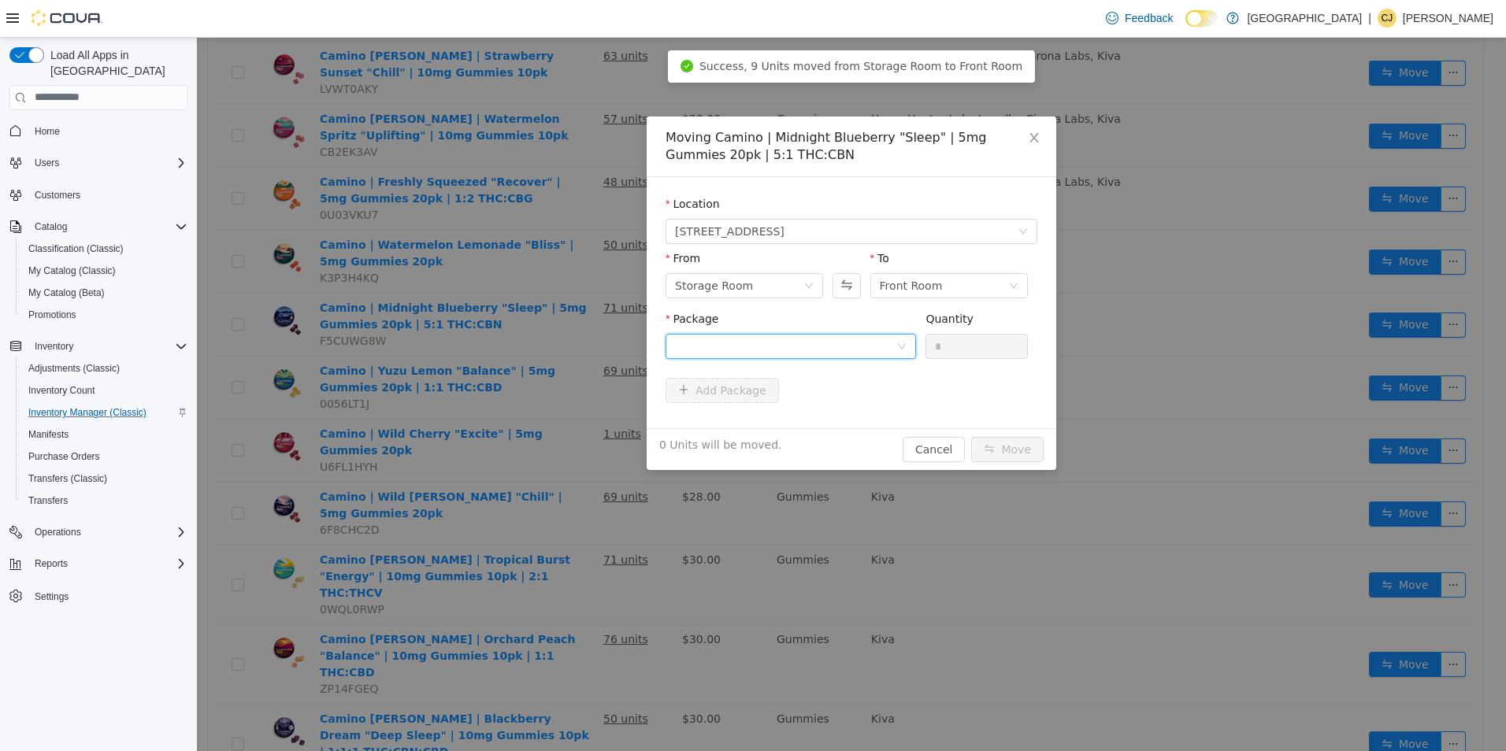
click at [792, 341] on div at bounding box center [785, 346] width 221 height 24
click at [835, 424] on li "CM-GM-MB-250723 Quantity : 65 Units" at bounding box center [791, 411] width 250 height 43
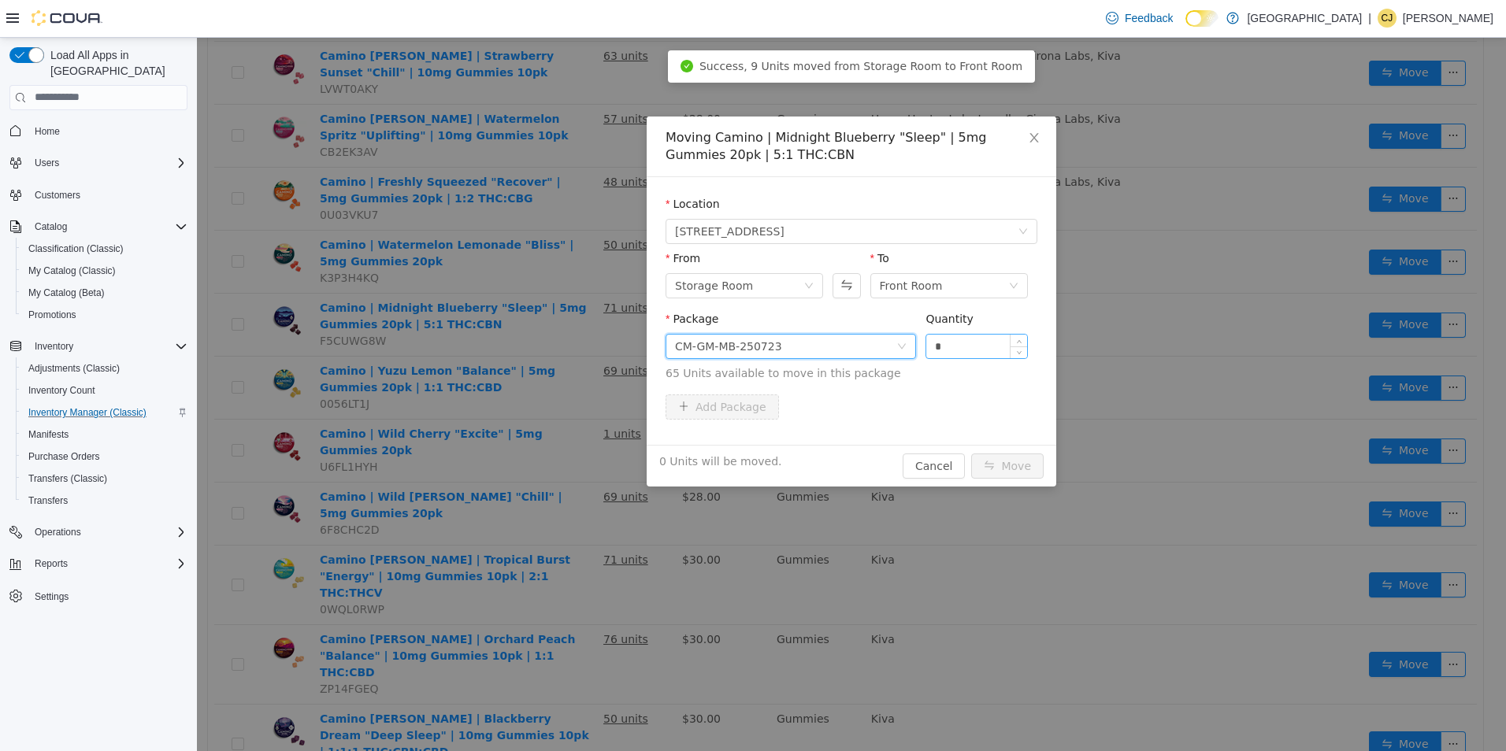
click at [948, 339] on input "*" at bounding box center [976, 346] width 101 height 24
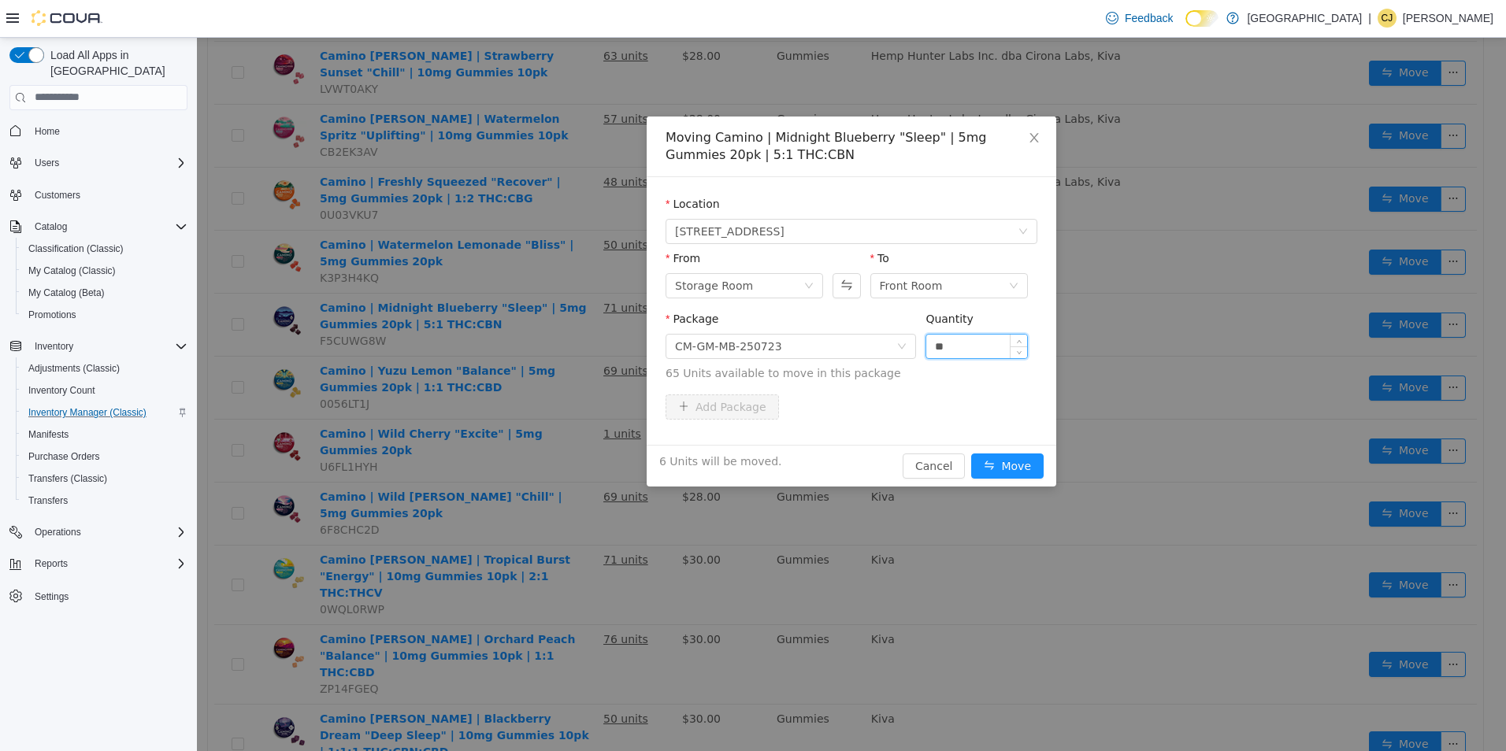
type input "**"
click at [971, 453] on button "Move" at bounding box center [1007, 465] width 72 height 25
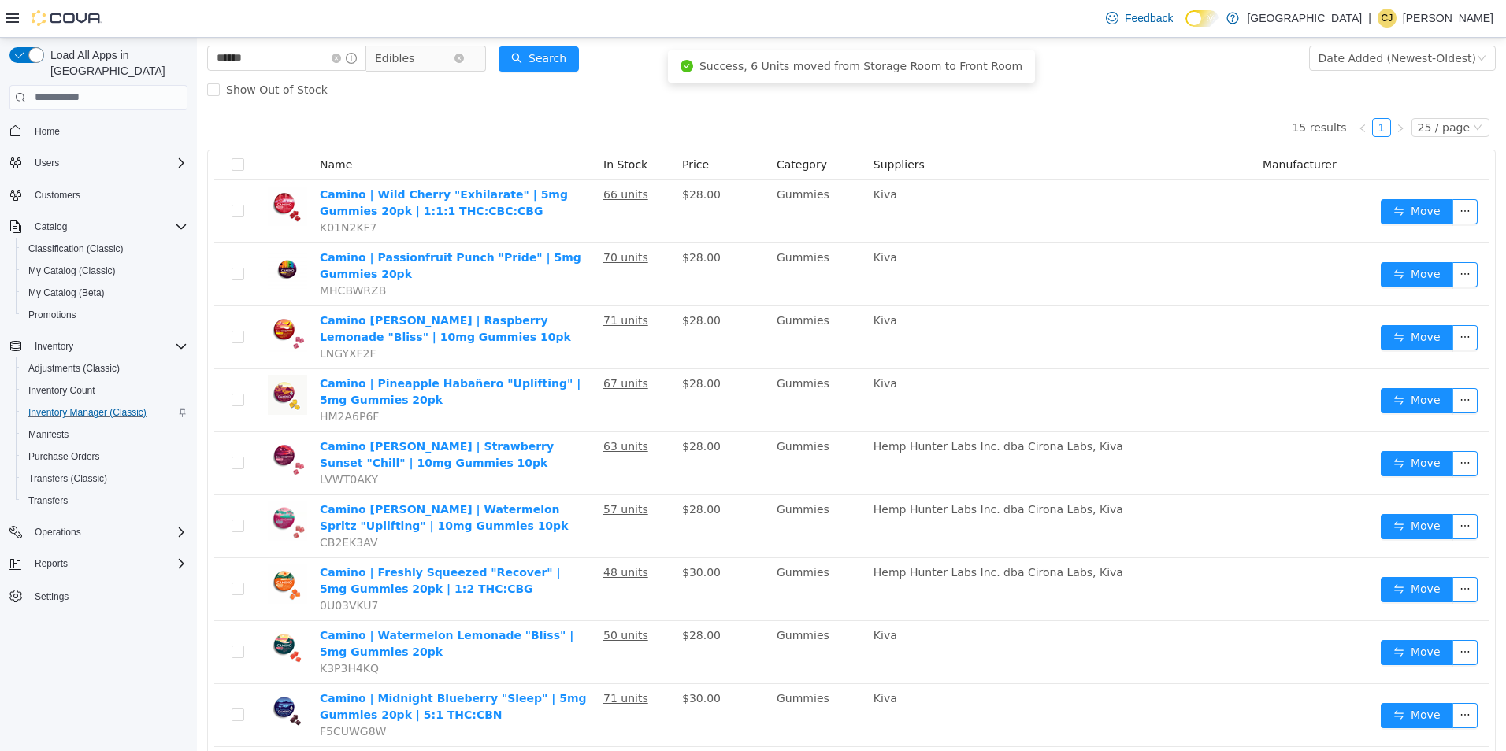
scroll to position [0, 0]
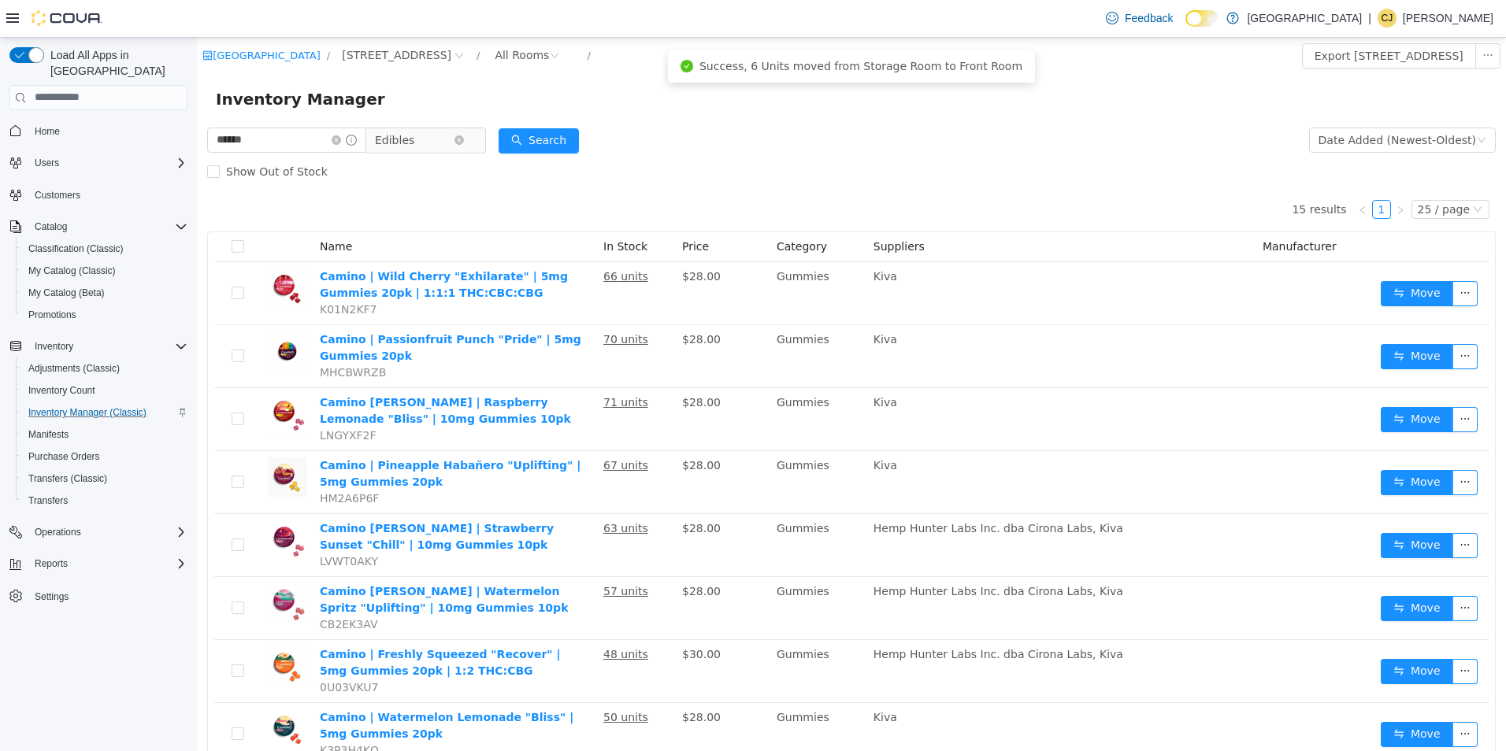
click at [450, 147] on span "Edibles" at bounding box center [414, 140] width 79 height 24
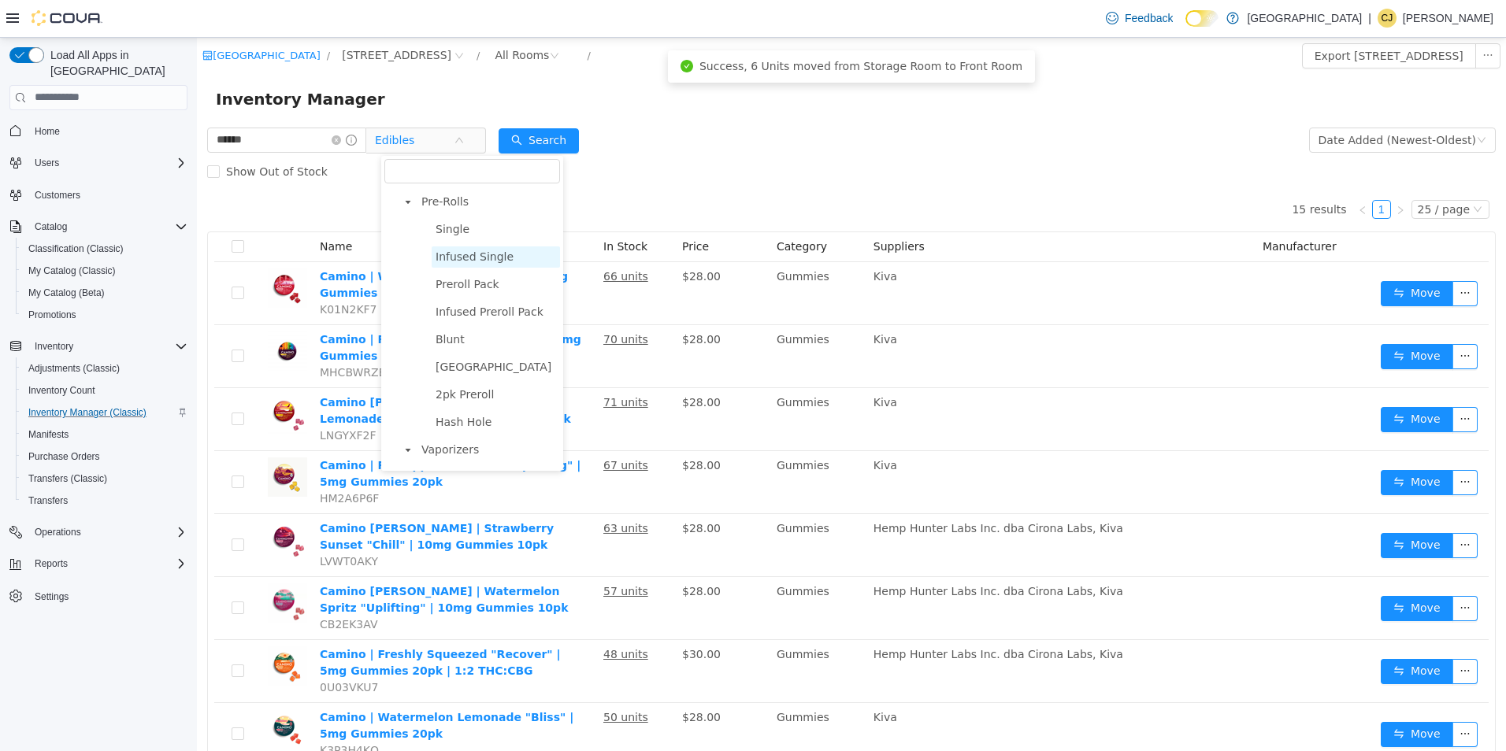
scroll to position [153, 0]
click at [437, 234] on span "Pre-Rolls" at bounding box center [488, 239] width 143 height 21
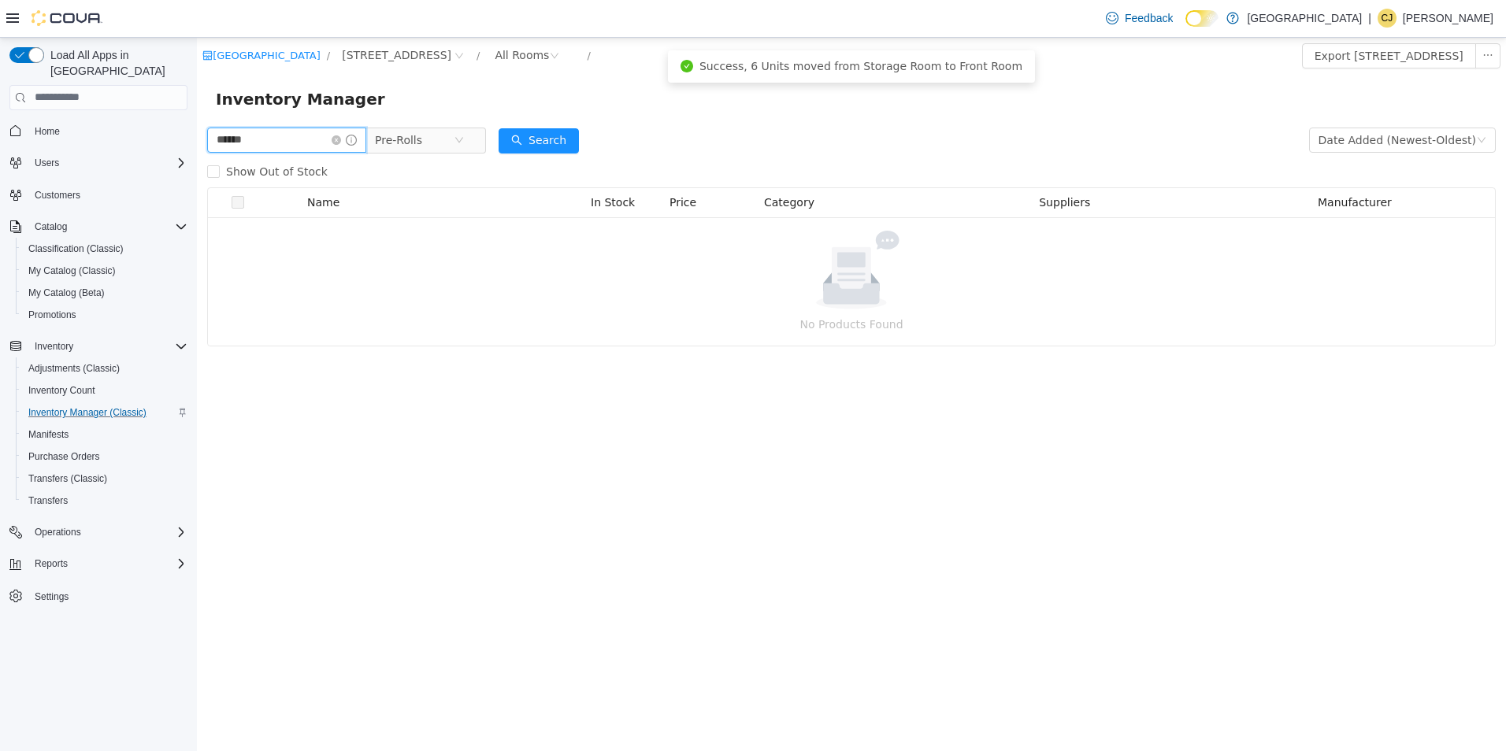
drag, startPoint x: 341, startPoint y: 140, endPoint x: 180, endPoint y: 125, distance: 161.4
click at [197, 125] on html "[GEOGRAPHIC_DATA] / [STREET_ADDRESS] / All Rooms / Export [STREET_ADDRESS] Inve…" at bounding box center [851, 394] width 1309 height 714
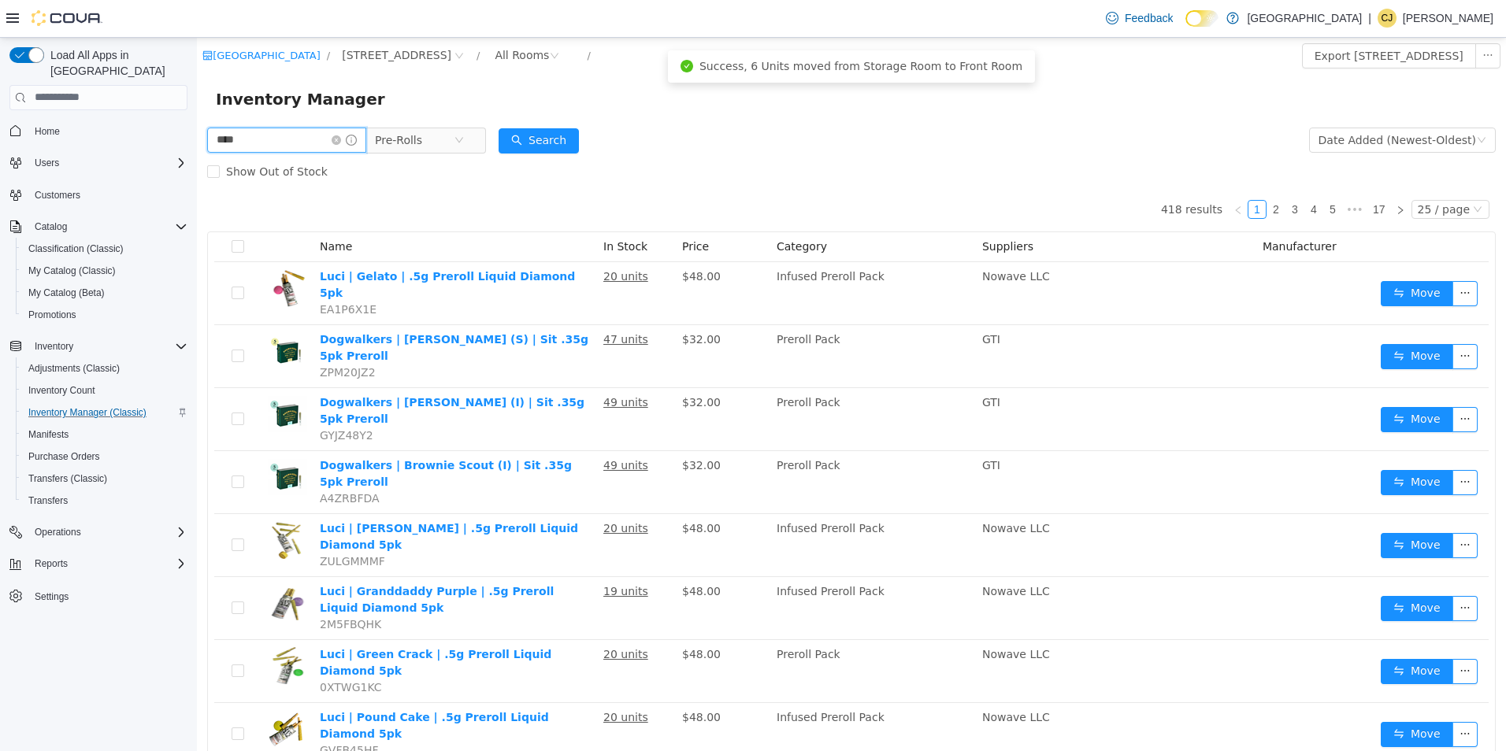
type input "****"
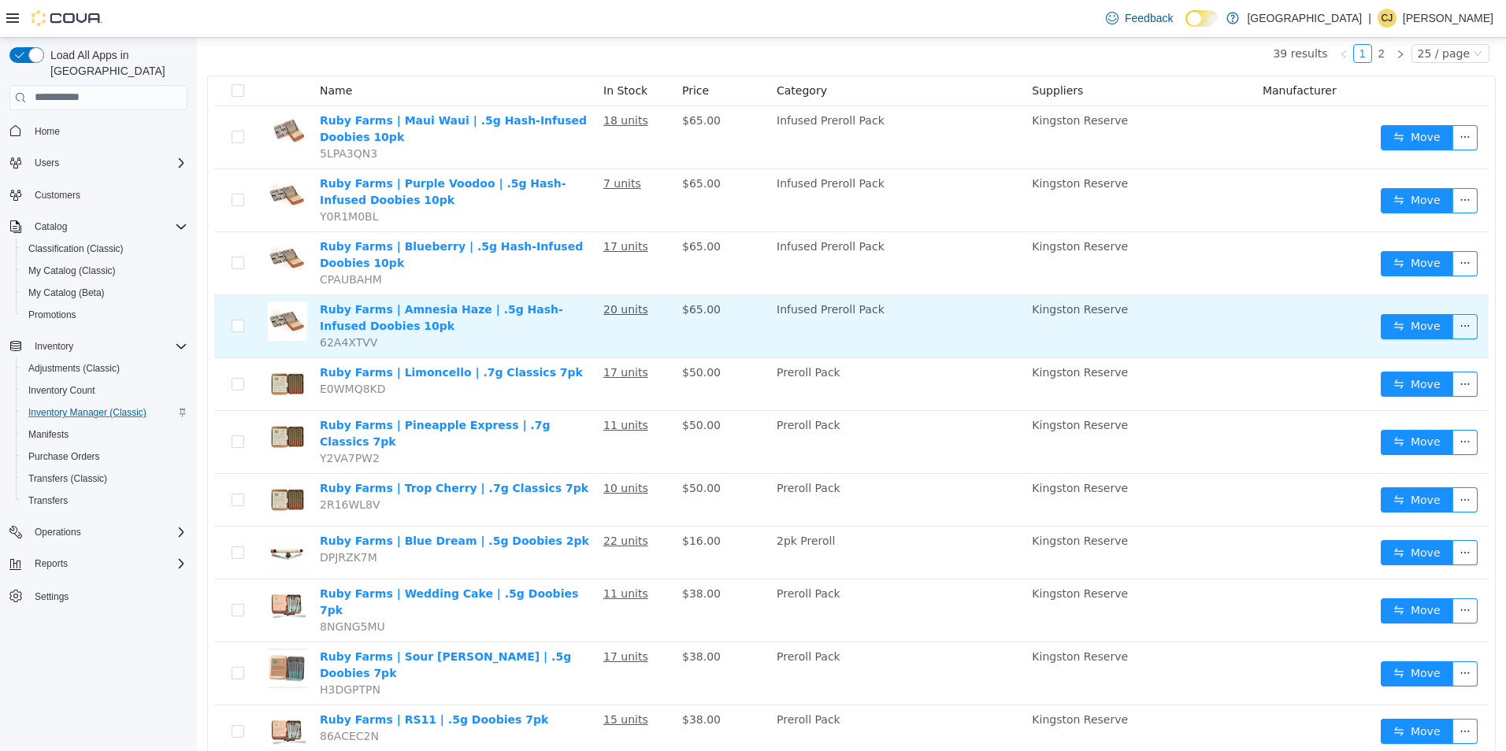
scroll to position [158, 0]
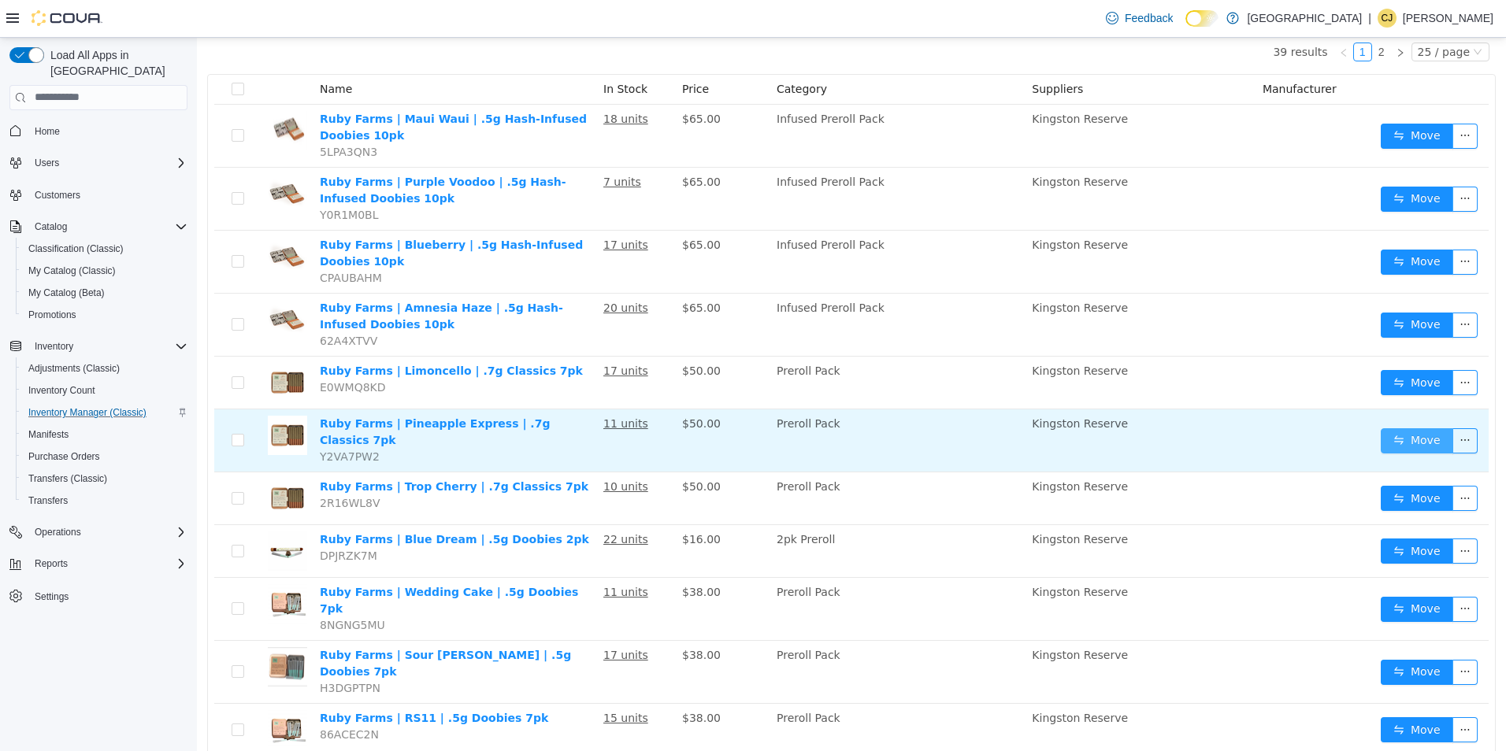
click at [1417, 428] on button "Move" at bounding box center [1417, 440] width 72 height 25
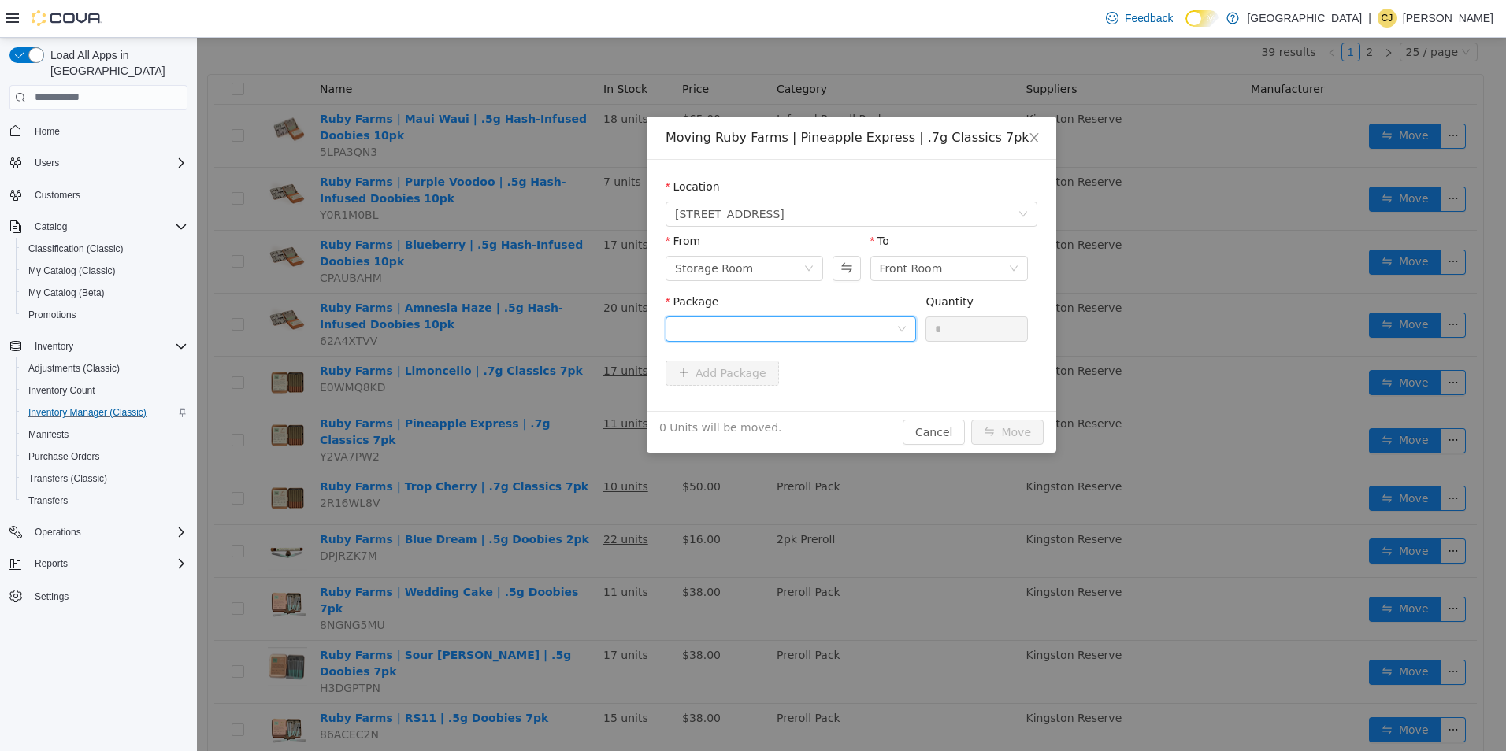
click at [781, 334] on div at bounding box center [785, 329] width 221 height 24
click at [822, 384] on li "9744-0930PG Quantity : 10 Units" at bounding box center [791, 394] width 250 height 43
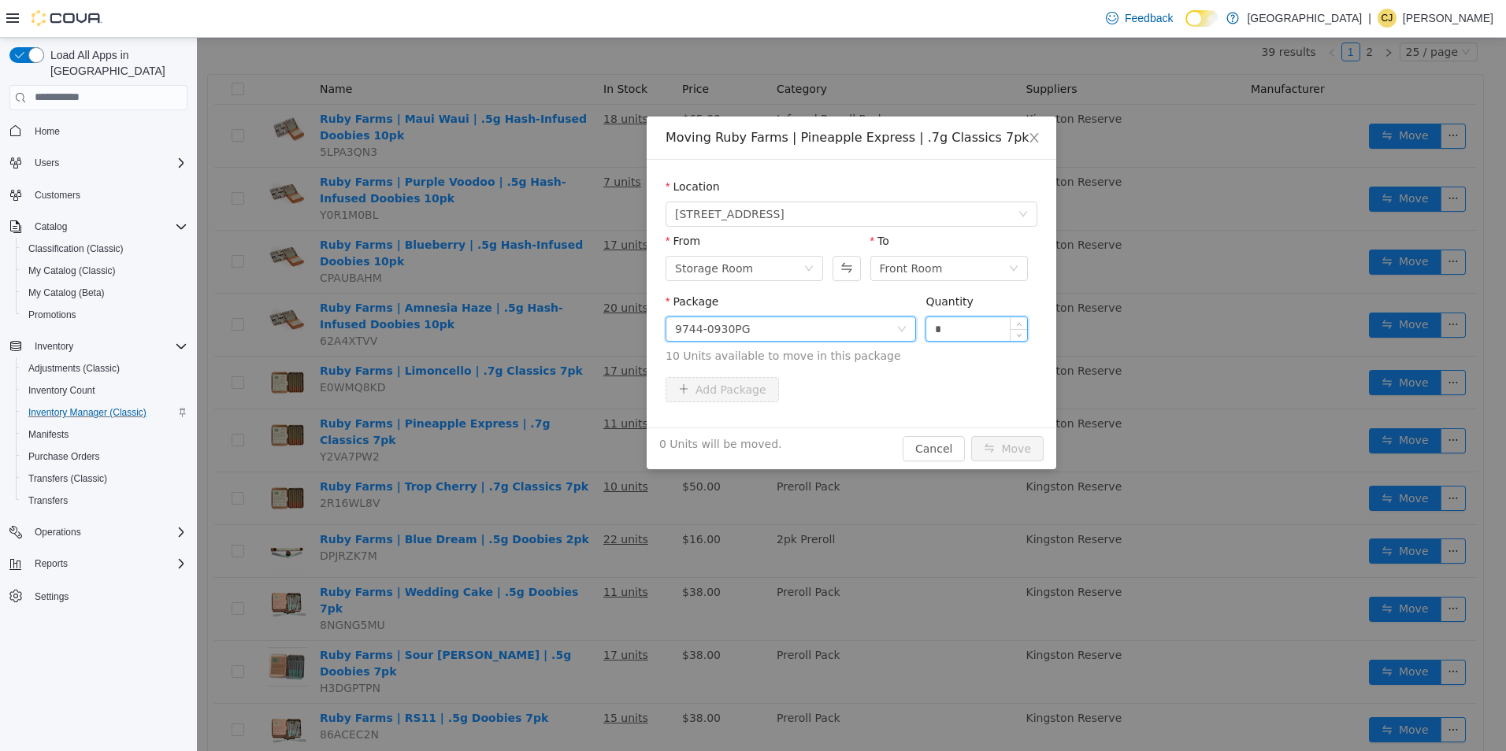
click at [959, 329] on input "*" at bounding box center [976, 329] width 101 height 24
type input "**"
click at [971, 436] on button "Move" at bounding box center [1007, 448] width 72 height 25
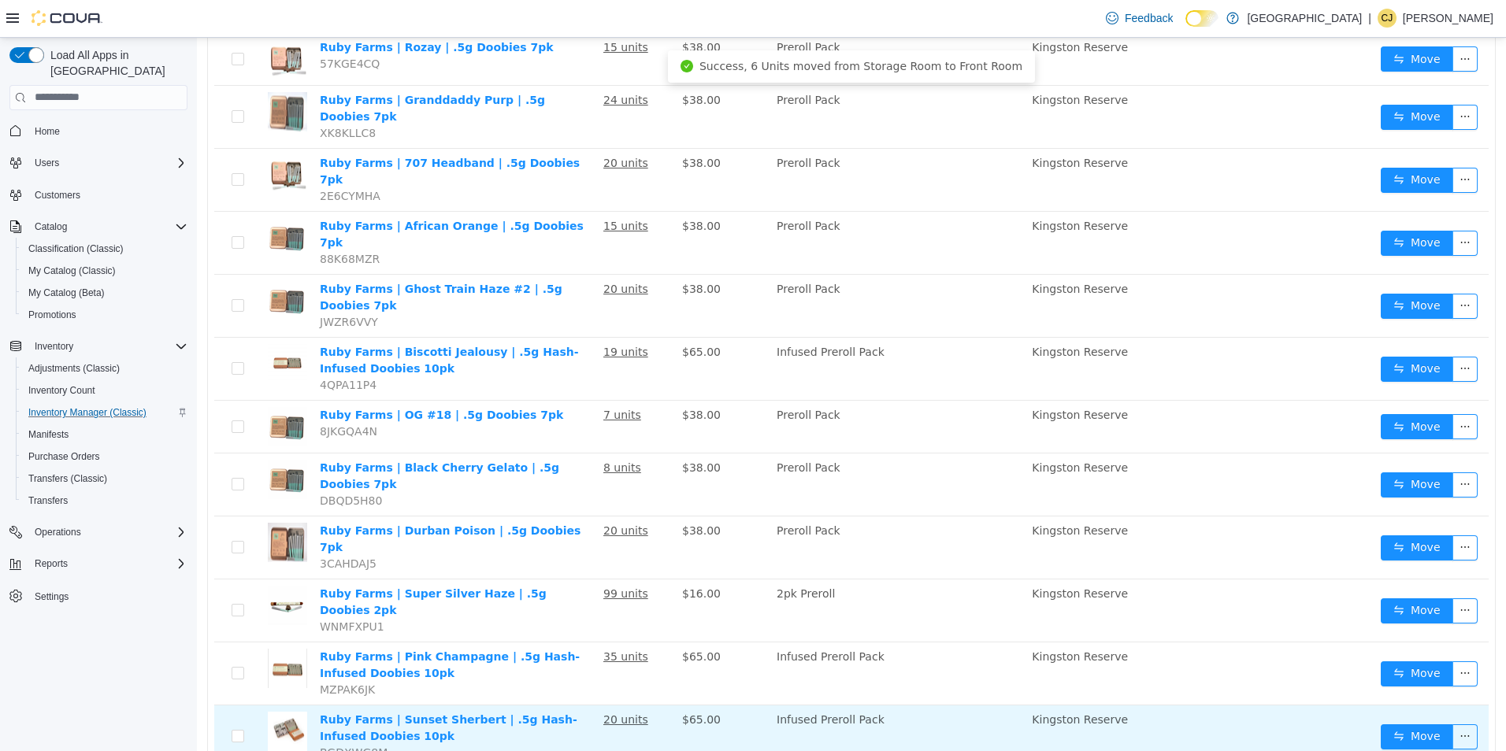
scroll to position [945, 0]
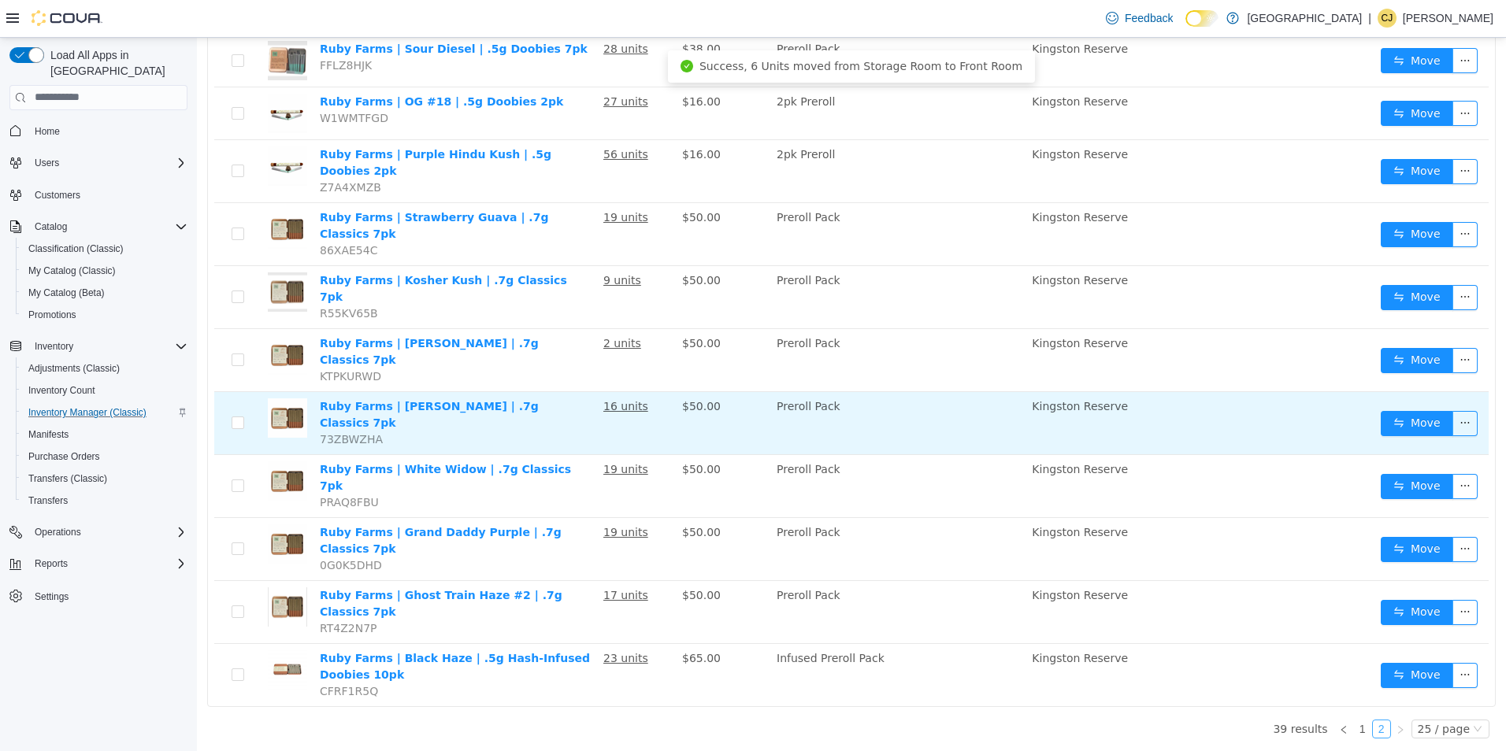
scroll to position [305, 0]
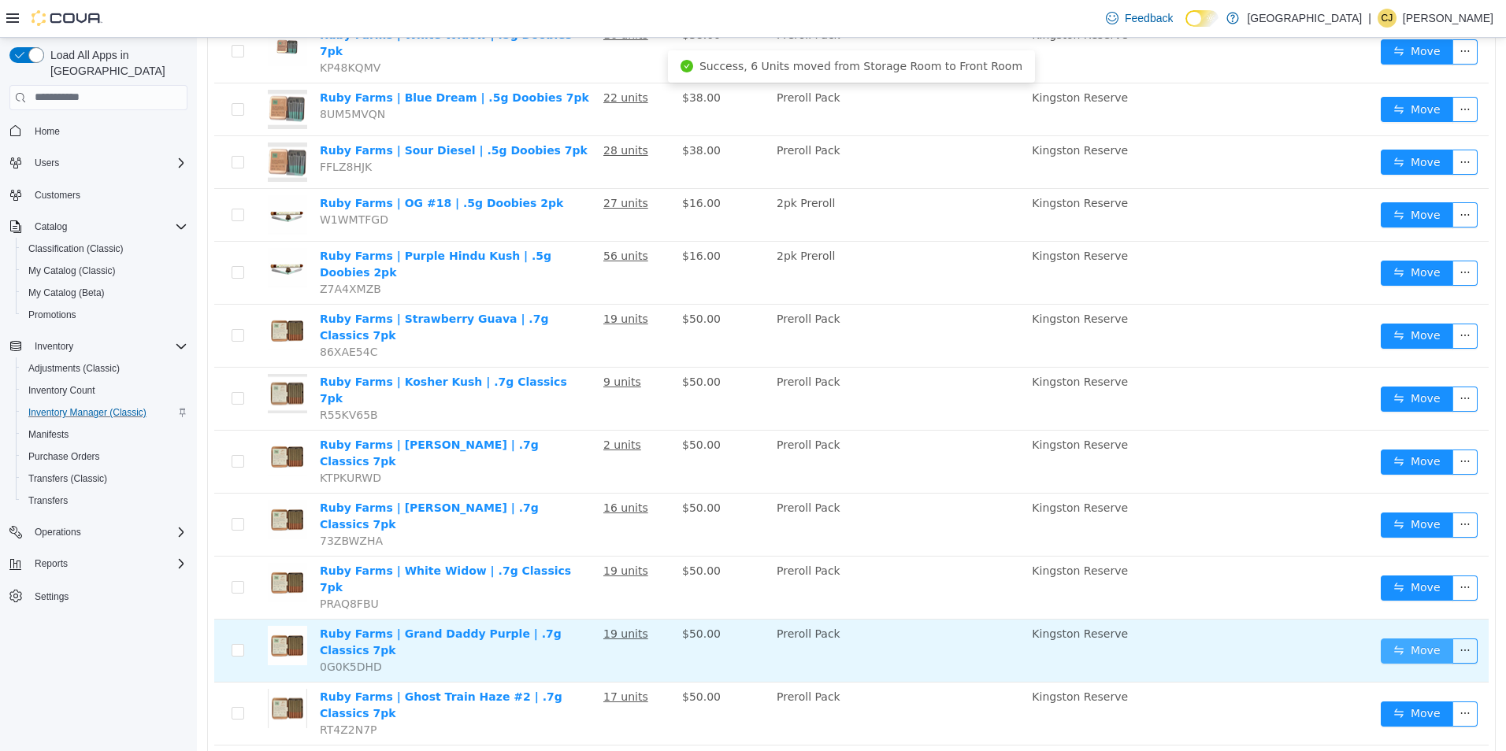
click at [1381, 638] on button "Move" at bounding box center [1417, 650] width 72 height 25
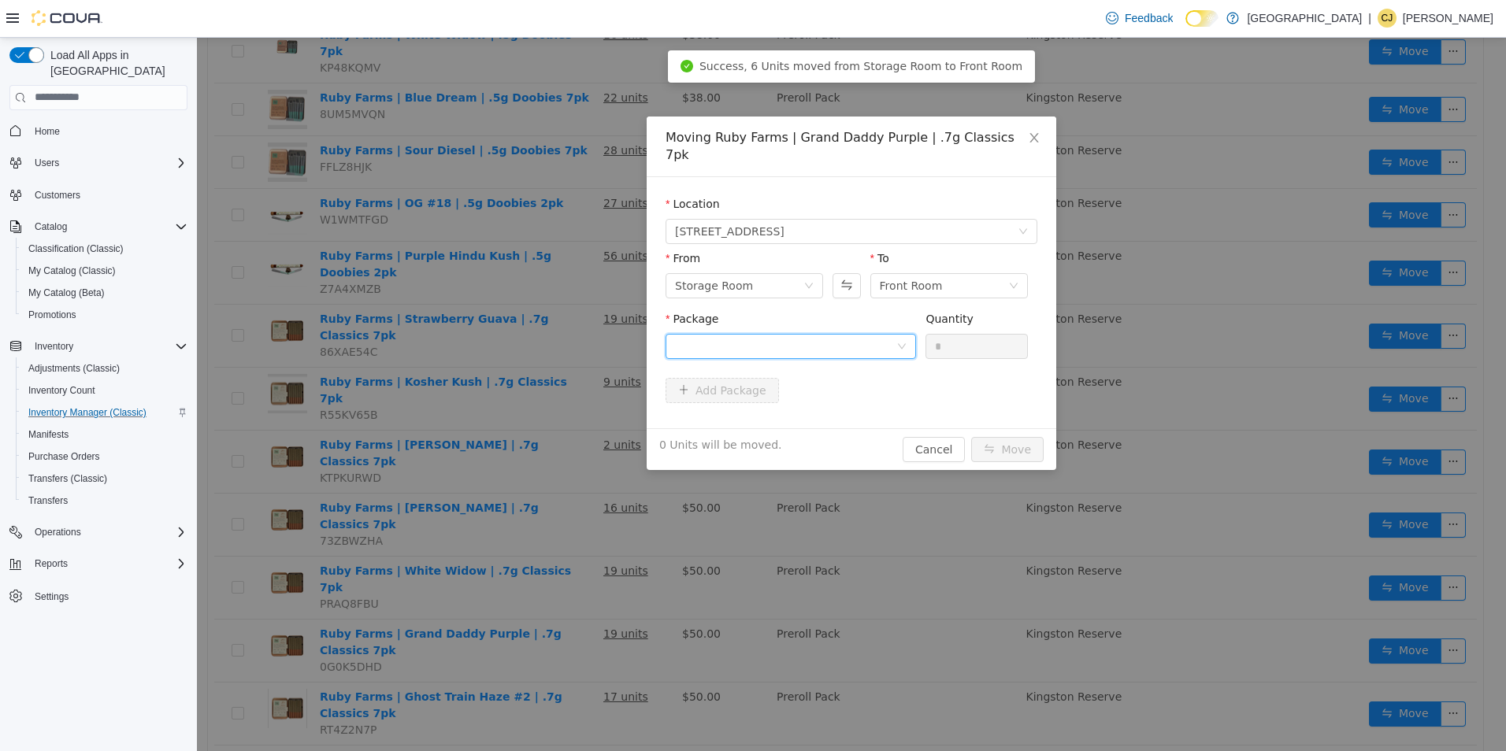
click at [890, 334] on div at bounding box center [785, 346] width 221 height 24
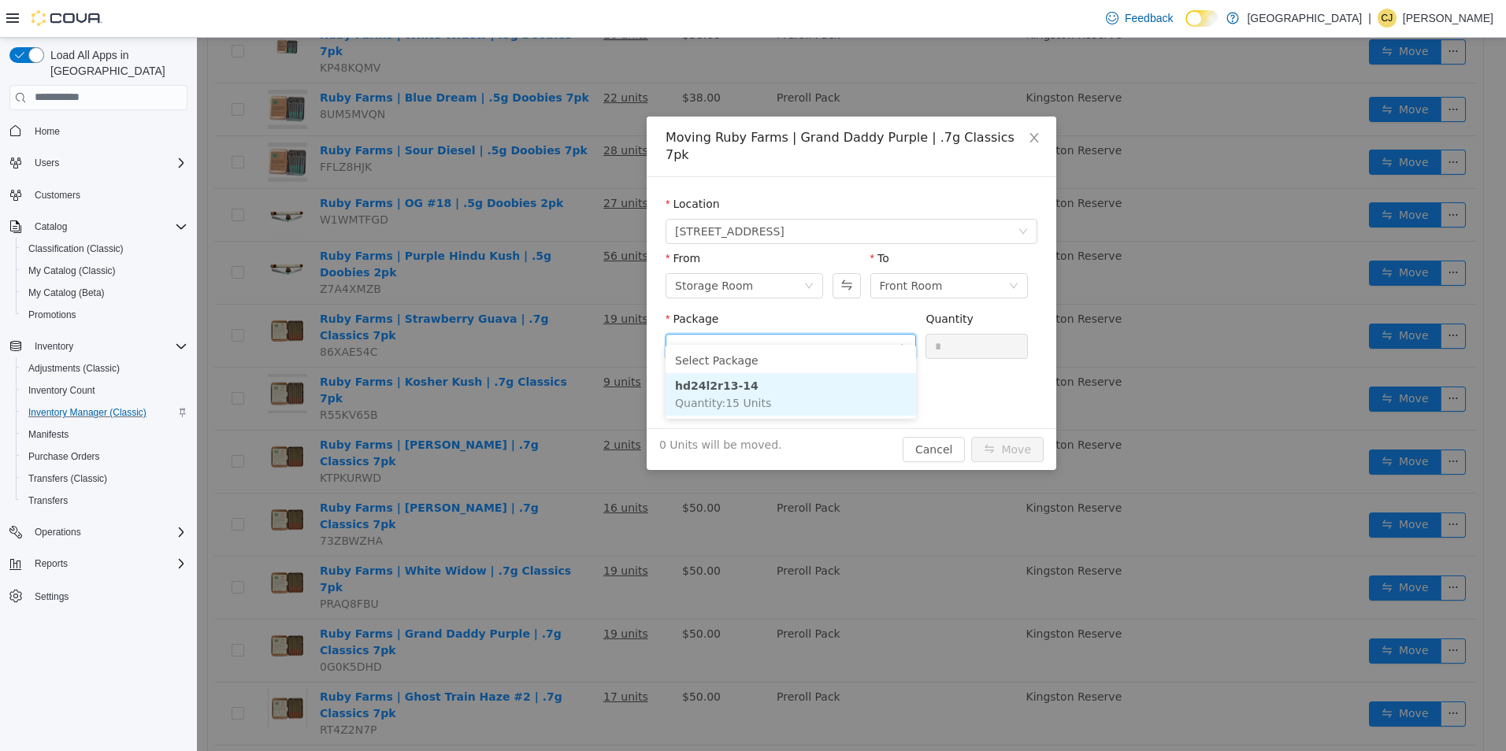
click at [868, 398] on li "hd24l2r13-14 Quantity : 15 Units" at bounding box center [791, 394] width 250 height 43
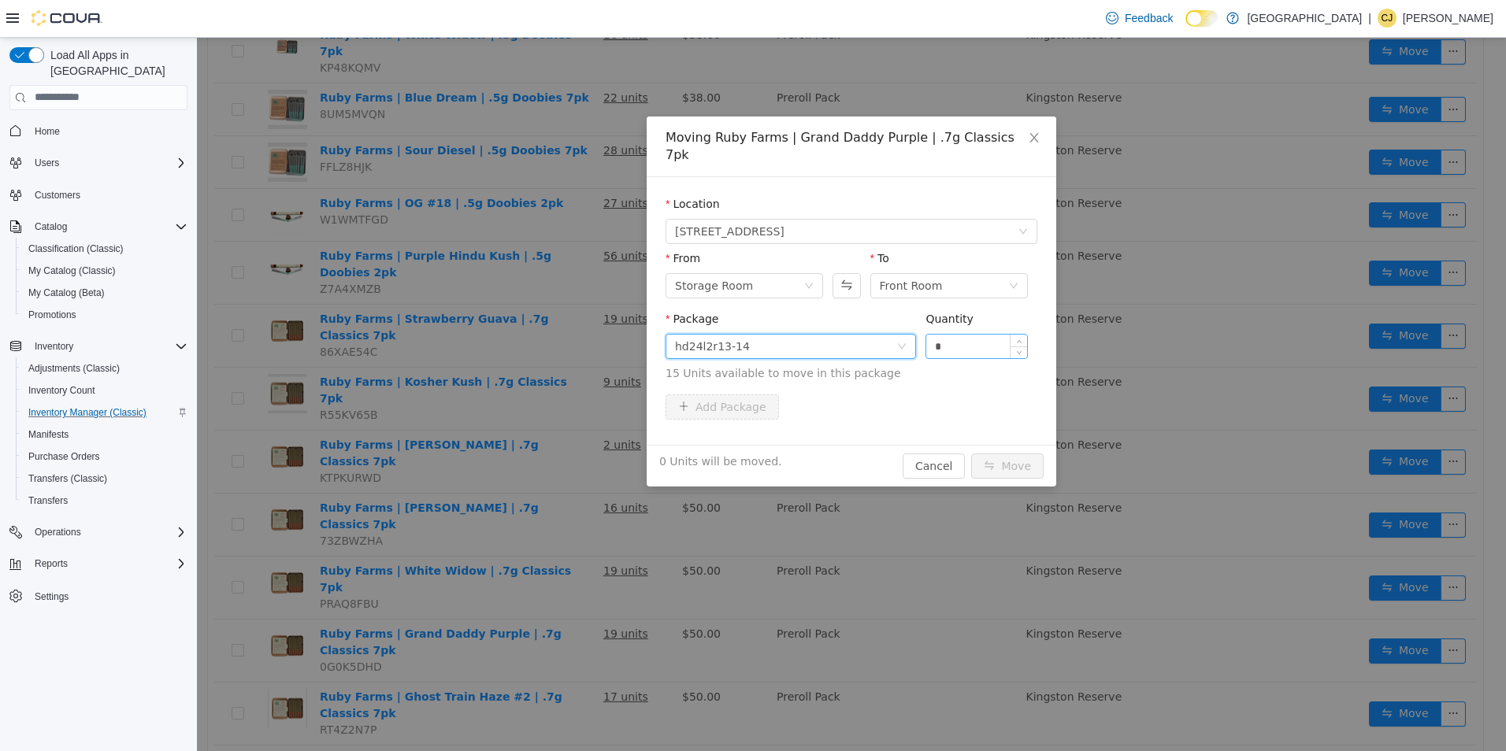
click at [965, 339] on input "*" at bounding box center [976, 346] width 101 height 24
type input "**"
click at [971, 453] on button "Move" at bounding box center [1007, 465] width 72 height 25
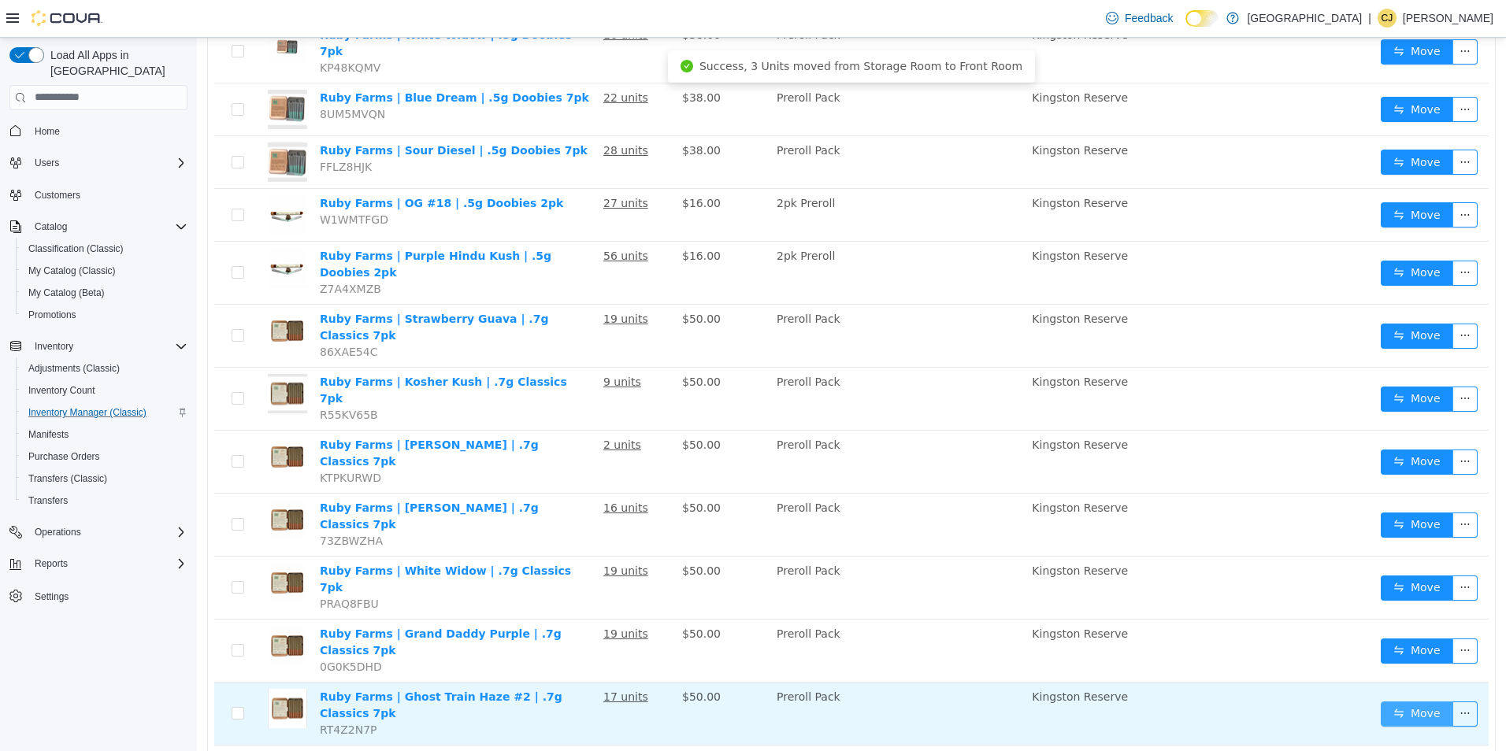
click at [1387, 701] on button "Move" at bounding box center [1417, 713] width 72 height 25
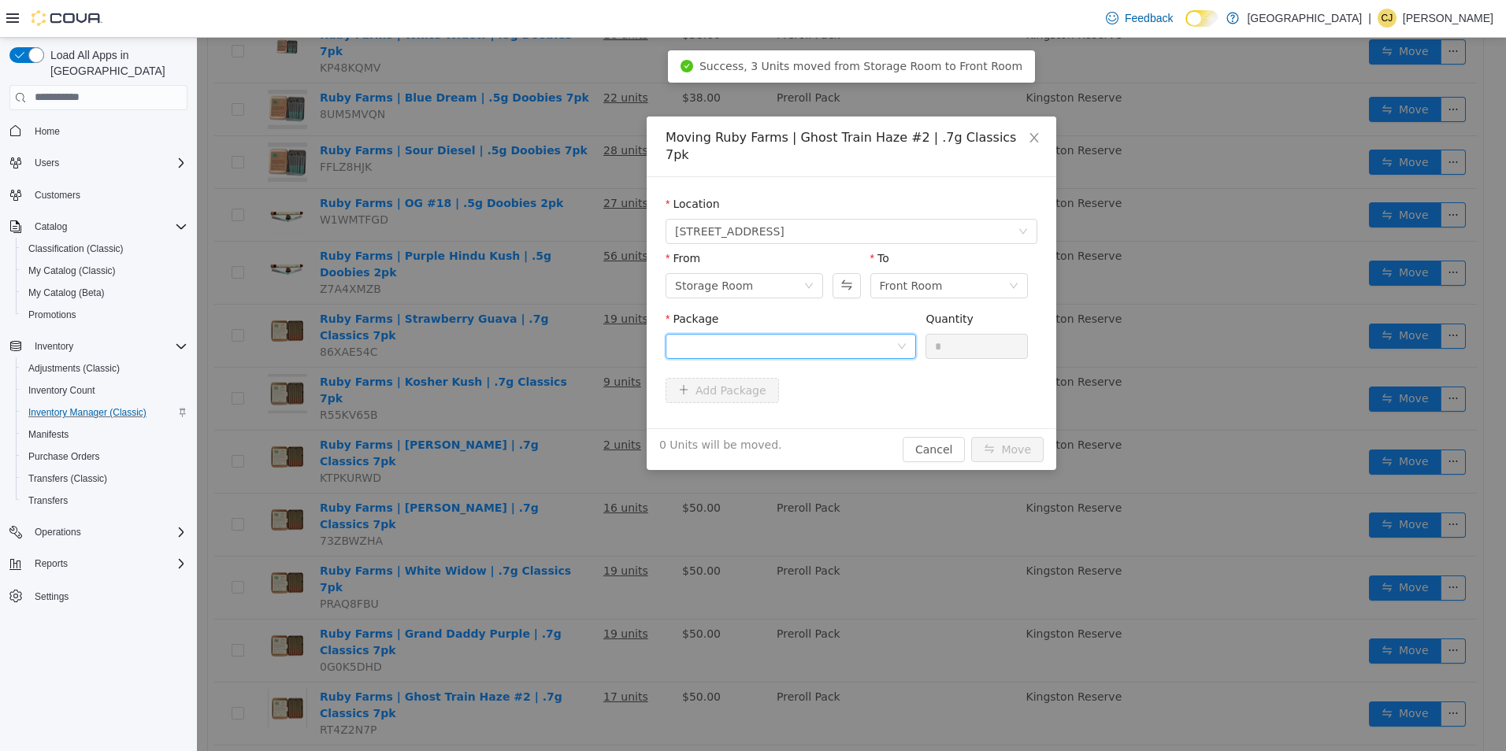
click at [897, 341] on icon "icon: down" at bounding box center [901, 345] width 9 height 9
click at [867, 398] on li "hd24l5r26 Quantity : 15 Units" at bounding box center [791, 394] width 250 height 43
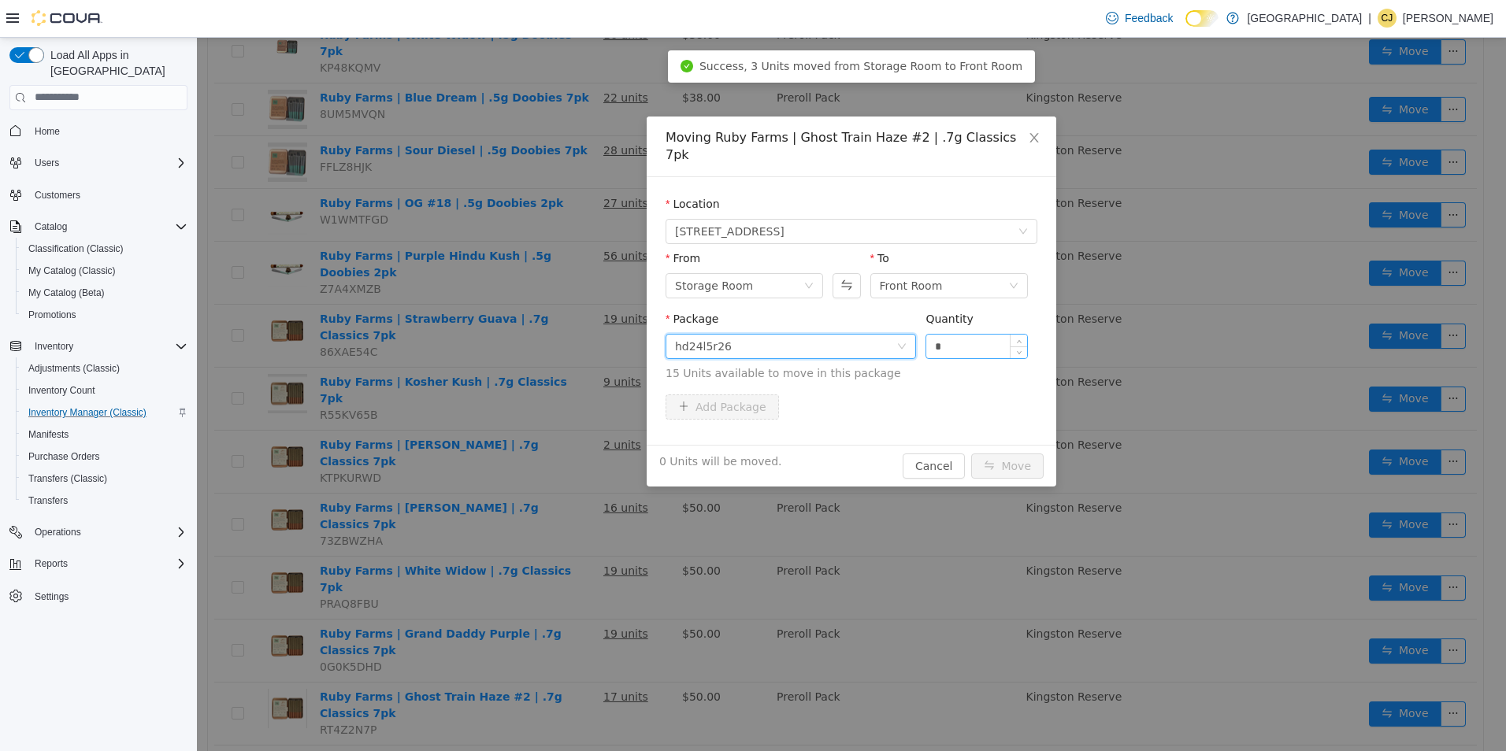
click at [983, 334] on input "*" at bounding box center [976, 346] width 101 height 24
type input "**"
click at [971, 453] on button "Move" at bounding box center [1007, 465] width 72 height 25
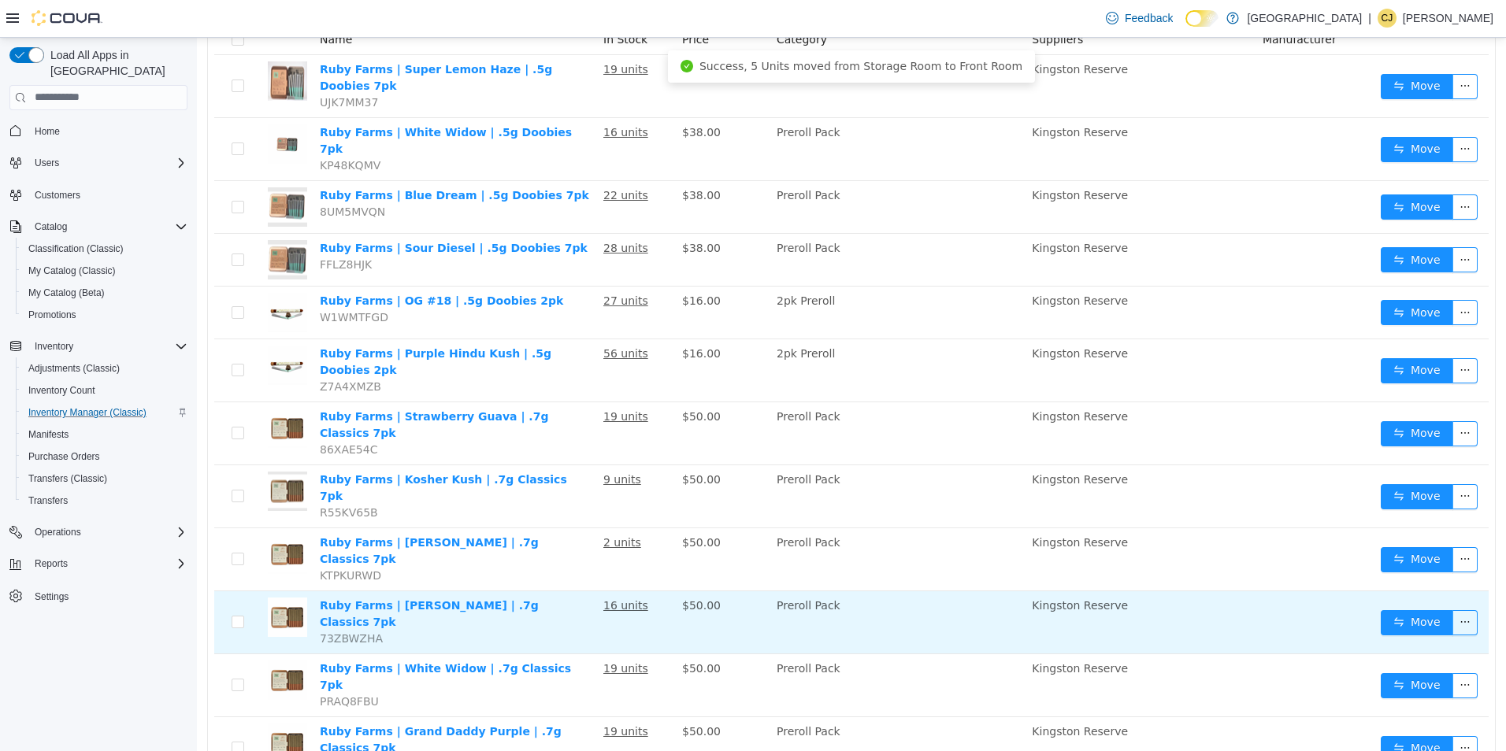
scroll to position [147, 0]
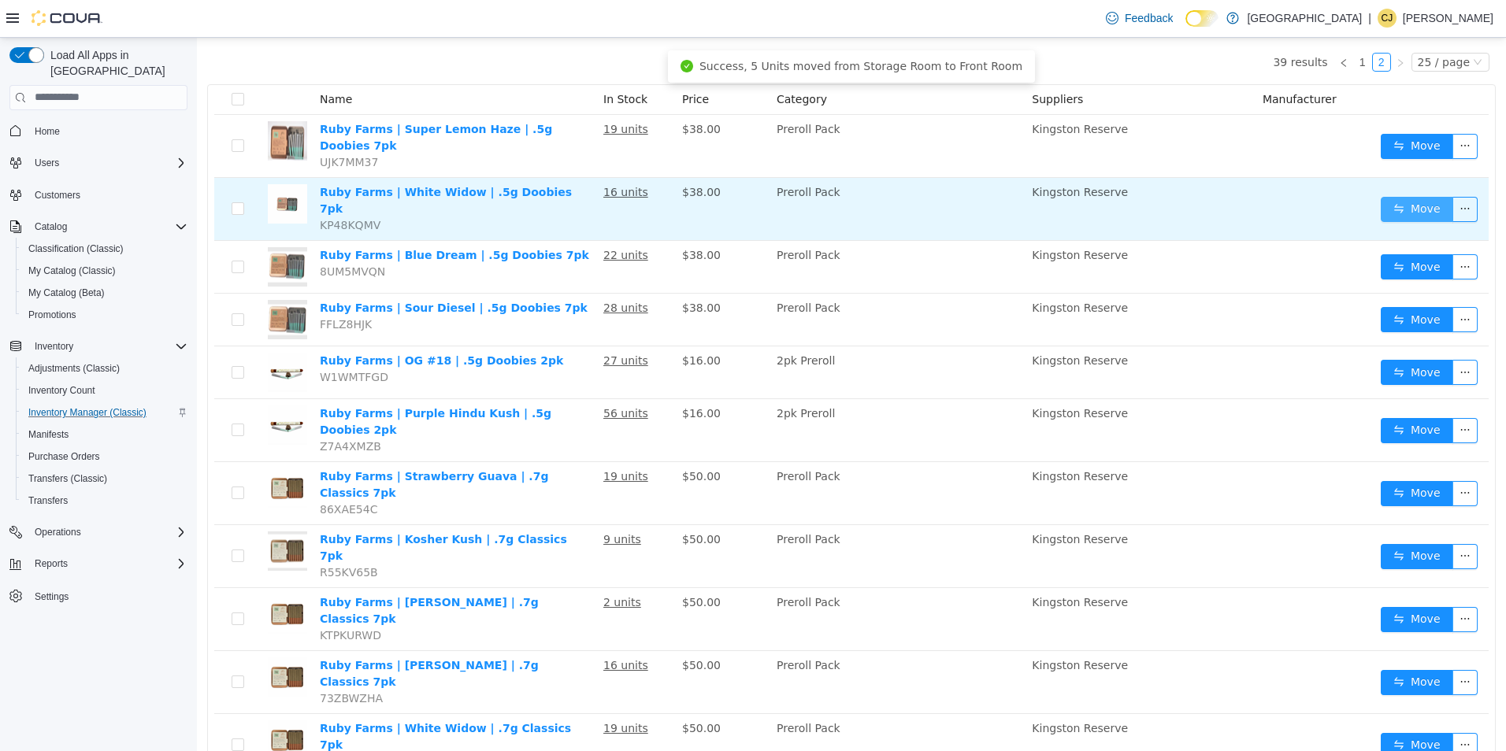
click at [1383, 196] on button "Move" at bounding box center [1417, 208] width 72 height 25
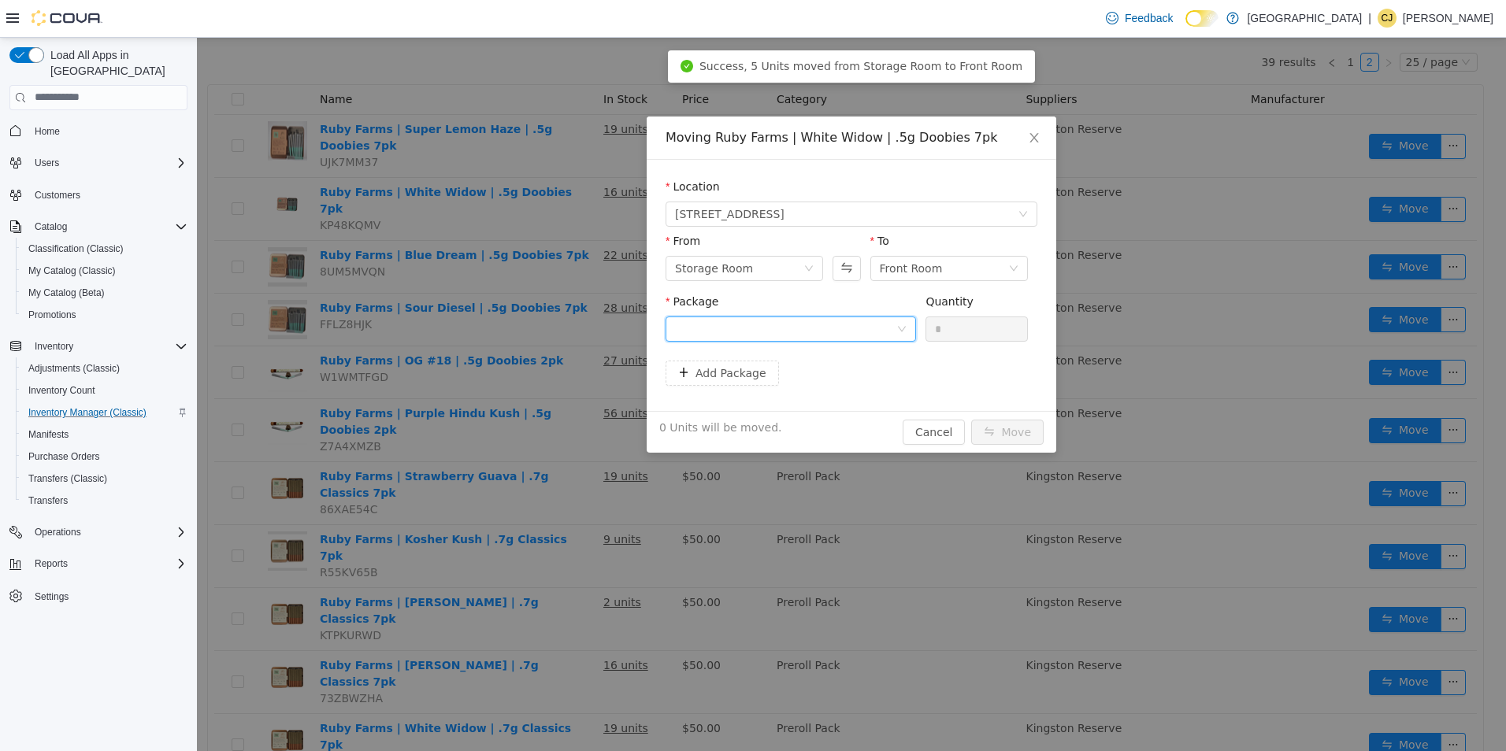
click at [901, 319] on div at bounding box center [791, 328] width 250 height 25
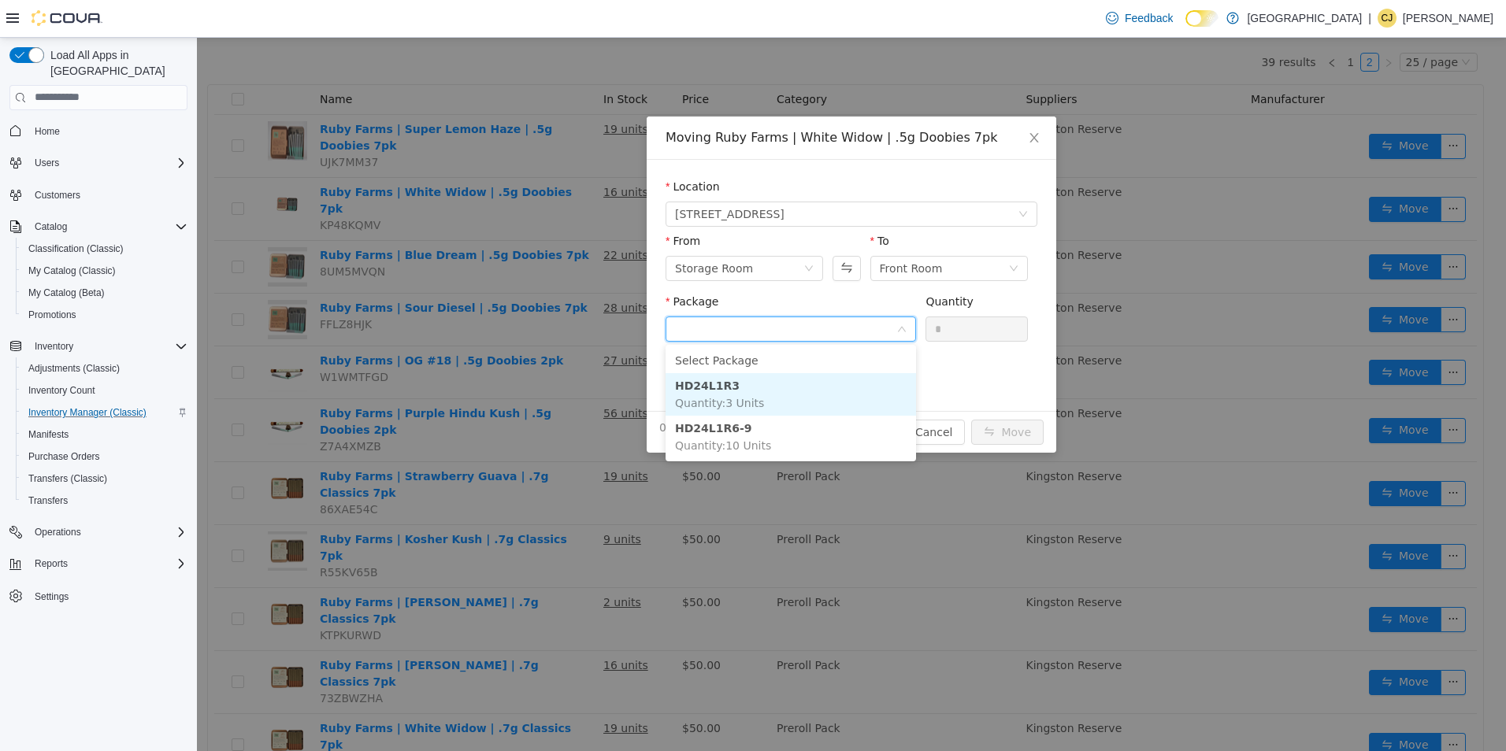
click at [855, 402] on li "HD24L1R3 Quantity : 3 Units" at bounding box center [791, 394] width 250 height 43
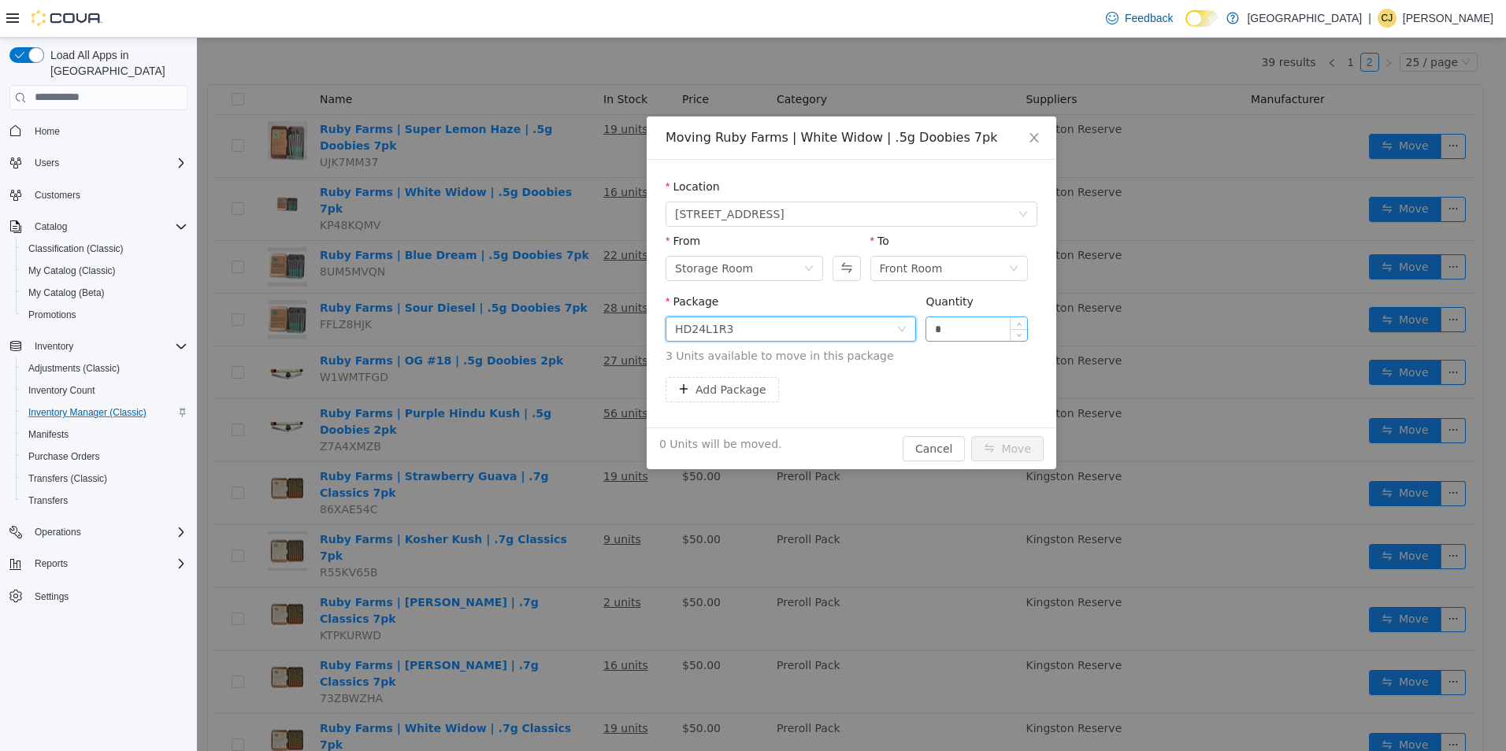
click at [969, 322] on input "*" at bounding box center [976, 329] width 101 height 24
type input "**"
click at [971, 436] on button "Move" at bounding box center [1007, 448] width 72 height 25
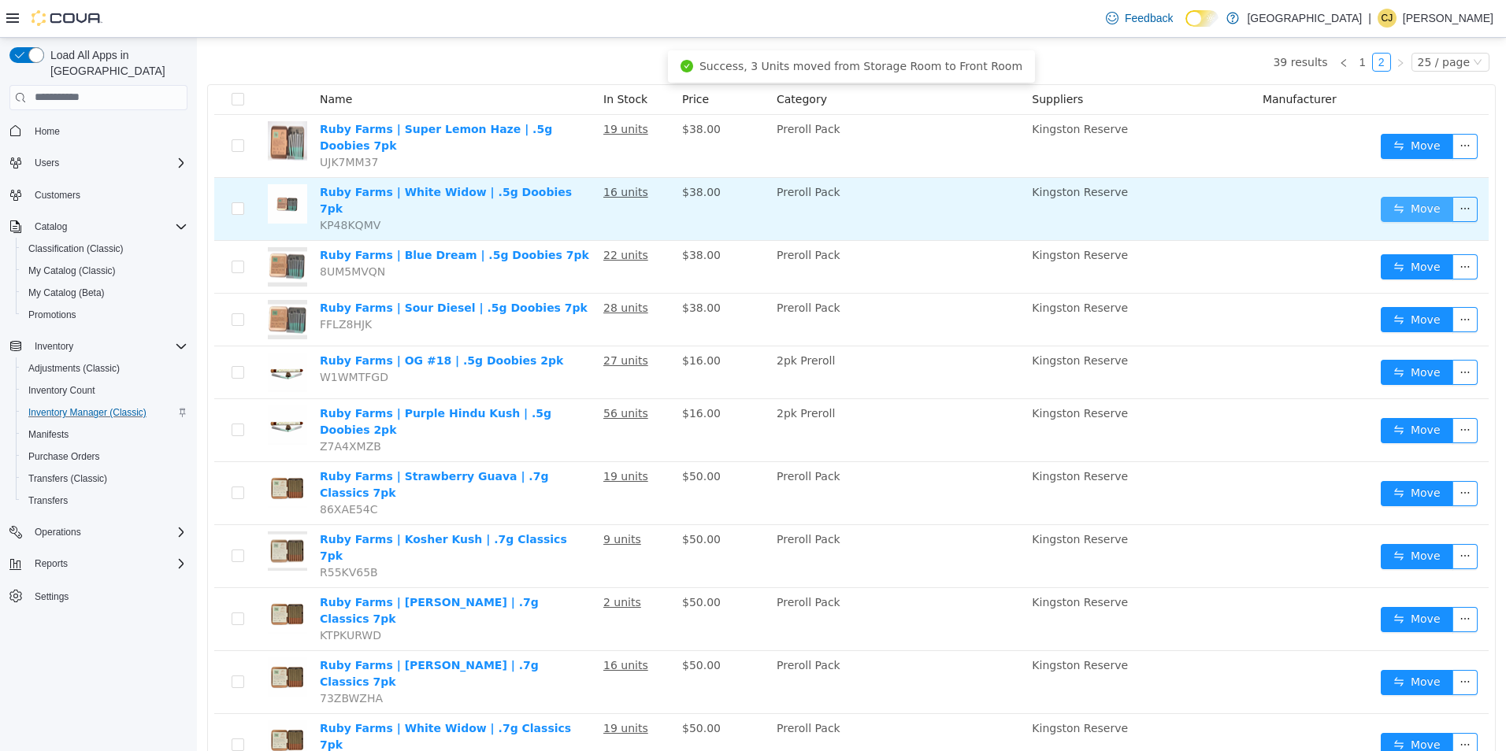
click at [1386, 196] on button "Move" at bounding box center [1417, 208] width 72 height 25
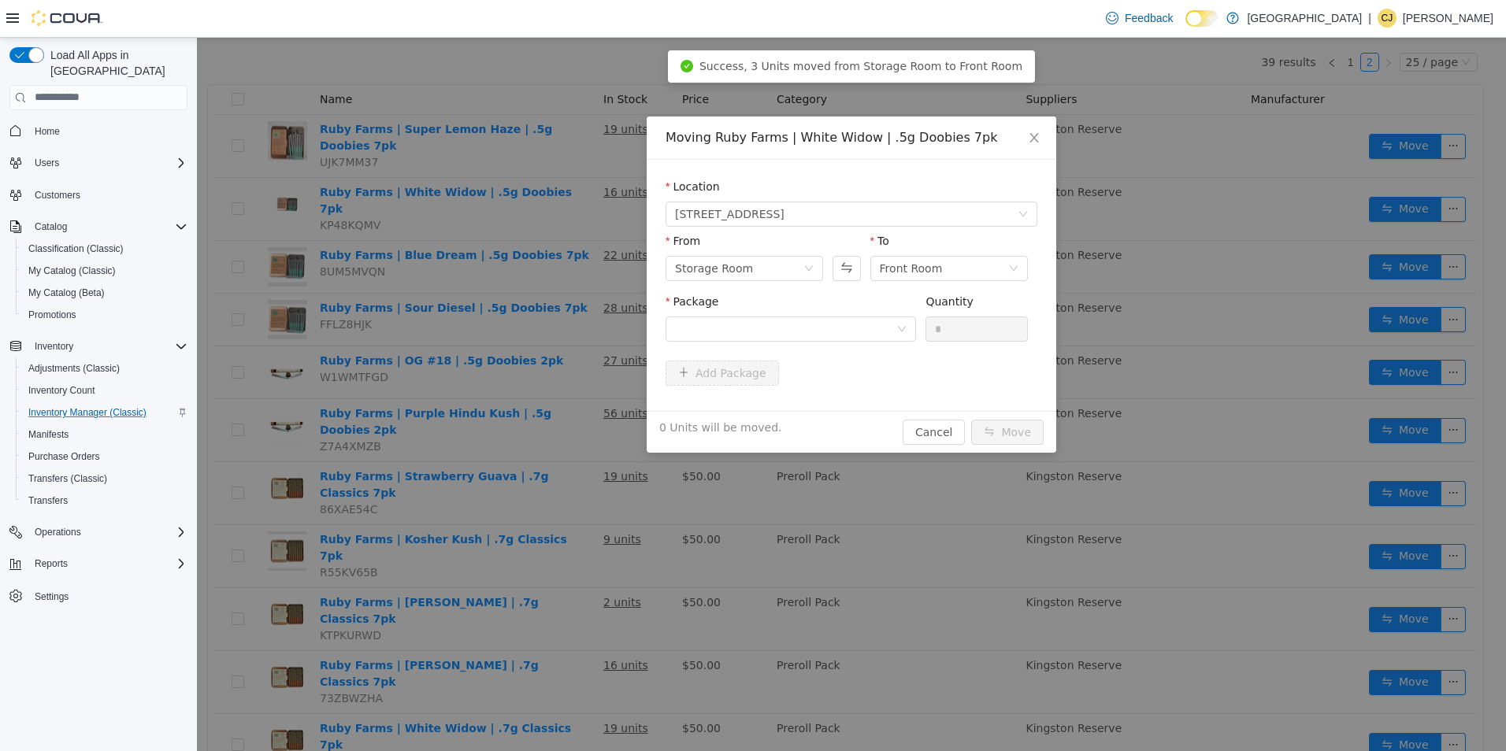
click at [859, 347] on div "Package" at bounding box center [791, 320] width 250 height 54
drag, startPoint x: 853, startPoint y: 317, endPoint x: 856, endPoint y: 336, distance: 19.2
click at [855, 330] on div at bounding box center [785, 329] width 221 height 24
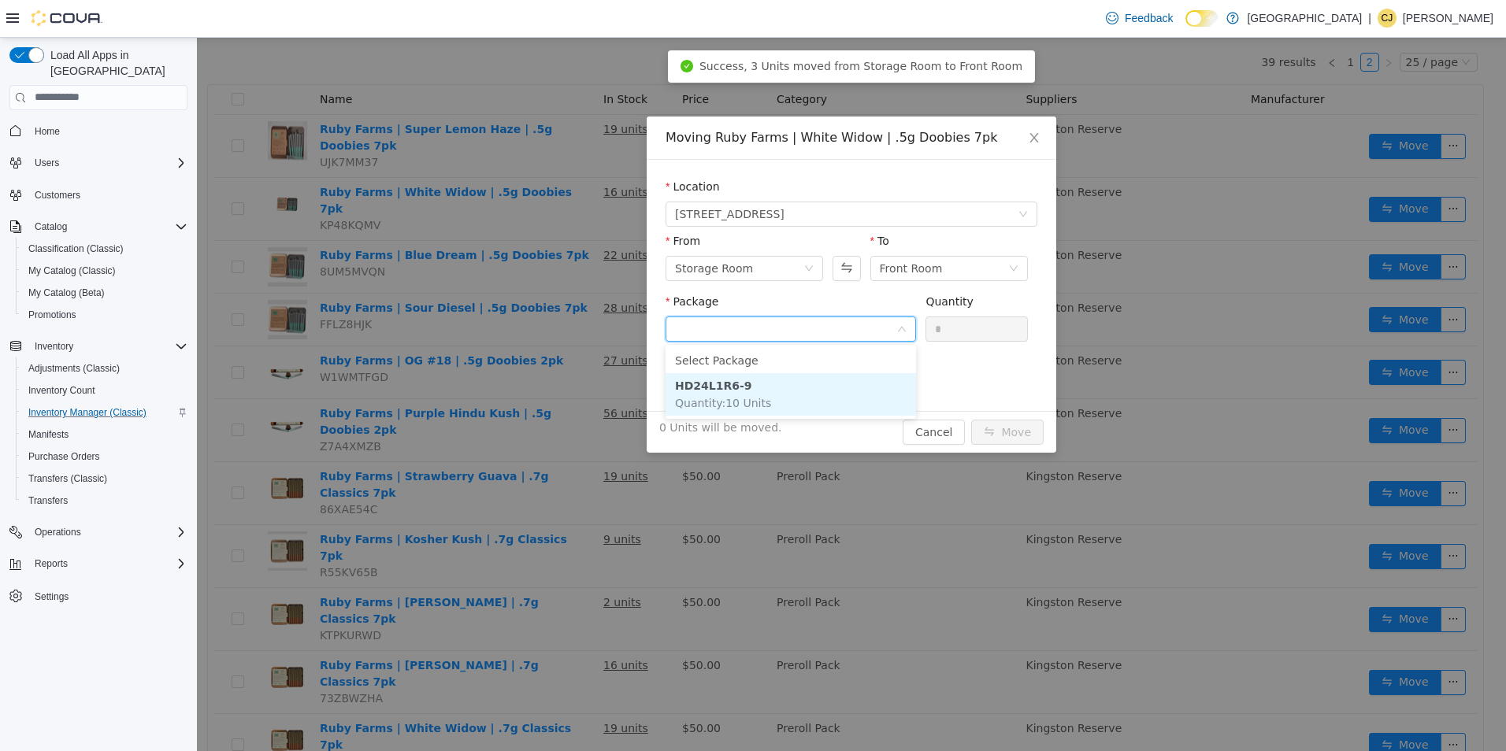
click at [833, 384] on li "HD24L1R6-9 Quantity : 10 Units" at bounding box center [791, 394] width 250 height 43
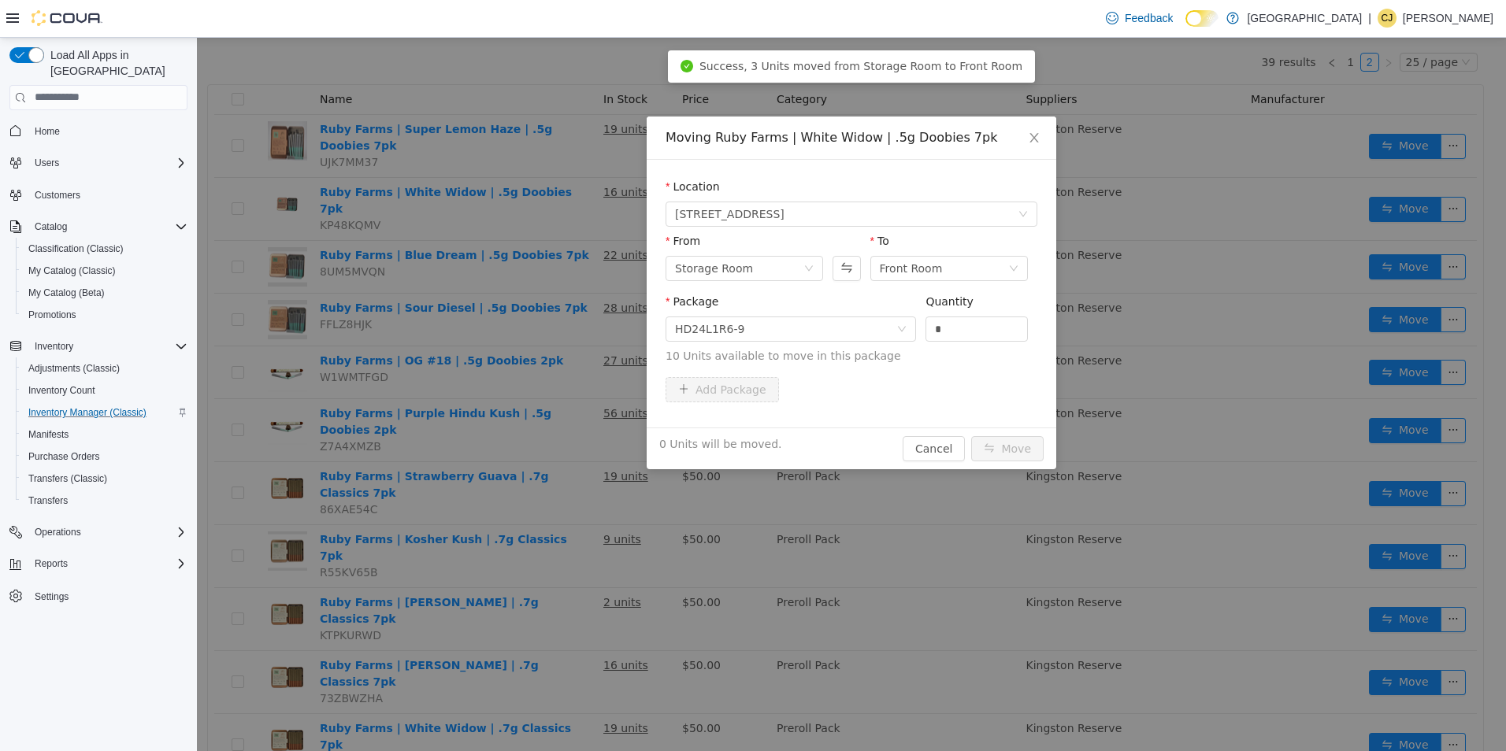
click at [949, 313] on div "Quantity" at bounding box center [976, 304] width 102 height 23
click at [941, 321] on input "*" at bounding box center [976, 329] width 101 height 24
type input "**"
click at [971, 436] on button "Move" at bounding box center [1007, 448] width 72 height 25
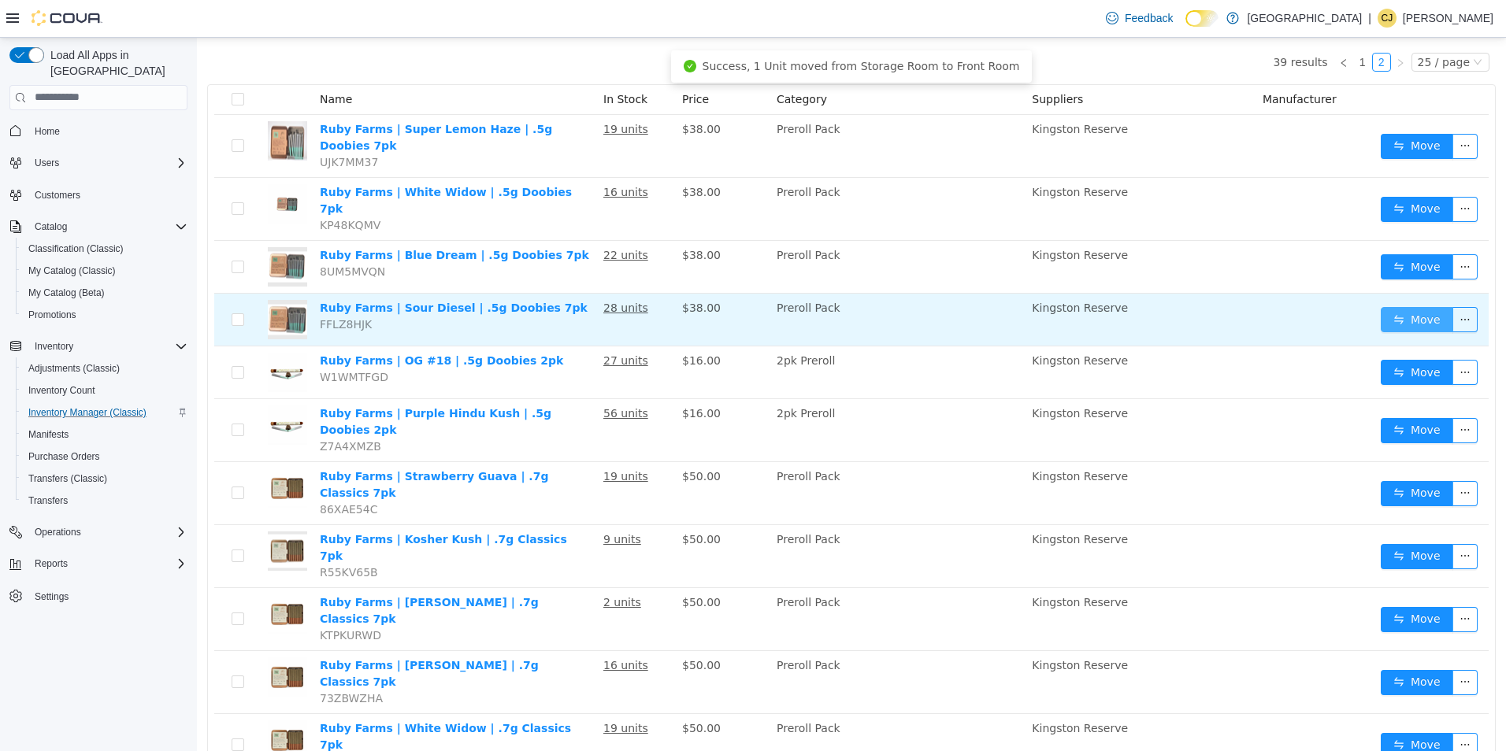
click at [1394, 306] on button "Move" at bounding box center [1417, 318] width 72 height 25
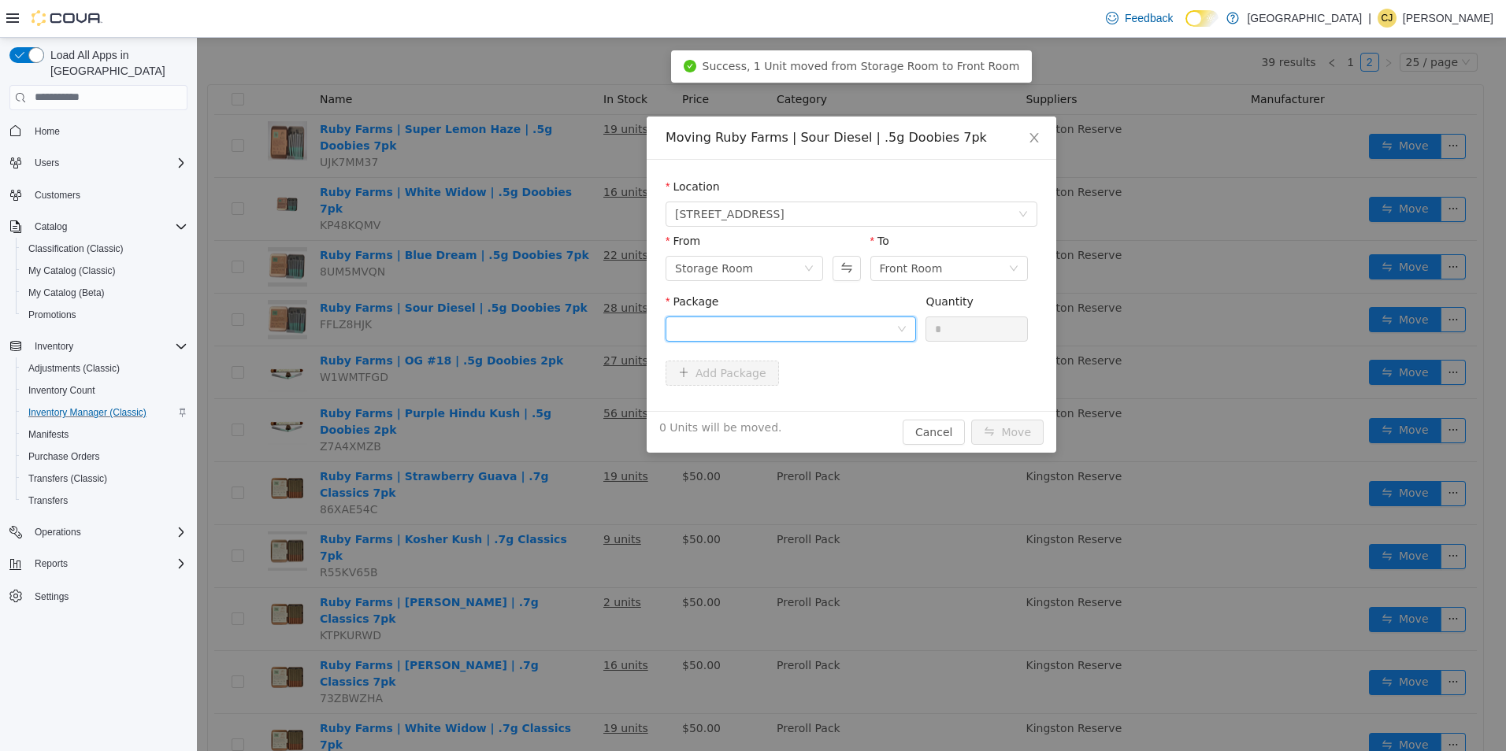
click at [870, 338] on div at bounding box center [785, 329] width 221 height 24
click at [851, 387] on li "hd24l8r3-4 Quantity : 25 Units" at bounding box center [791, 394] width 250 height 43
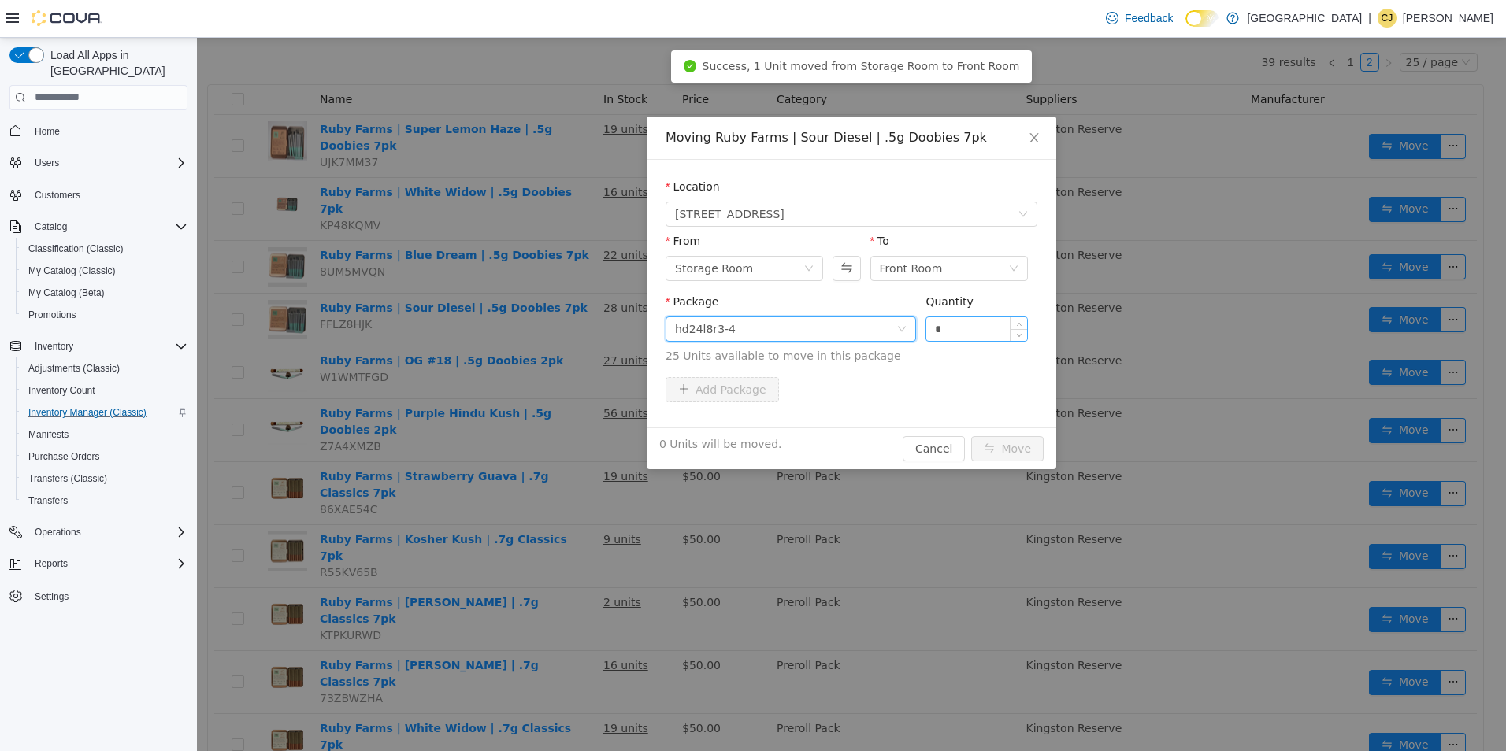
click at [973, 317] on input "*" at bounding box center [976, 329] width 101 height 24
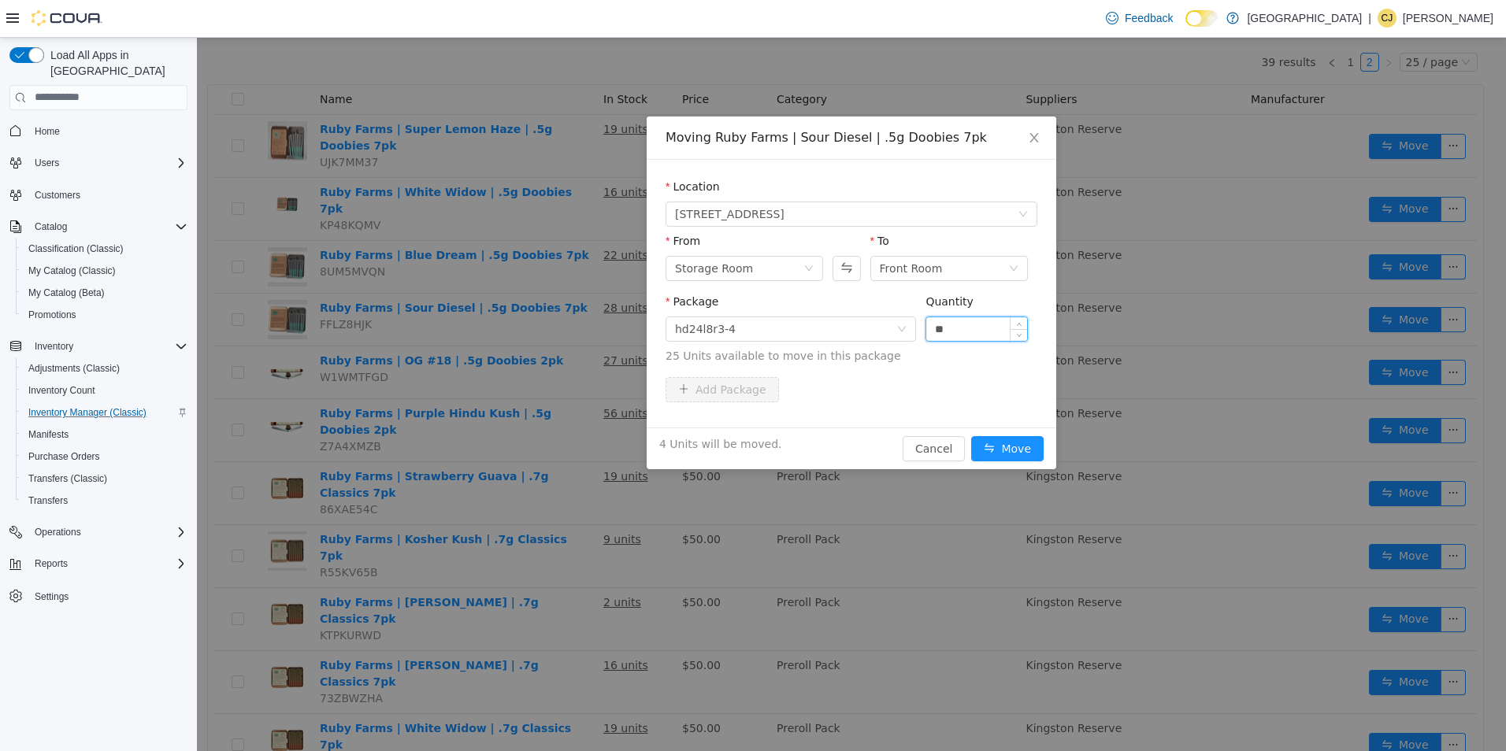
type input "**"
click at [971, 436] on button "Move" at bounding box center [1007, 448] width 72 height 25
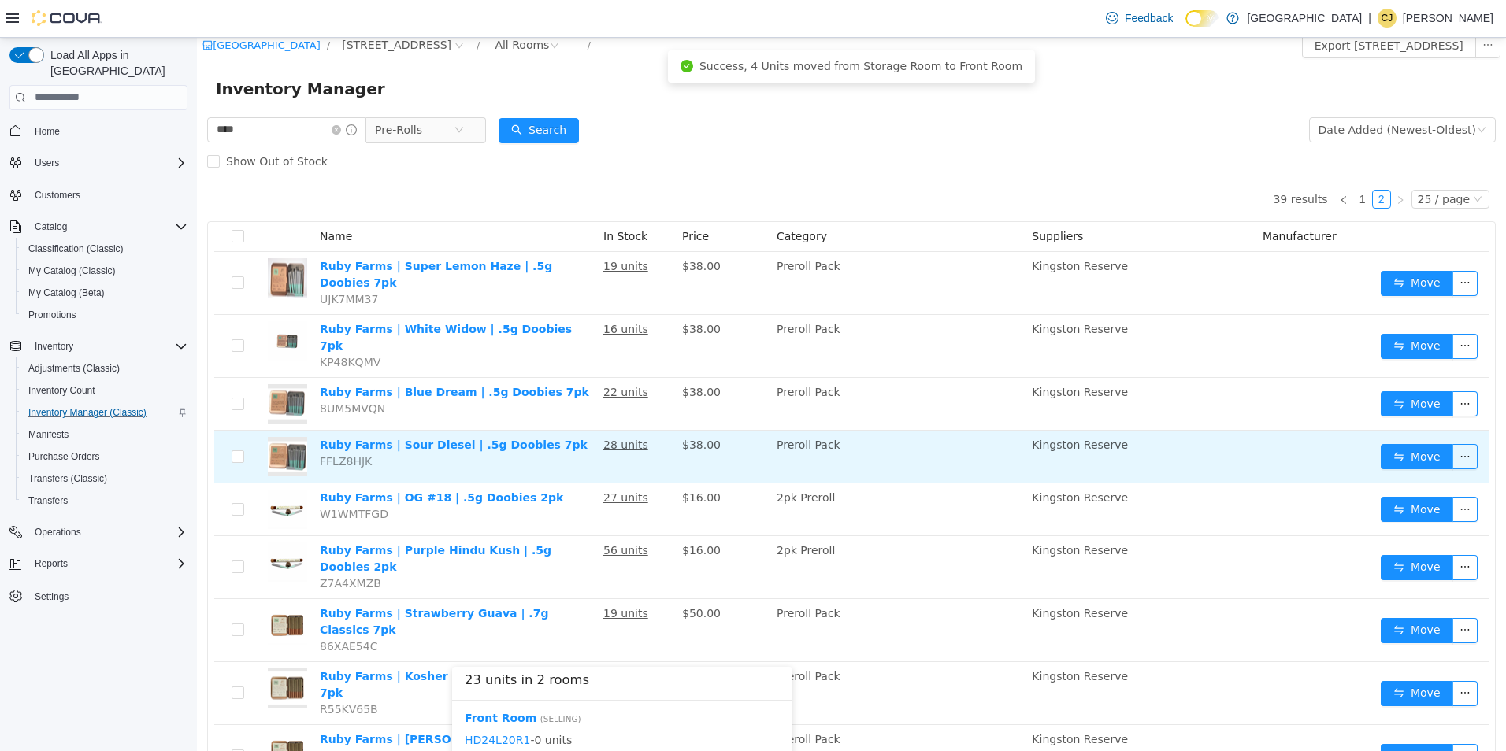
scroll to position [0, 0]
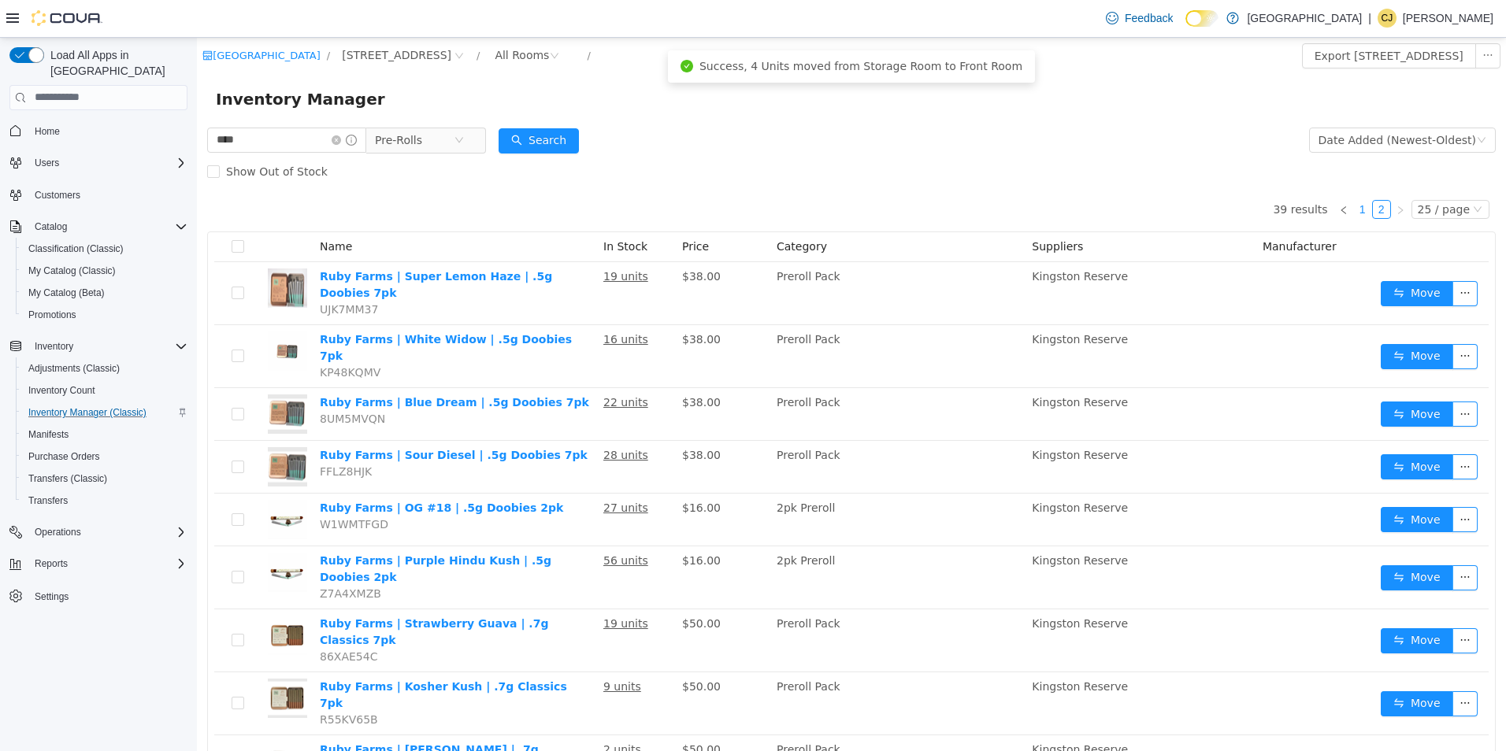
click at [1362, 214] on link "1" at bounding box center [1362, 208] width 17 height 17
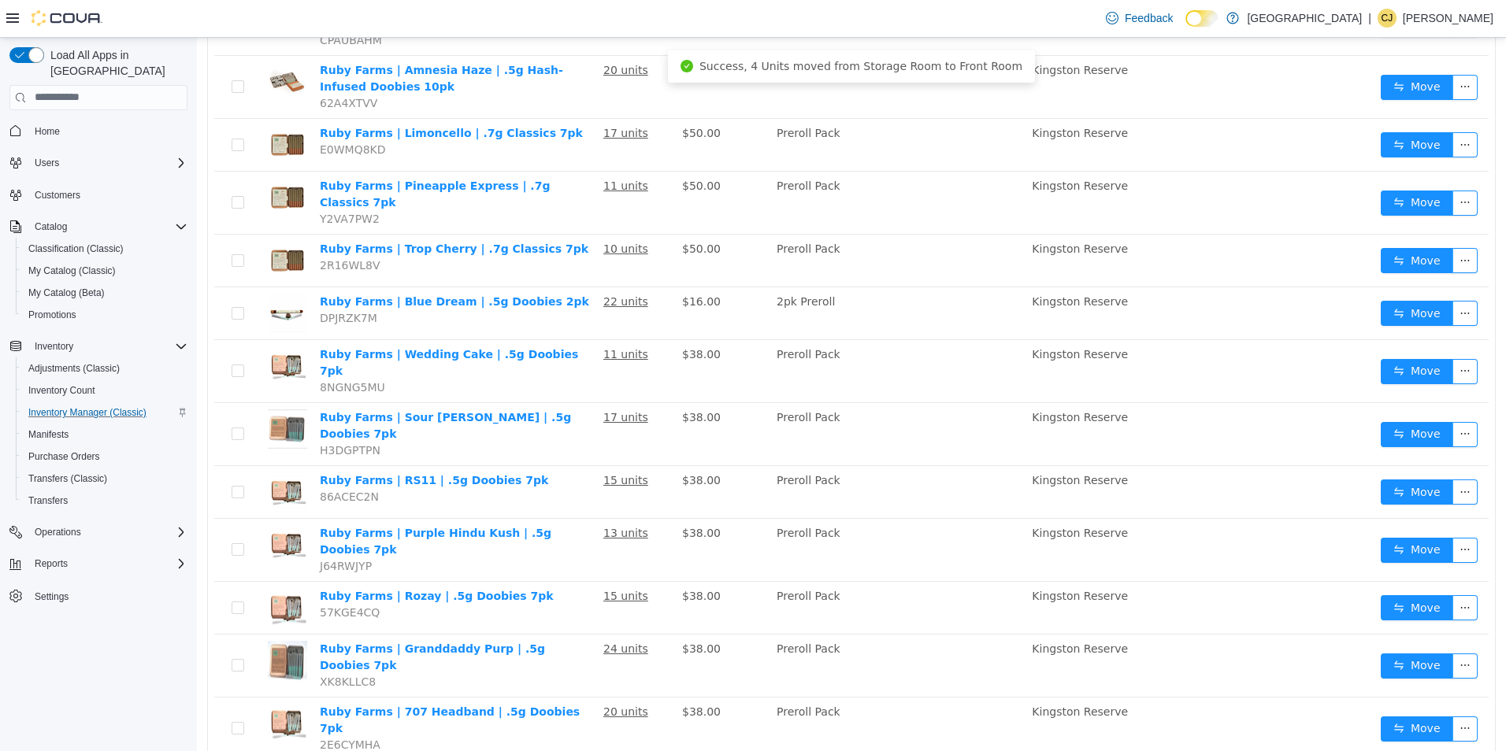
scroll to position [709, 0]
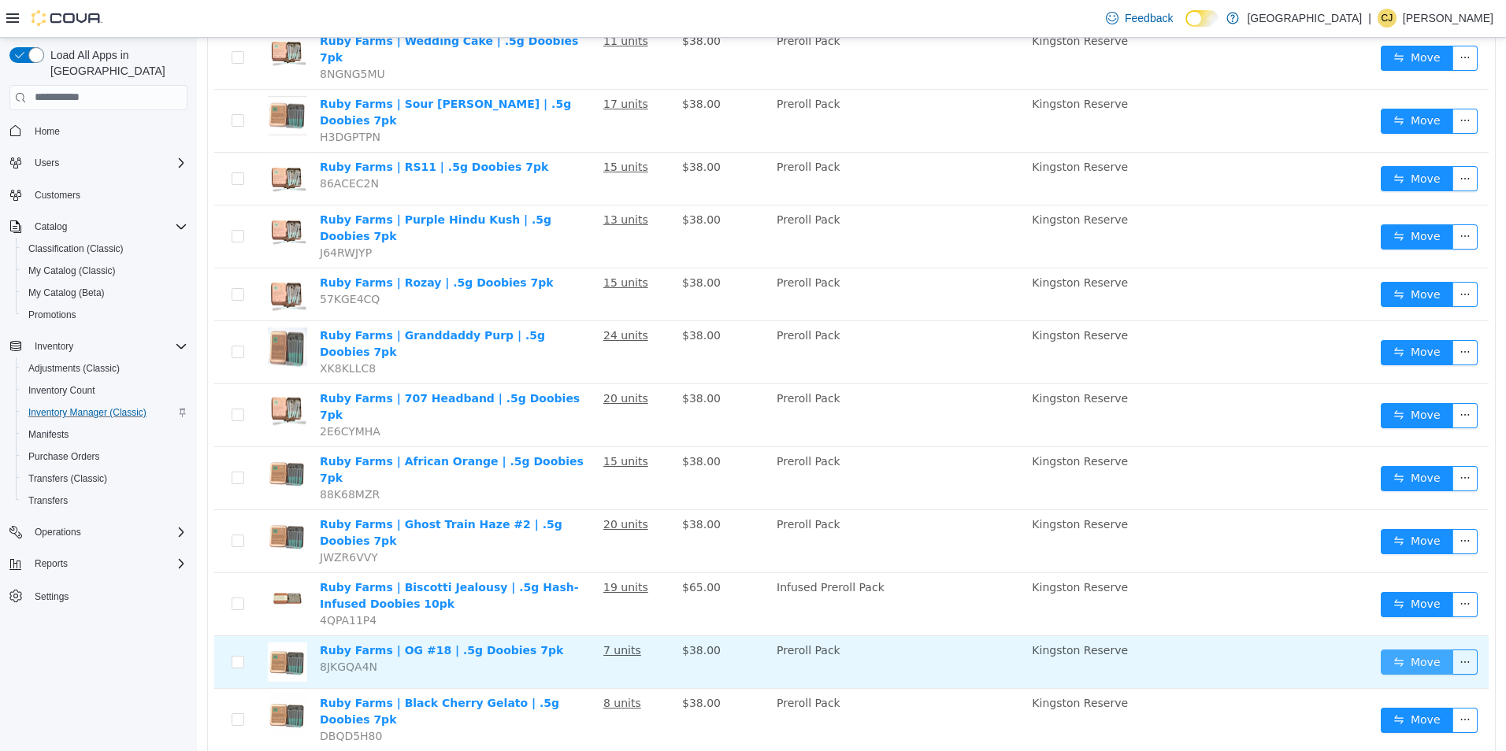
click at [1397, 649] on button "Move" at bounding box center [1417, 661] width 72 height 25
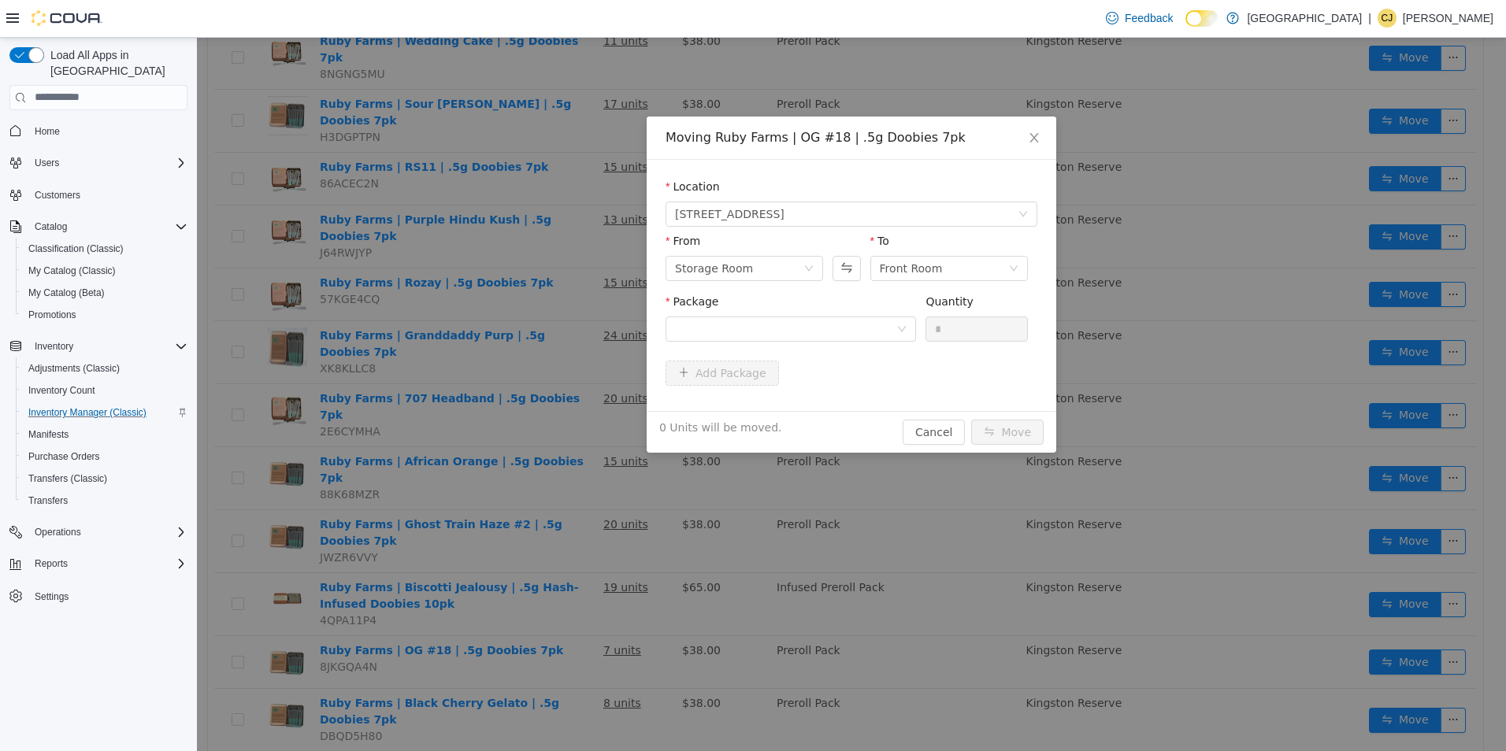
click at [814, 313] on div "Package" at bounding box center [791, 304] width 250 height 23
click at [814, 330] on div at bounding box center [785, 329] width 221 height 24
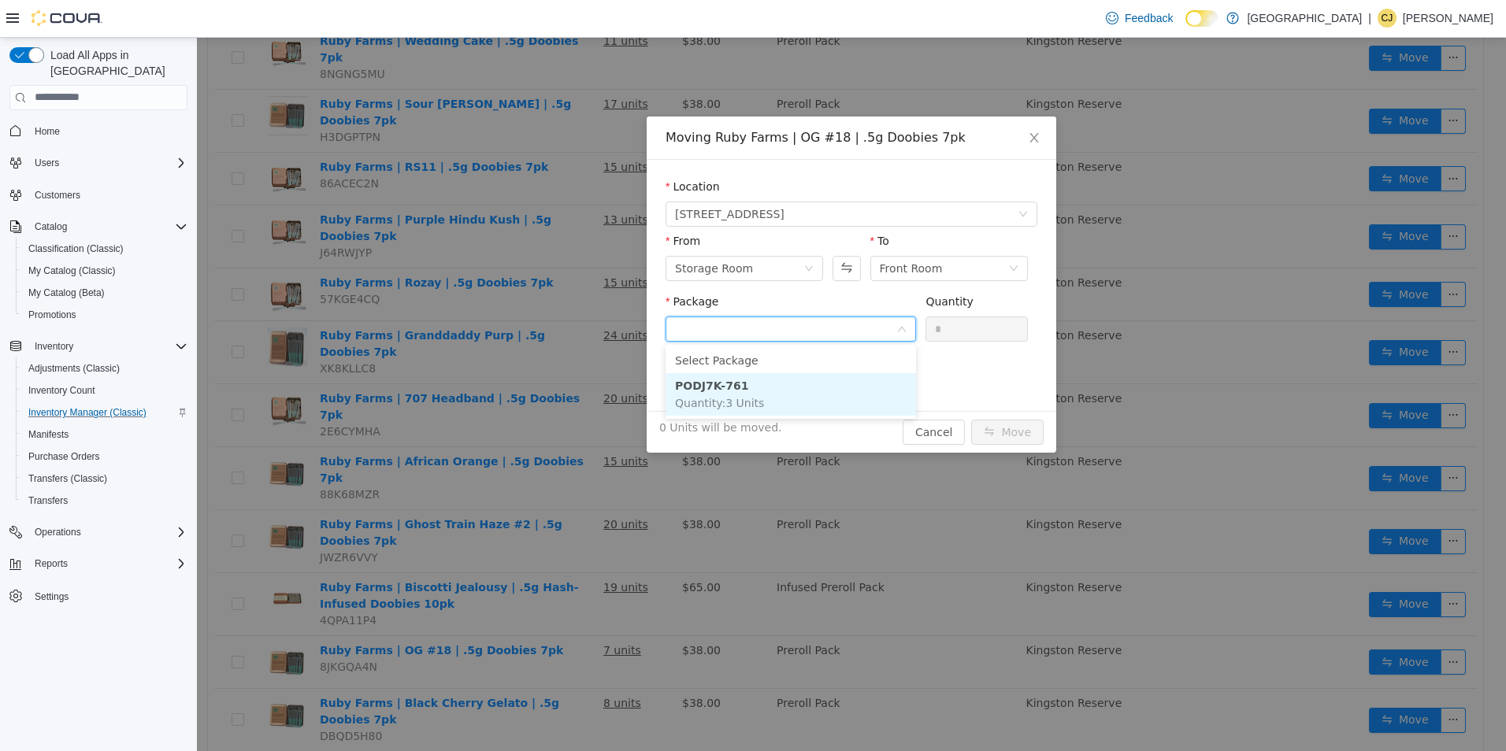
click at [806, 378] on li "PODJ7K-761 Quantity : 3 Units" at bounding box center [791, 394] width 250 height 43
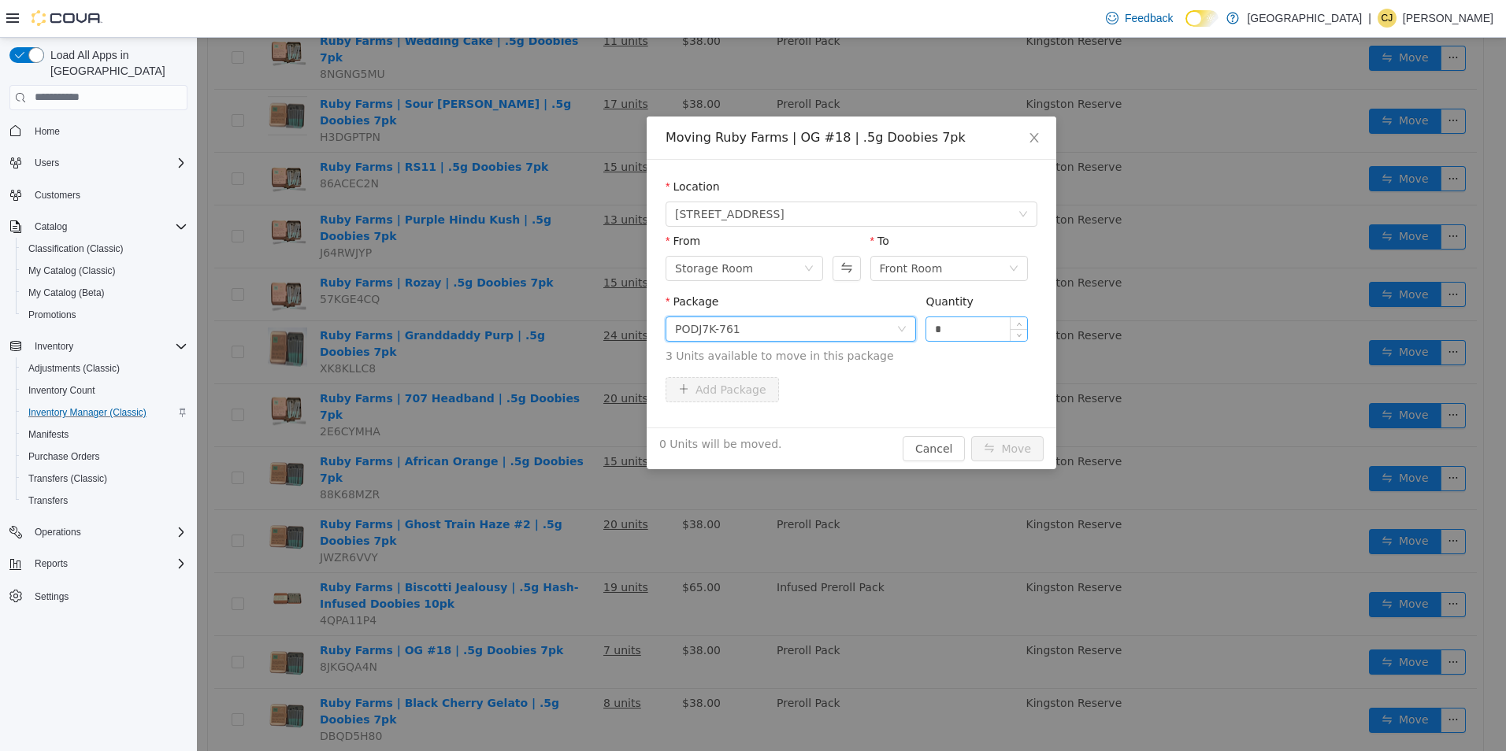
click at [981, 325] on input "*" at bounding box center [976, 329] width 101 height 24
type input "**"
click at [971, 436] on button "Move" at bounding box center [1007, 448] width 72 height 25
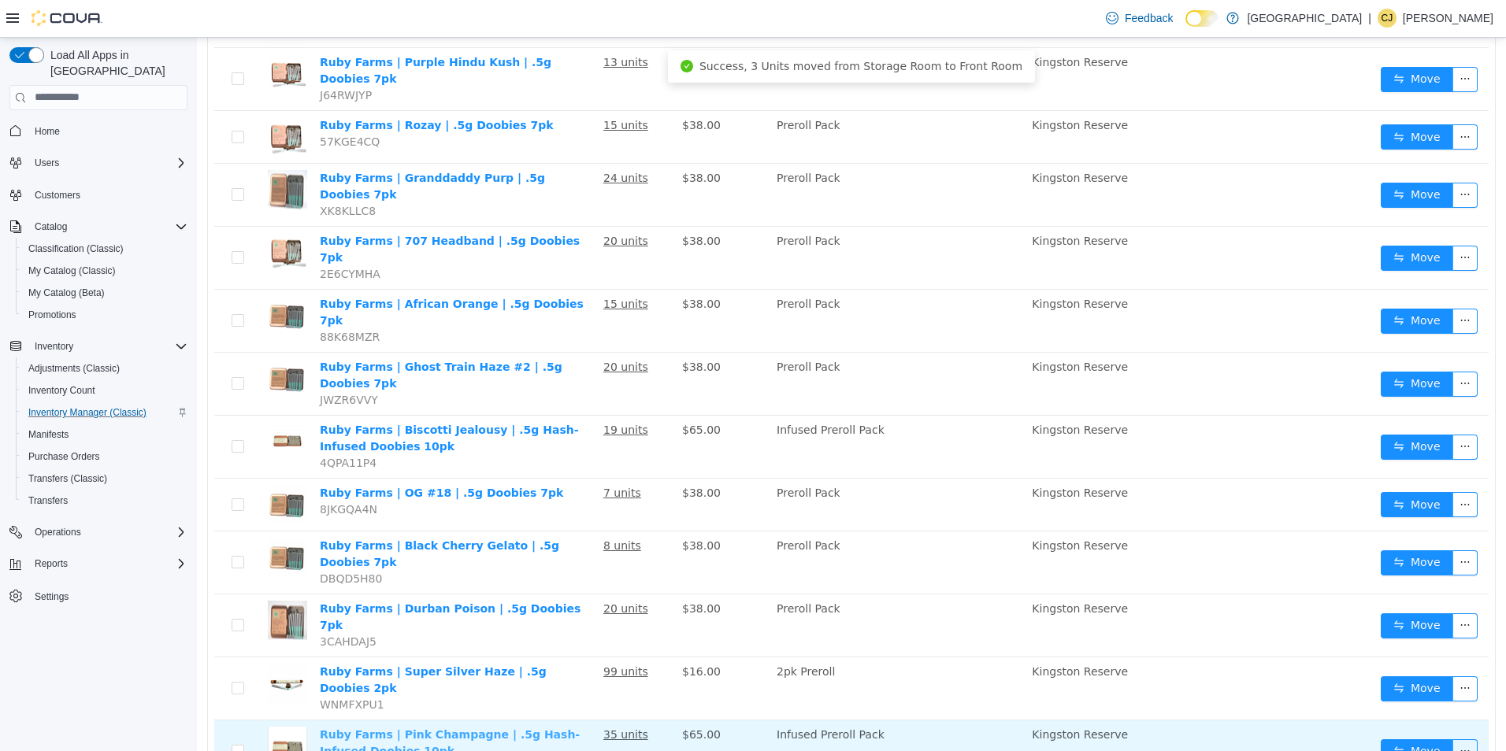
scroll to position [947, 0]
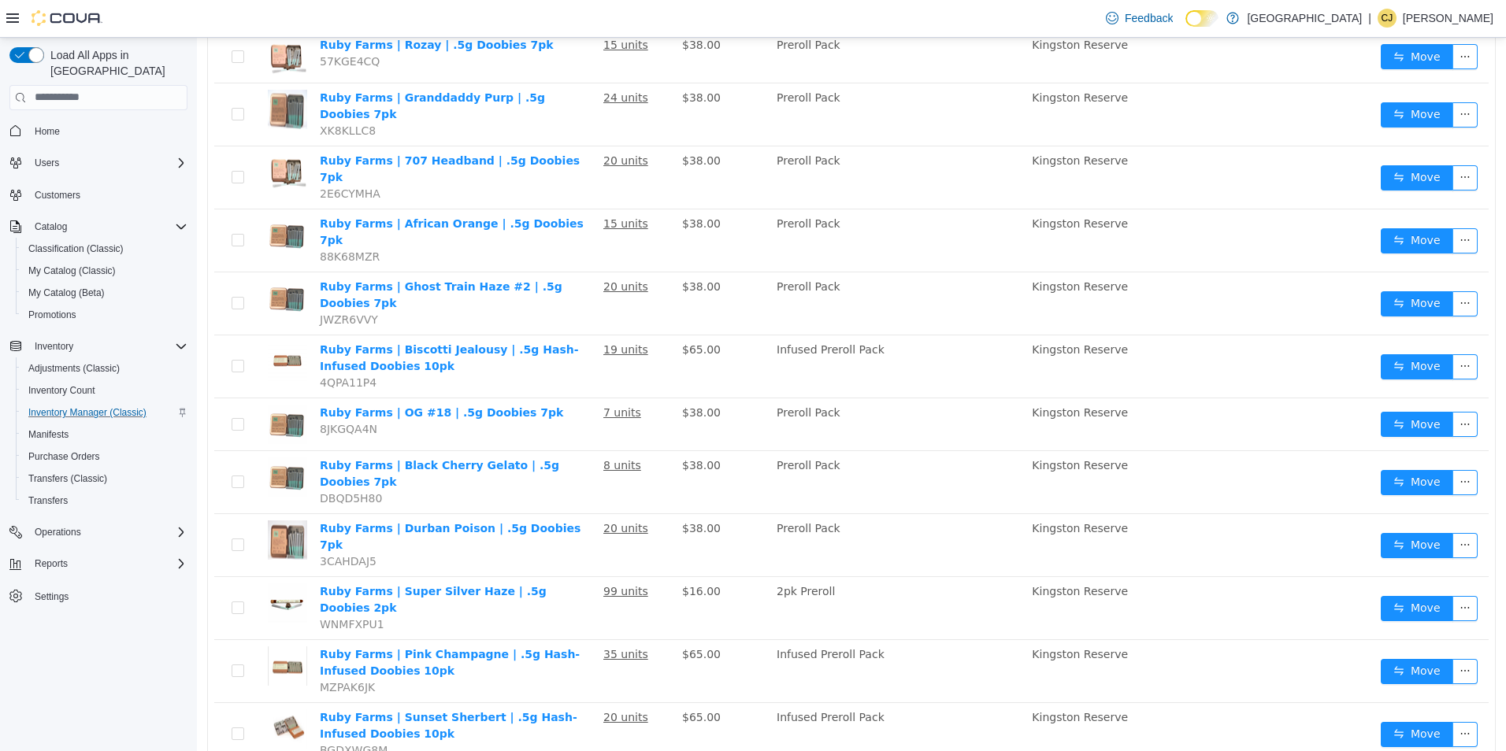
drag, startPoint x: 1371, startPoint y: 727, endPoint x: 1357, endPoint y: 714, distance: 19.0
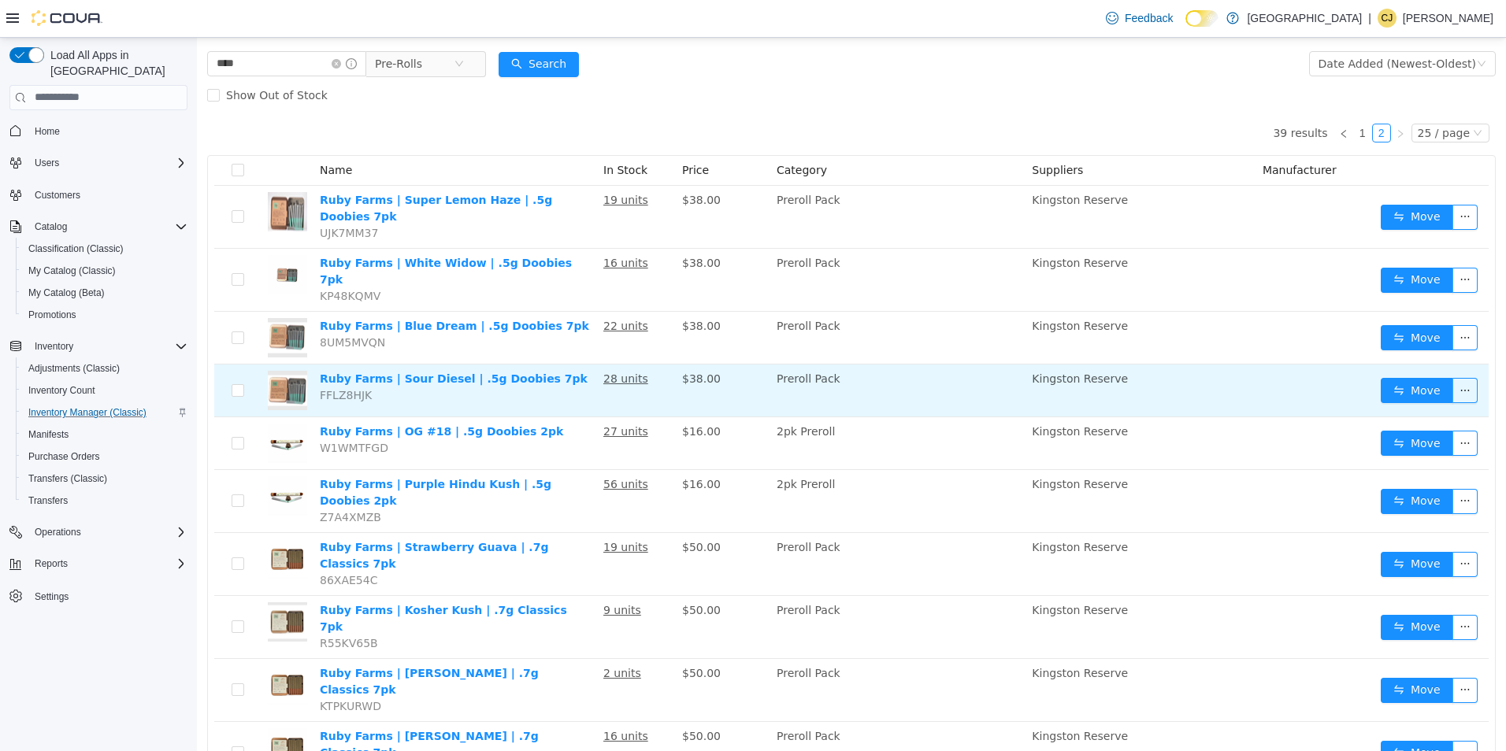
scroll to position [69, 0]
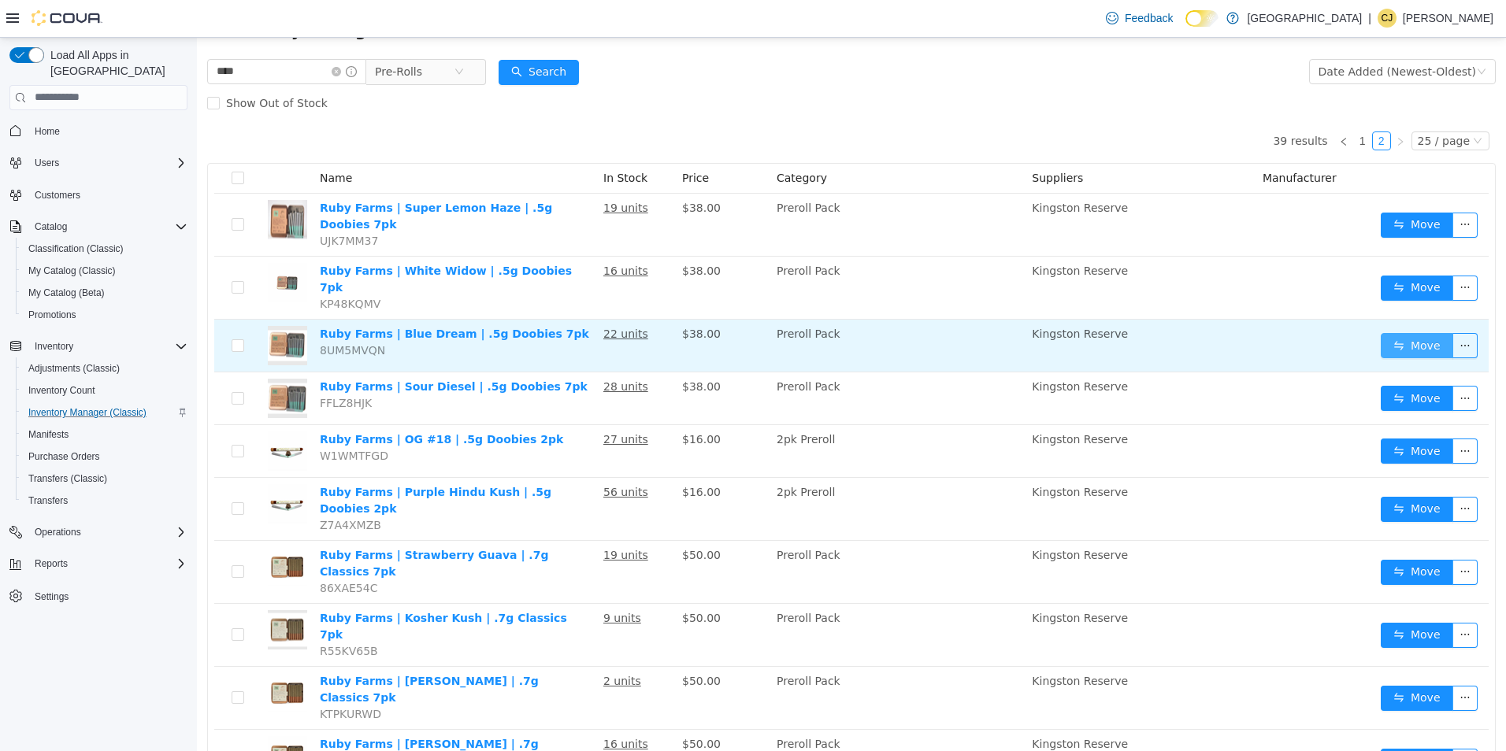
click at [1420, 332] on button "Move" at bounding box center [1417, 344] width 72 height 25
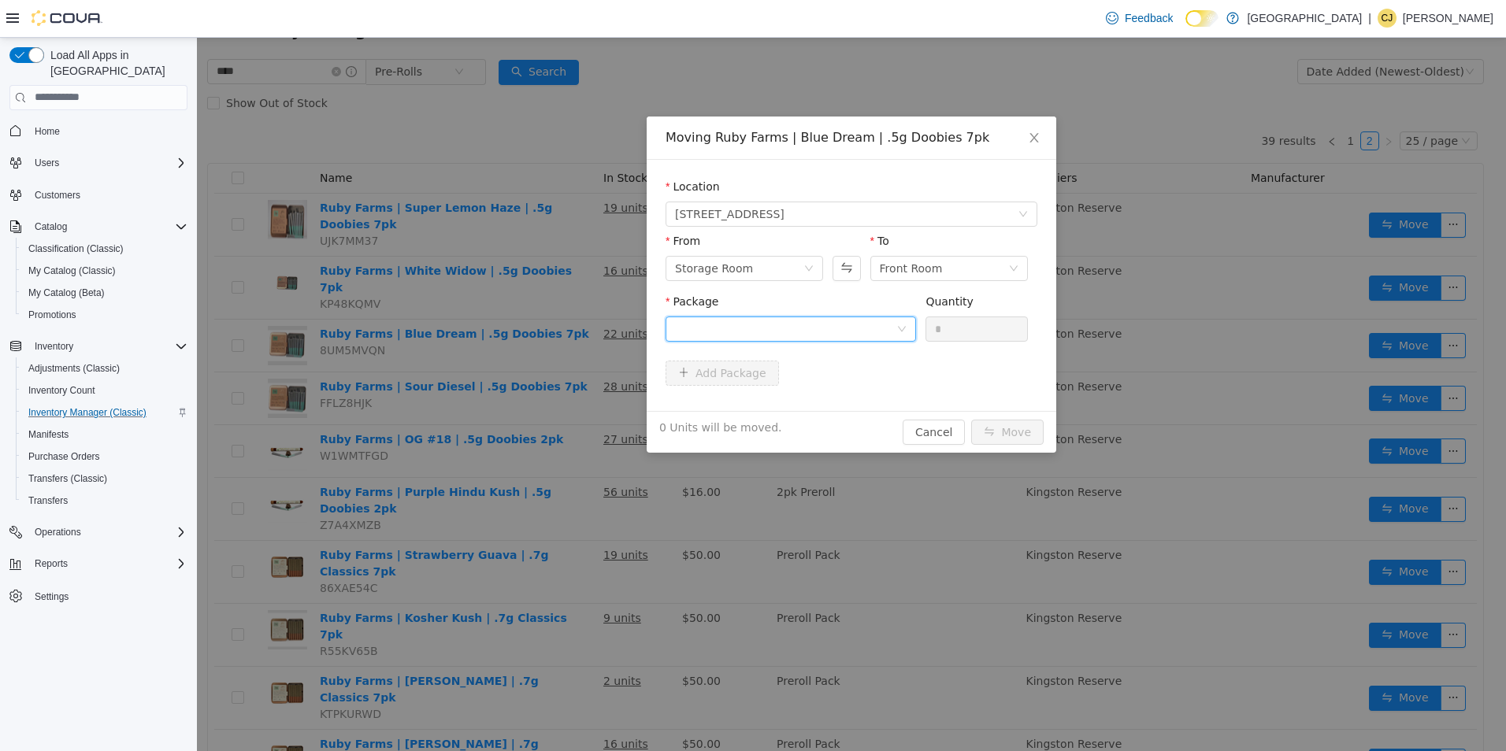
click at [857, 328] on div at bounding box center [785, 329] width 221 height 24
drag, startPoint x: 844, startPoint y: 391, endPoint x: 874, endPoint y: 379, distance: 31.4
click at [851, 387] on li "HD24L39R37-38 Quantity : 20 Units" at bounding box center [791, 394] width 250 height 43
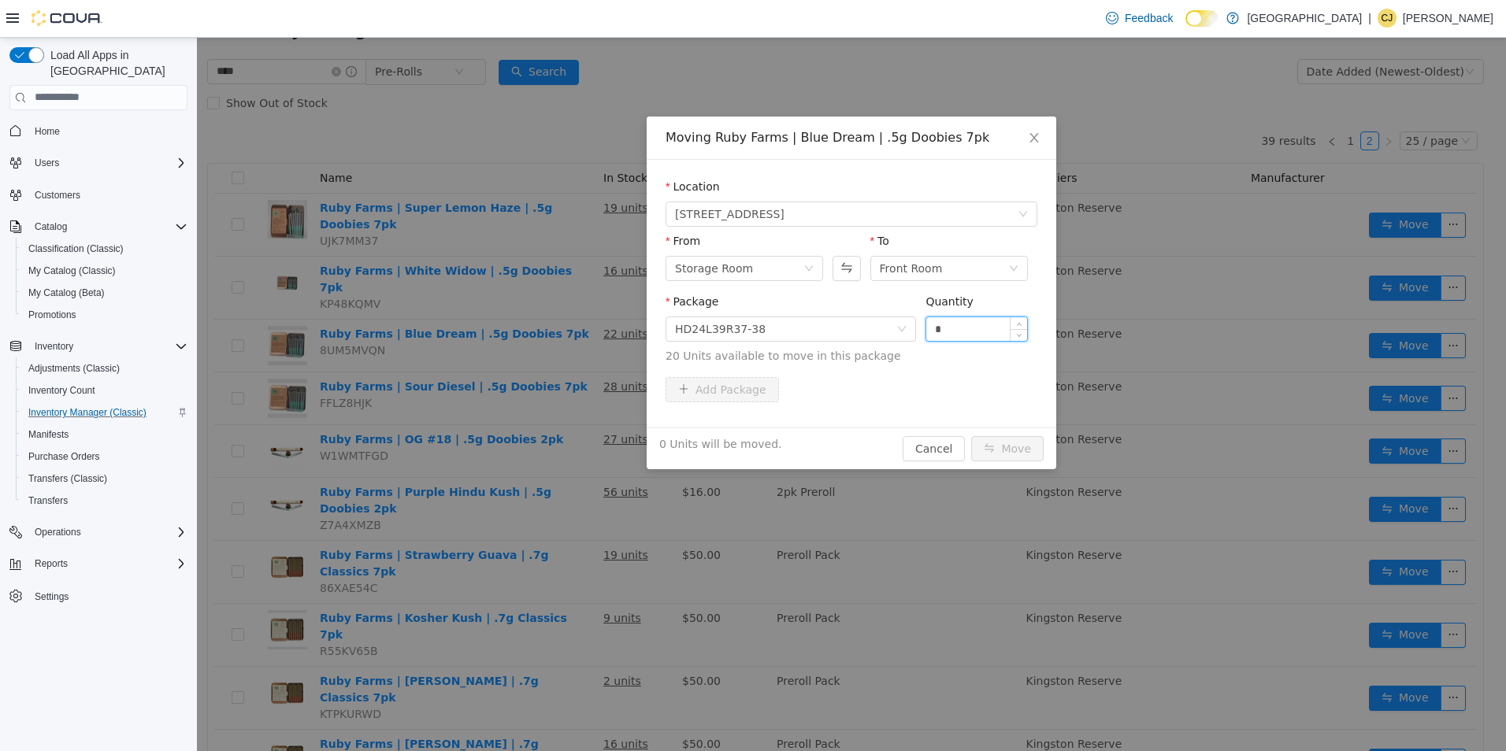
click at [962, 330] on input "*" at bounding box center [976, 329] width 101 height 24
type input "**"
click at [971, 436] on button "Move" at bounding box center [1007, 448] width 72 height 25
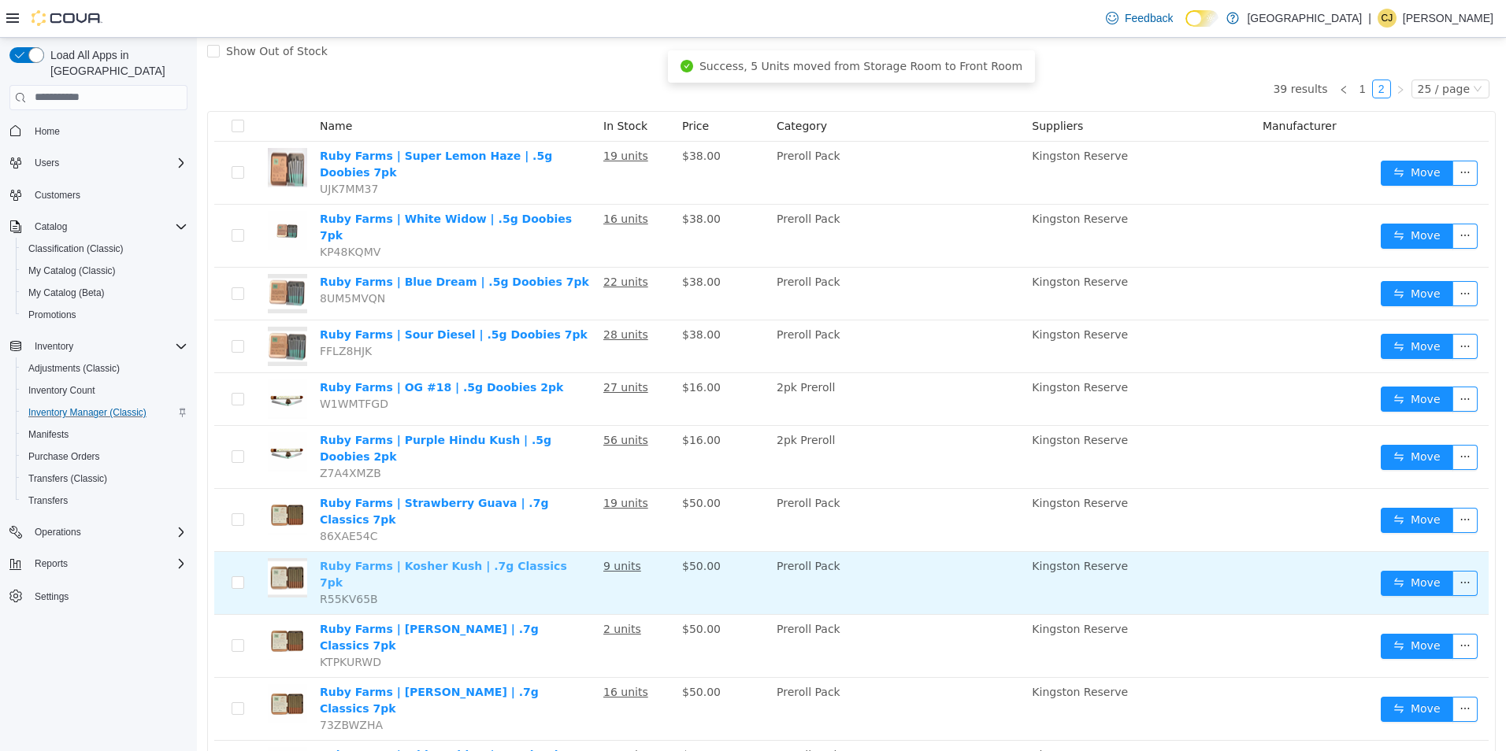
scroll to position [147, 0]
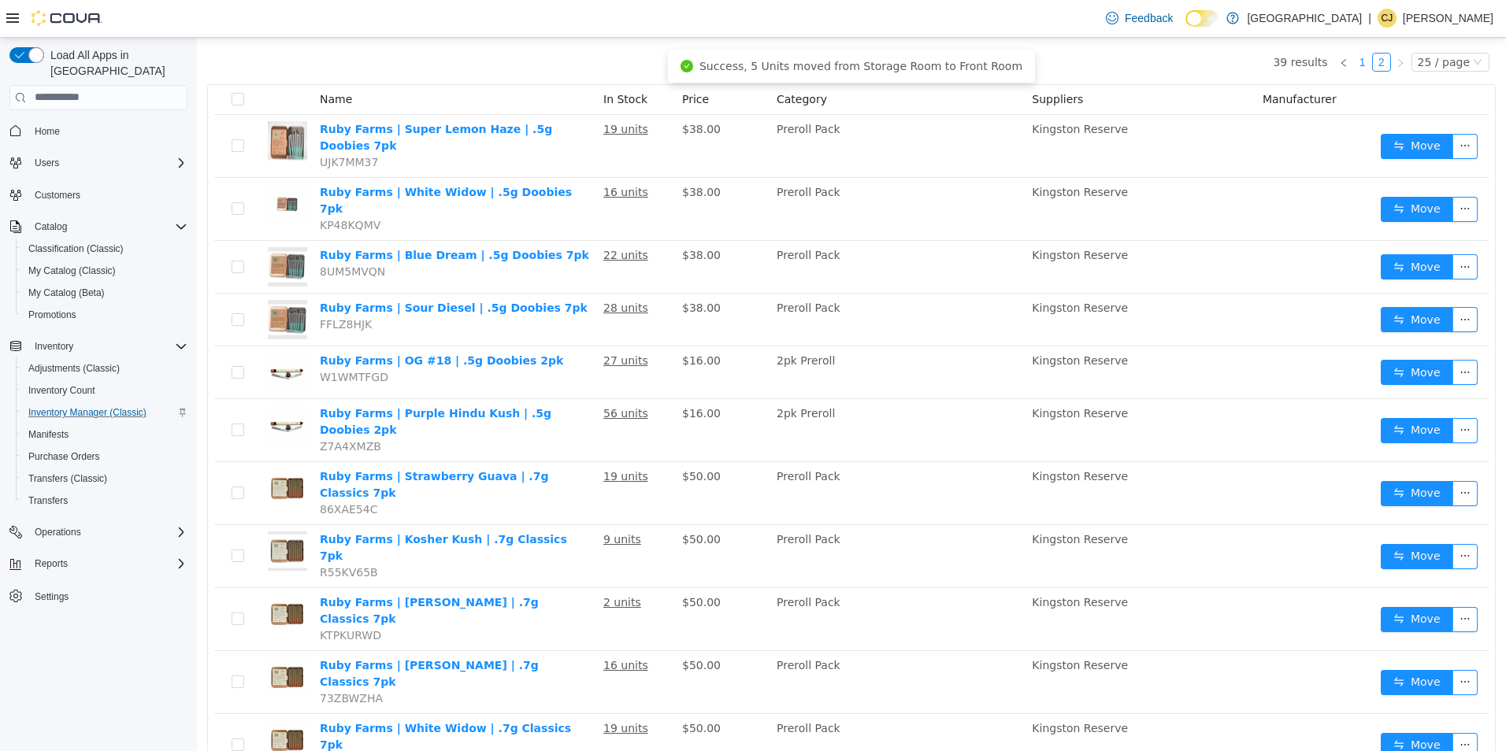
click at [1359, 64] on link "1" at bounding box center [1362, 61] width 17 height 17
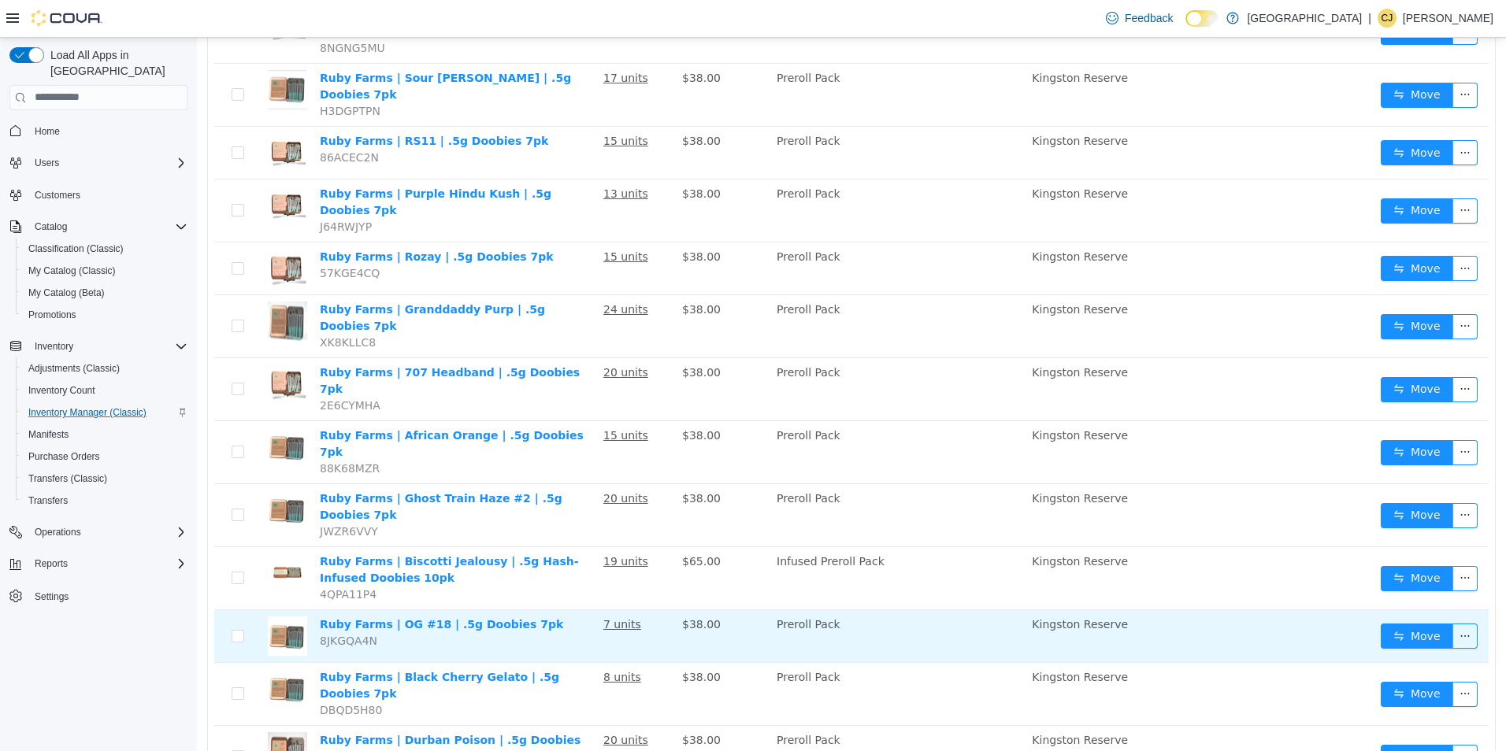
scroll to position [777, 0]
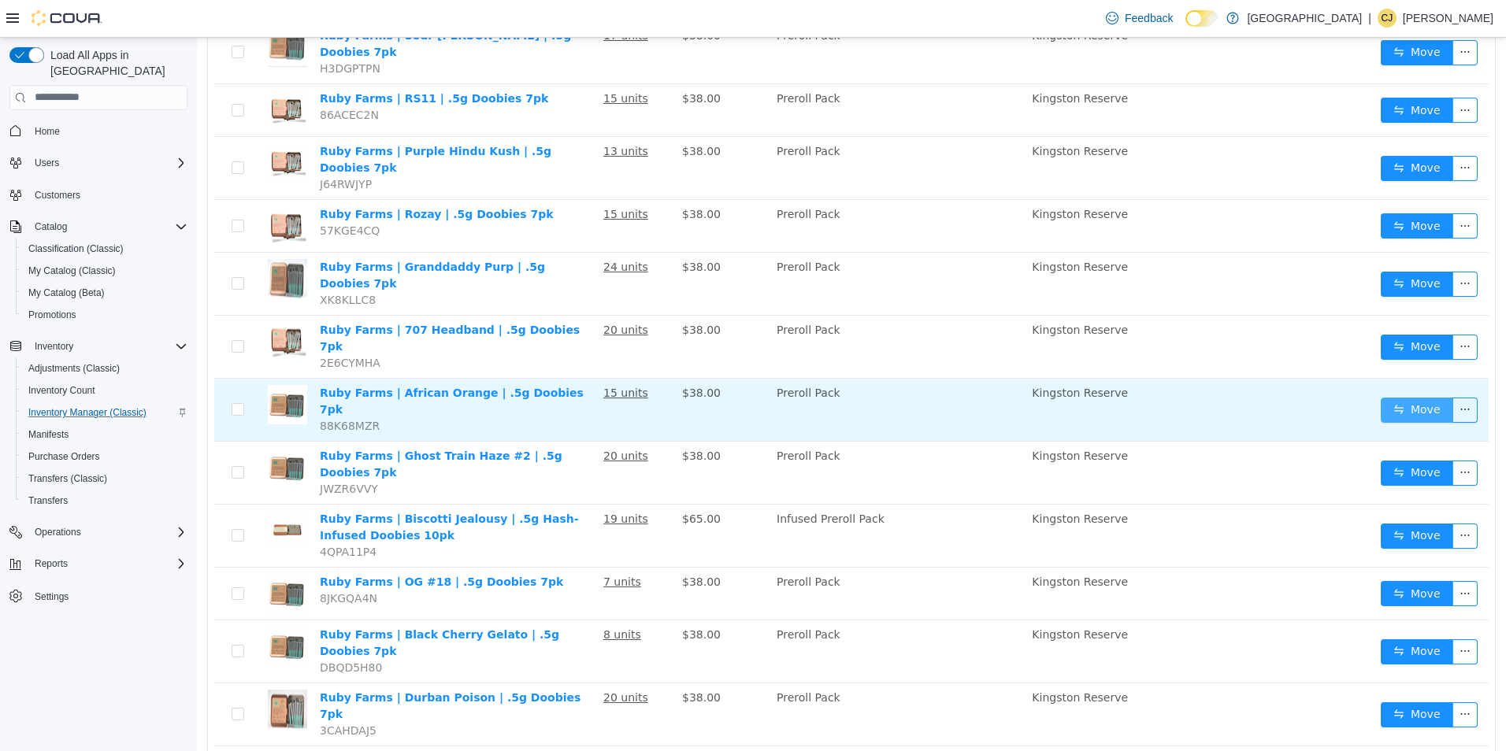
drag, startPoint x: 1415, startPoint y: 339, endPoint x: 1376, endPoint y: 339, distance: 38.6
click at [1415, 397] on button "Move" at bounding box center [1417, 409] width 72 height 25
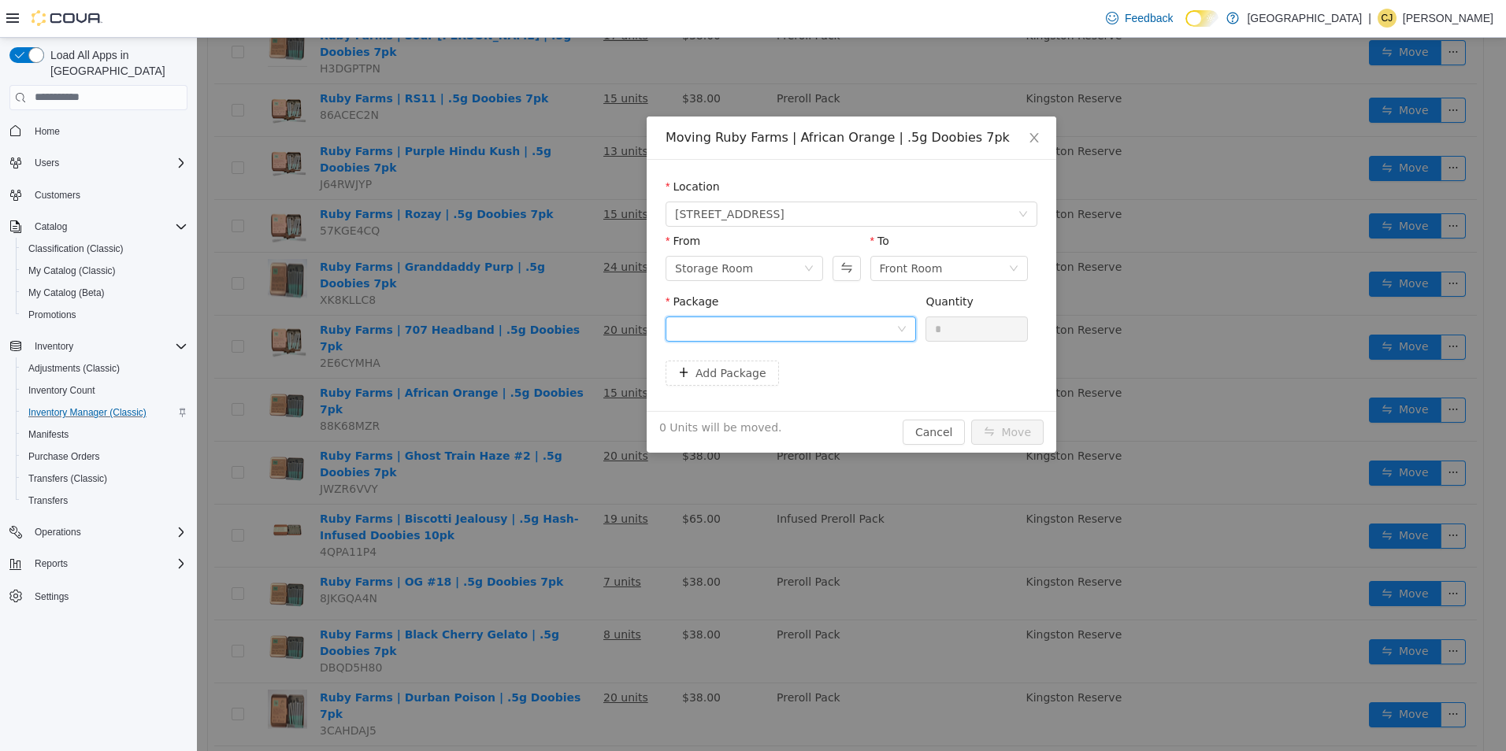
click at [748, 330] on div at bounding box center [785, 329] width 221 height 24
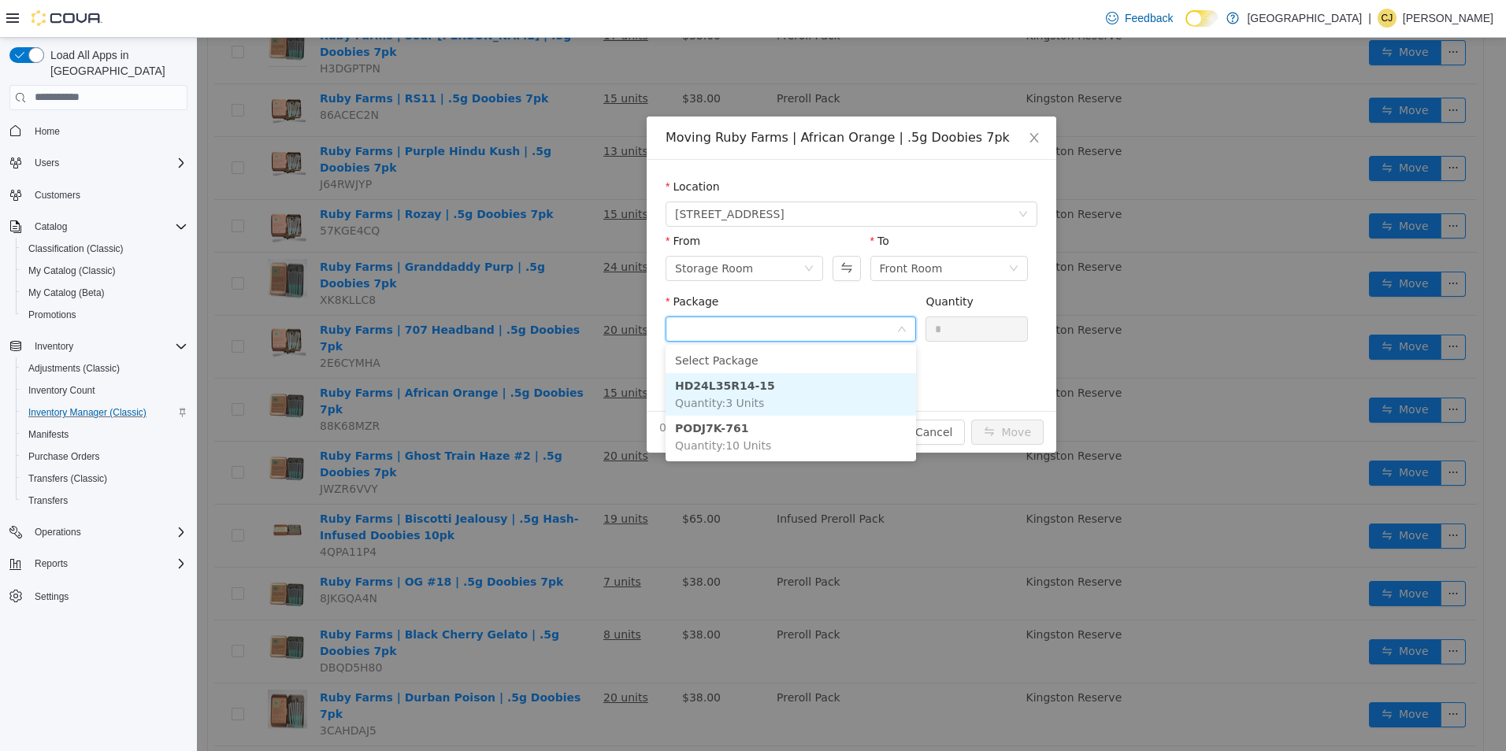
click at [799, 393] on li "HD24L35R14-15 Quantity : 3 Units" at bounding box center [791, 394] width 250 height 43
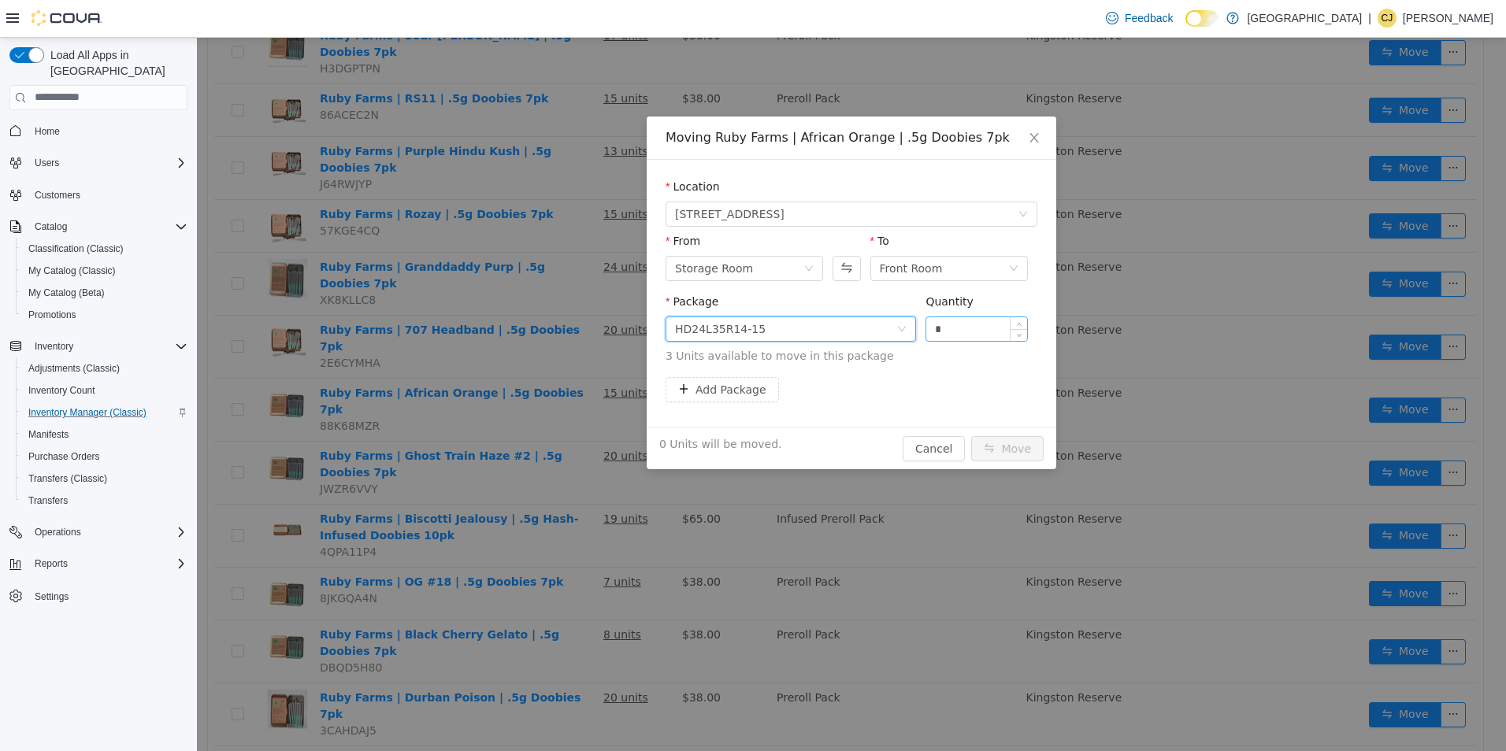
click at [982, 325] on input "*" at bounding box center [976, 329] width 101 height 24
type input "**"
click at [971, 436] on button "Move" at bounding box center [1007, 448] width 72 height 25
